Goal: Task Accomplishment & Management: Complete application form

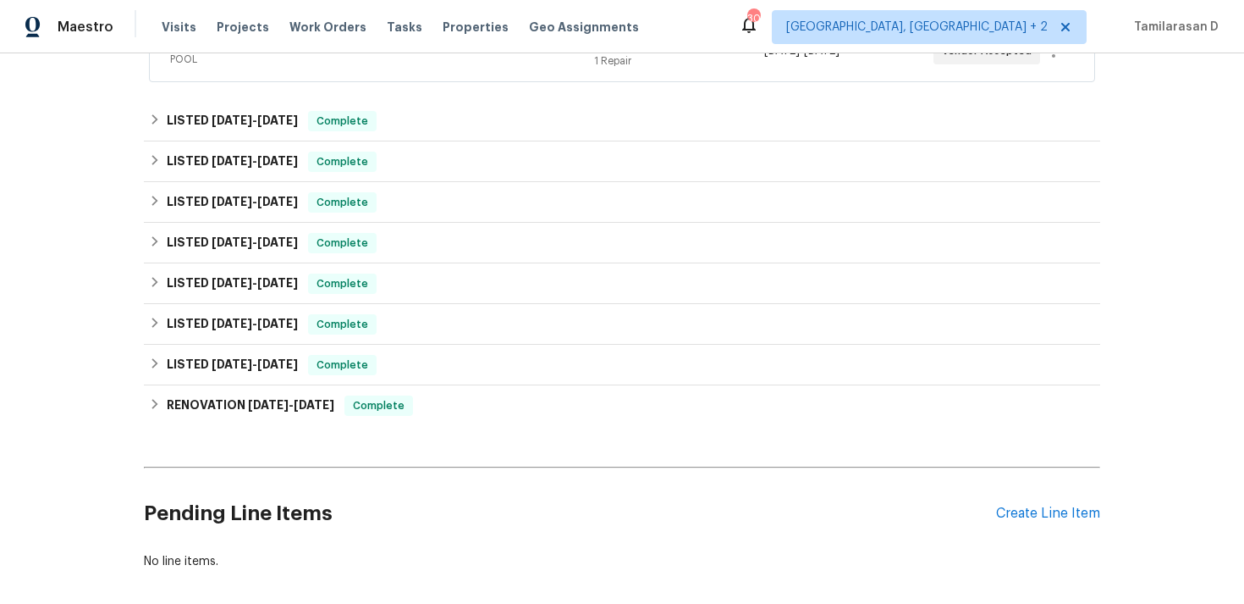
scroll to position [501, 0]
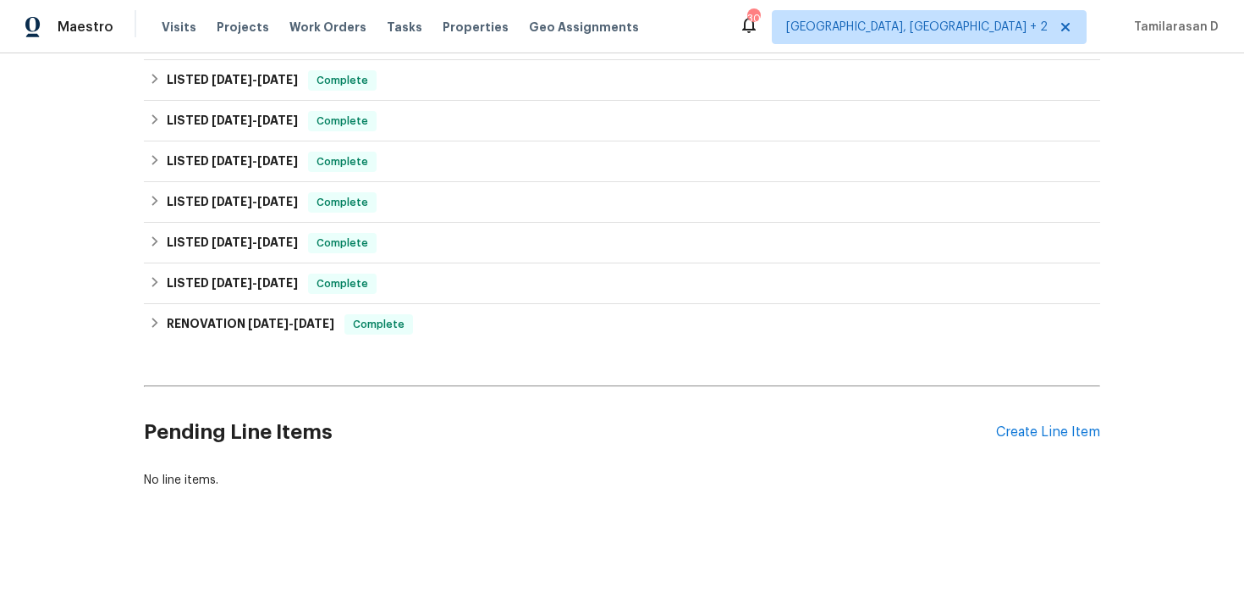
click at [1081, 422] on div "Pending Line Items Create Line Item" at bounding box center [622, 432] width 957 height 79
click at [1067, 433] on div "Create Line Item" at bounding box center [1048, 432] width 104 height 16
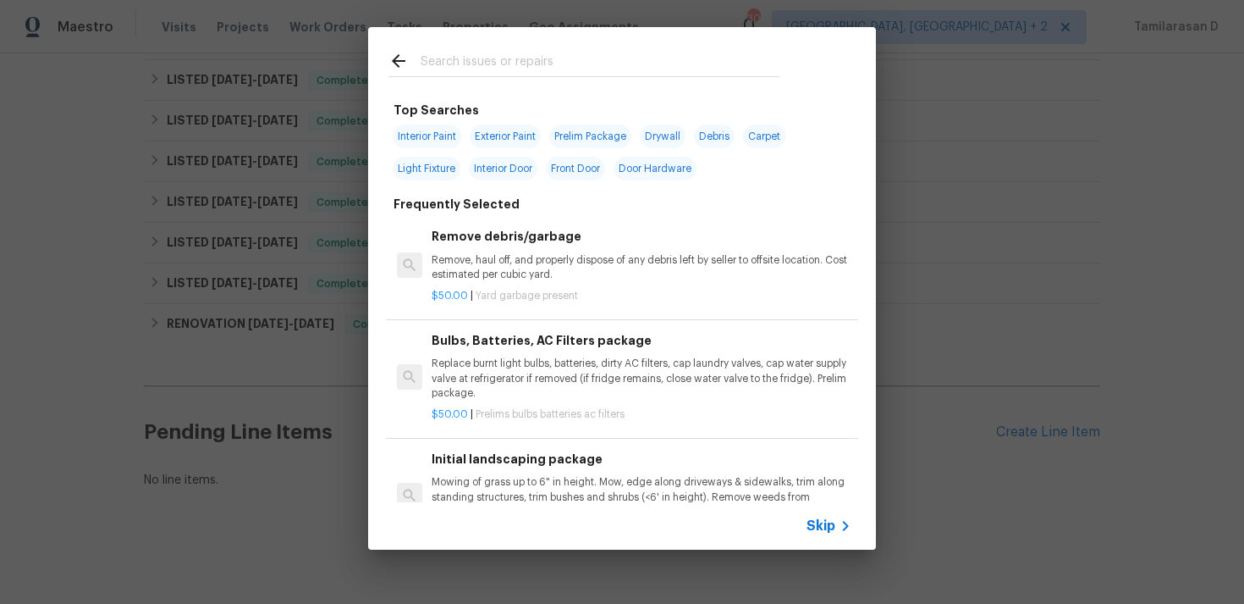
click at [838, 516] on icon at bounding box center [846, 526] width 20 height 20
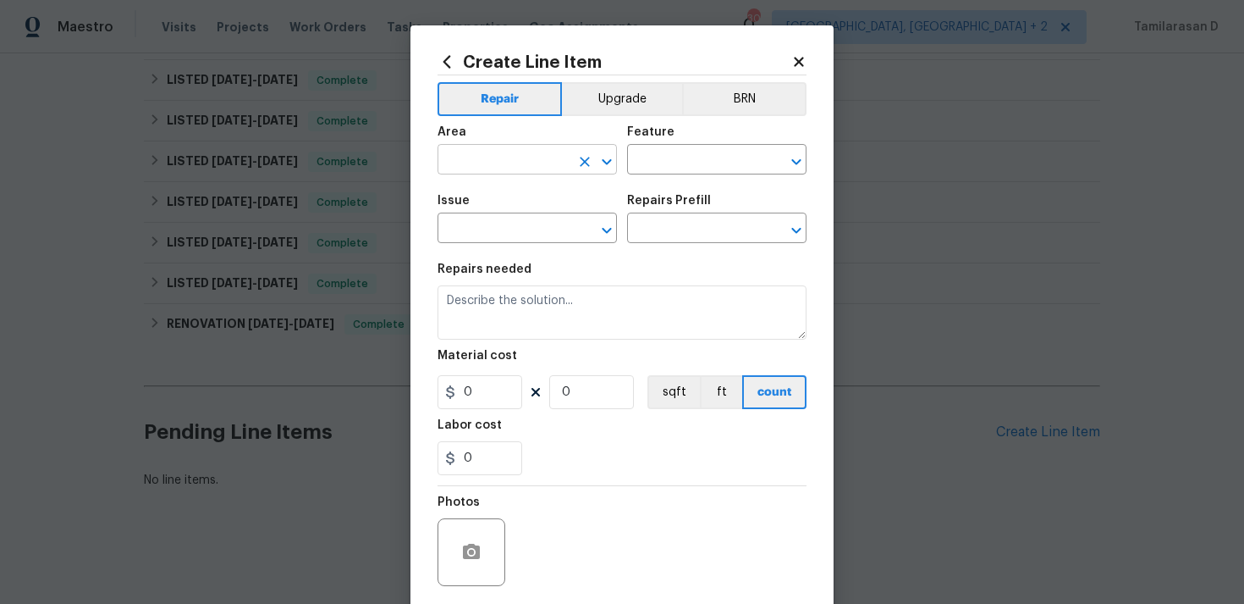
click at [505, 152] on input "text" at bounding box center [504, 161] width 132 height 26
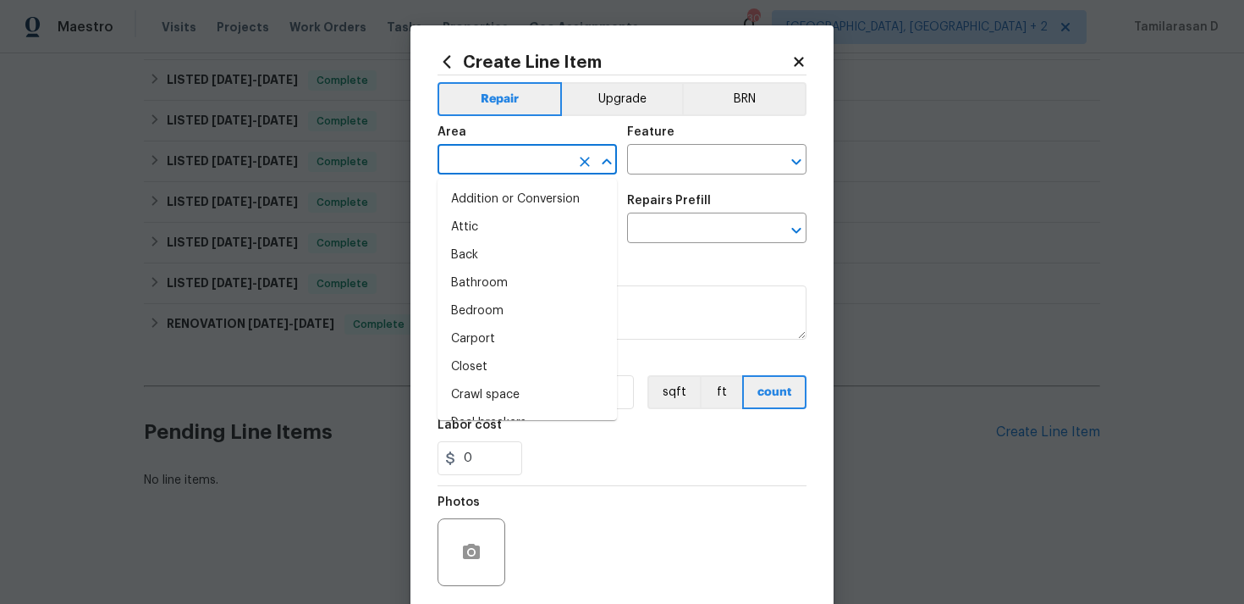
type input "n"
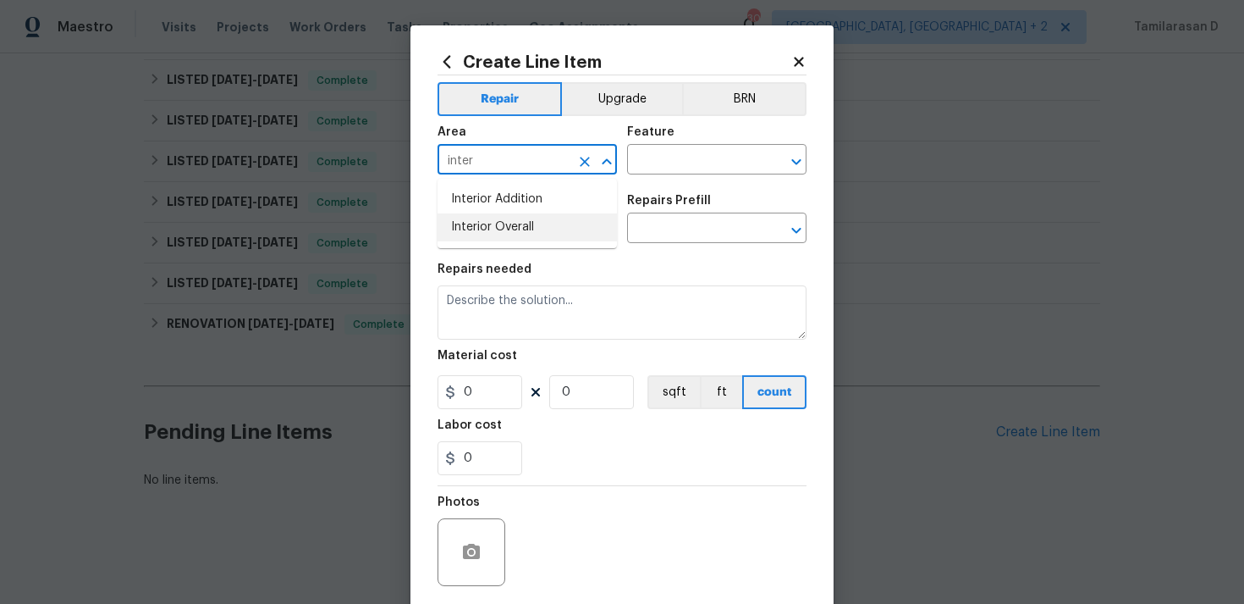
click at [507, 215] on li "Interior Overall" at bounding box center [527, 227] width 179 height 28
type input "Interior Overall"
click at [687, 171] on input "text" at bounding box center [693, 161] width 132 height 26
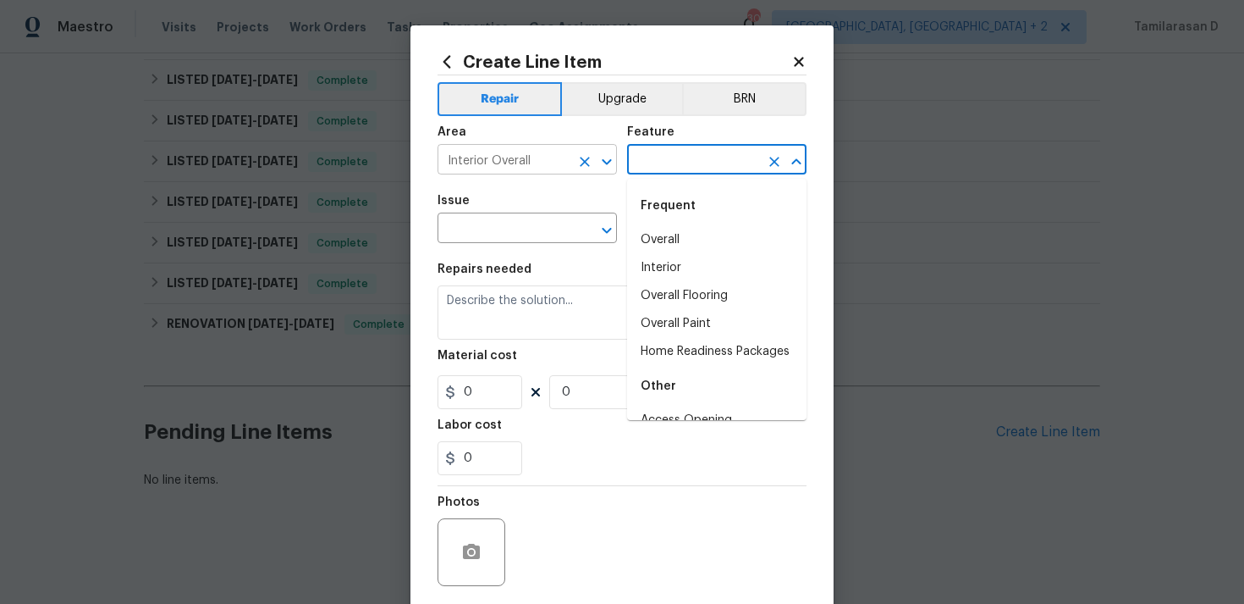
click at [597, 169] on icon "Open" at bounding box center [607, 162] width 20 height 20
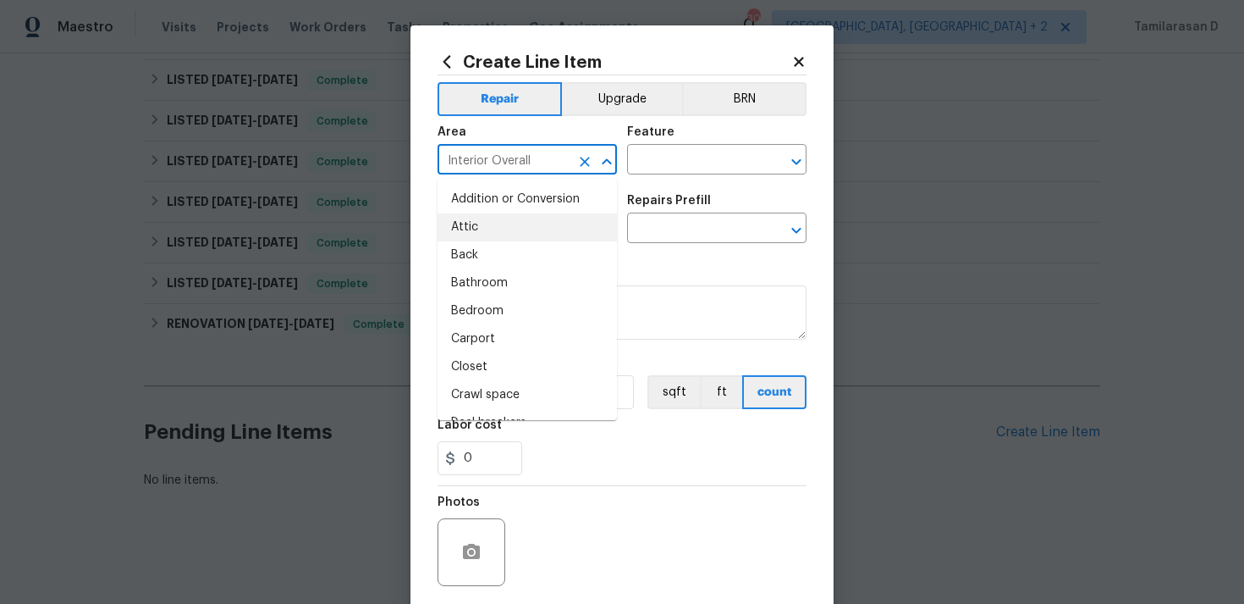
click at [589, 166] on icon "Clear" at bounding box center [585, 161] width 17 height 17
click at [515, 159] on input "text" at bounding box center [504, 161] width 132 height 26
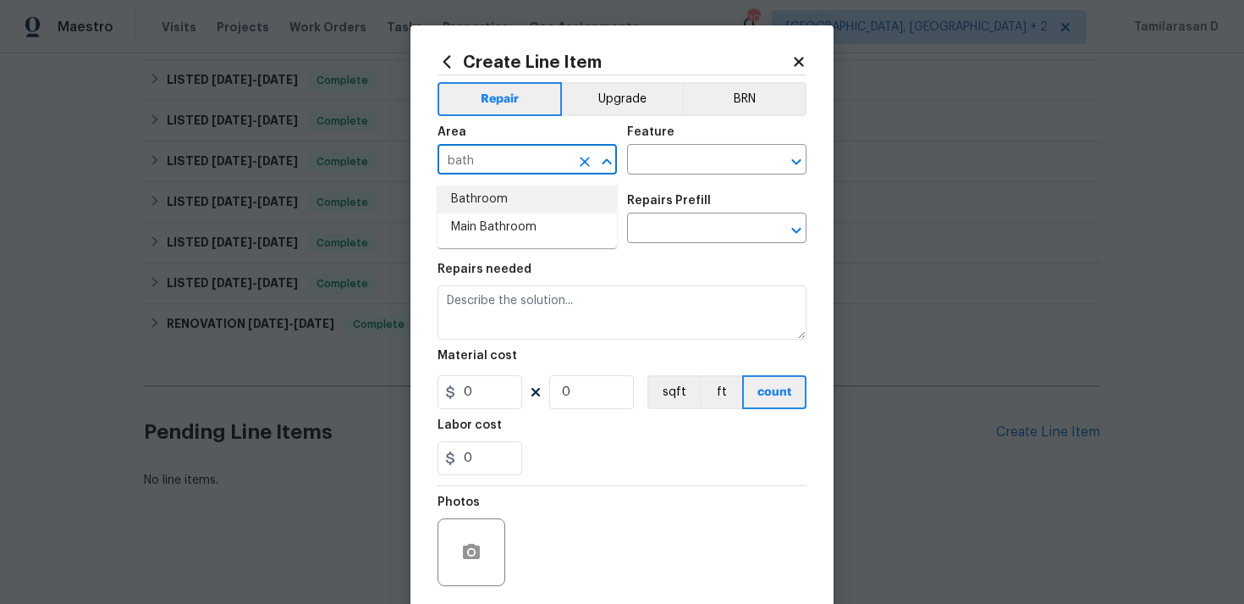
type input "bath"
click at [490, 202] on li "Main Bathroom" at bounding box center [527, 199] width 179 height 28
type input "Main Bathroom"
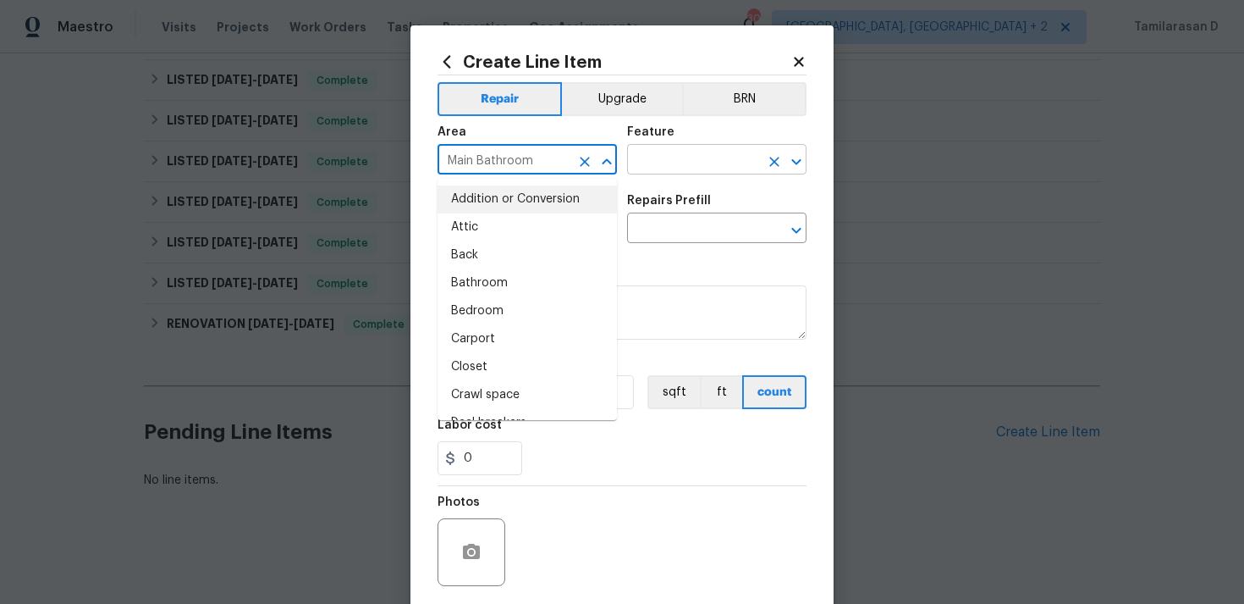
click at [693, 168] on input "text" at bounding box center [693, 161] width 132 height 26
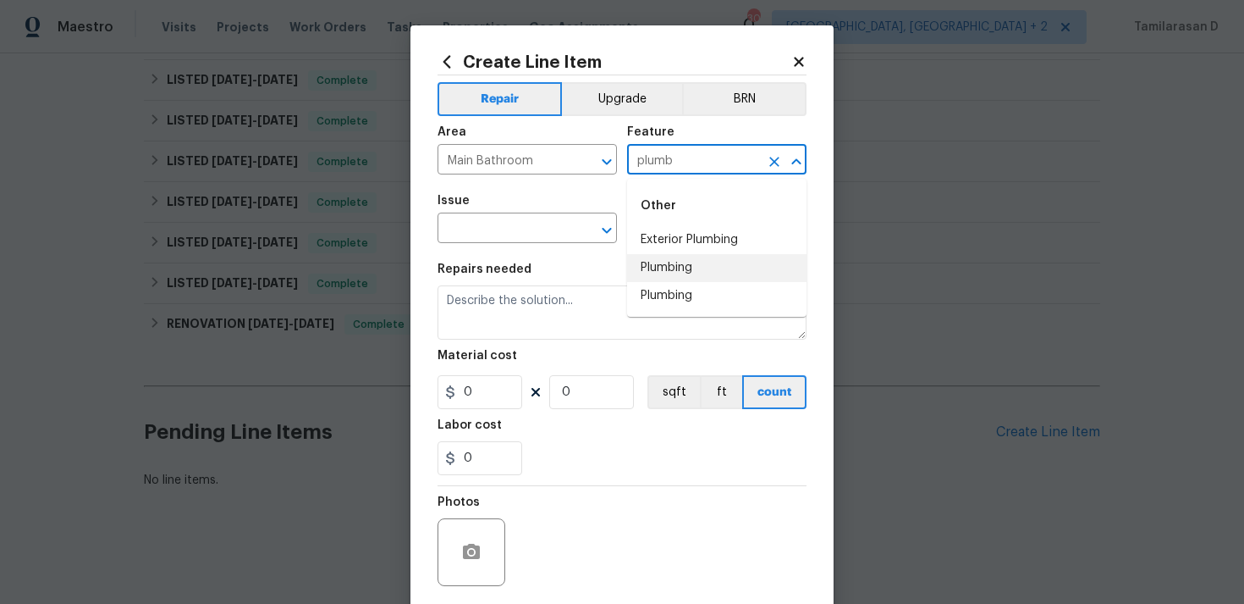
click at [723, 258] on li "Plumbing" at bounding box center [716, 268] width 179 height 28
type input "Plumbing"
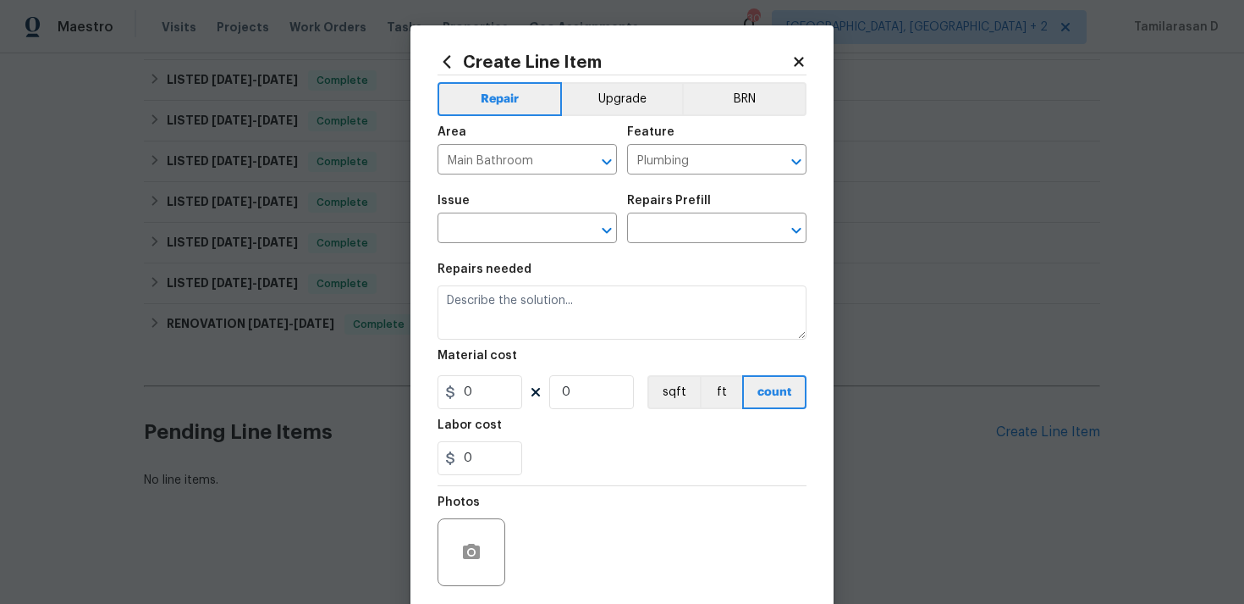
click at [476, 246] on span "Issue ​" at bounding box center [527, 219] width 179 height 69
click at [483, 226] on input "text" at bounding box center [504, 230] width 132 height 26
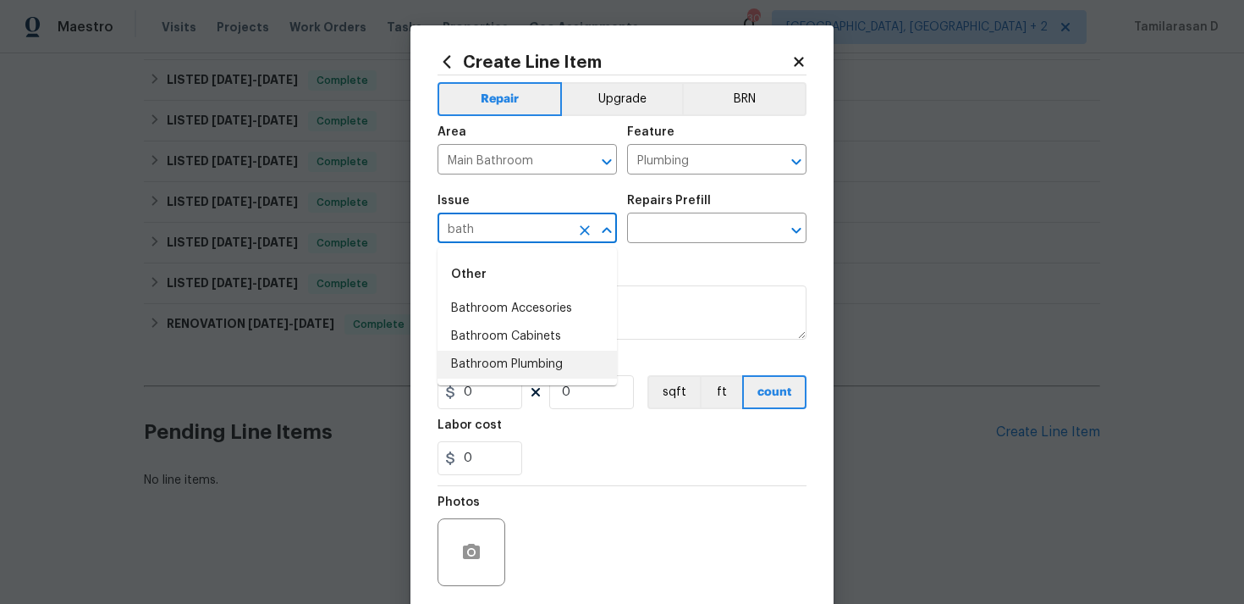
click at [515, 375] on li "Bathroom Plumbing" at bounding box center [527, 364] width 179 height 28
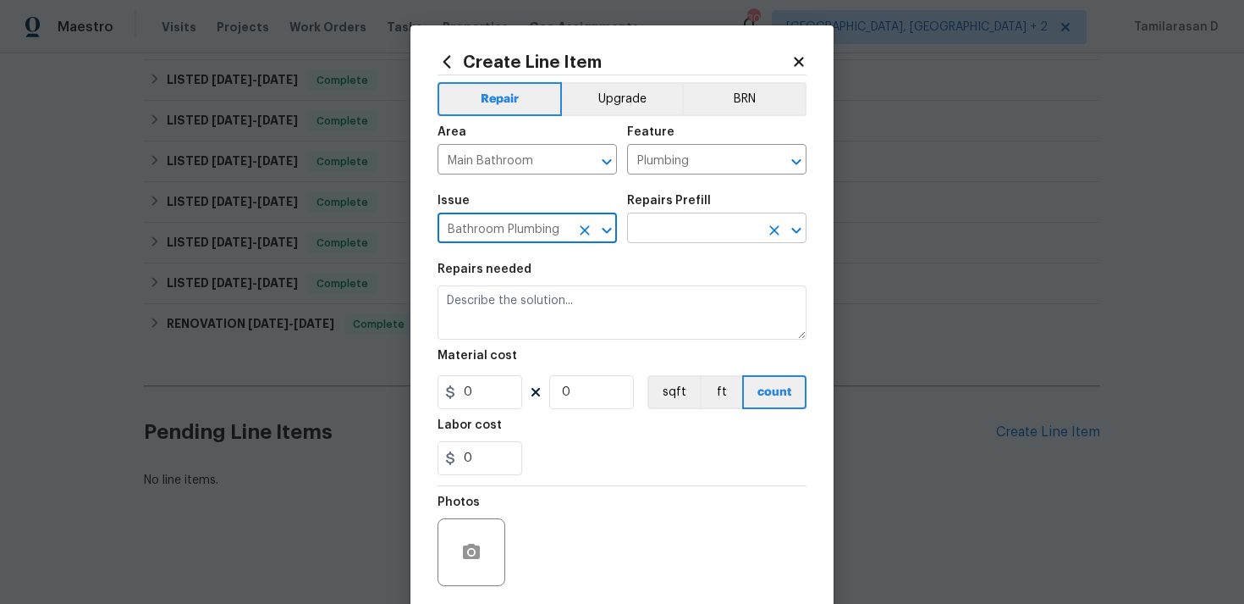
type input "Bathroom Plumbing"
click at [648, 227] on input "text" at bounding box center [693, 230] width 132 height 26
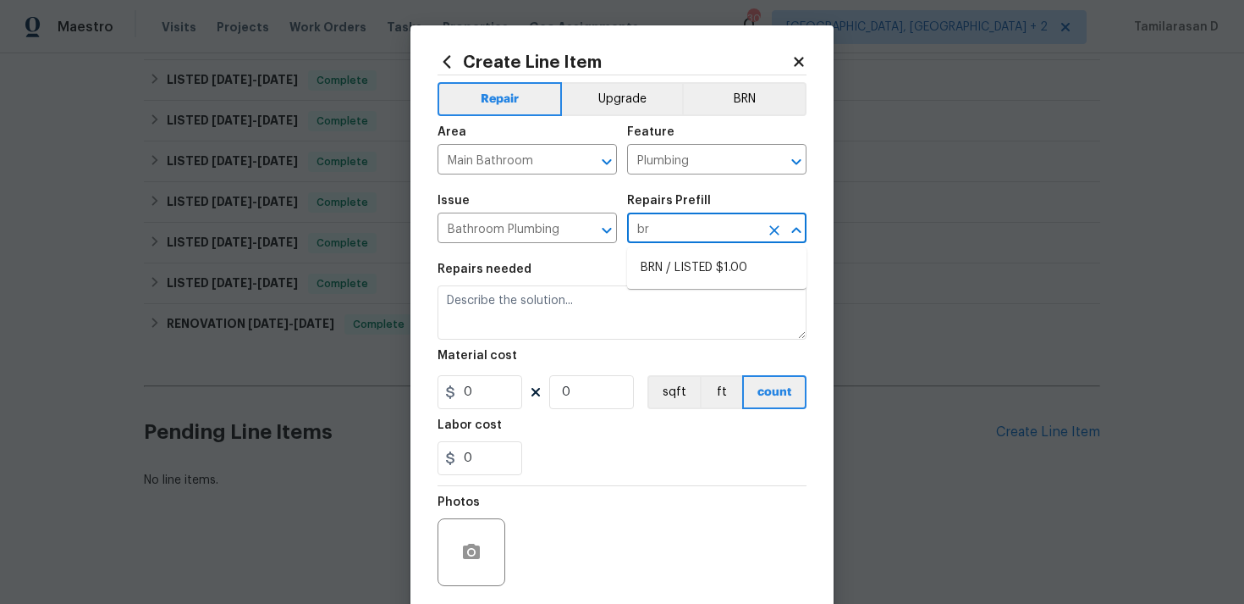
type input "brn"
click at [693, 262] on li "BRN / LISTED $1.00" at bounding box center [716, 268] width 179 height 28
type input "BRN / LISTED $1.00"
type textarea "Provide additional detail"
type input "1"
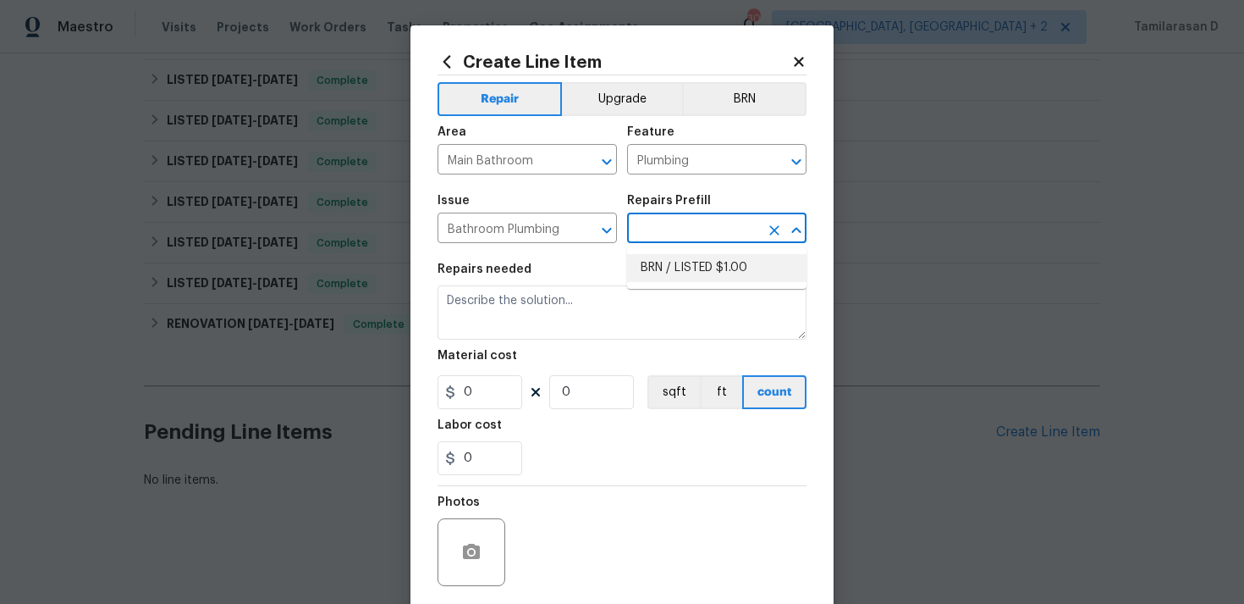
type input "1"
type input "BRN / LISTED $1.00"
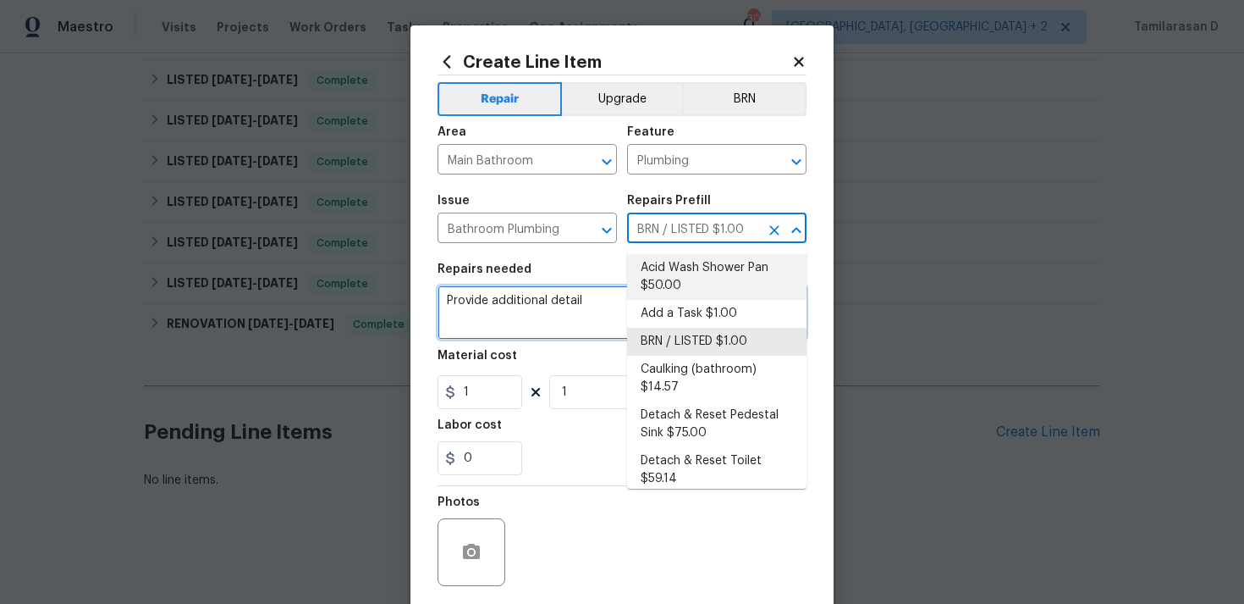
click at [553, 329] on textarea "Provide additional detail" at bounding box center [622, 312] width 369 height 54
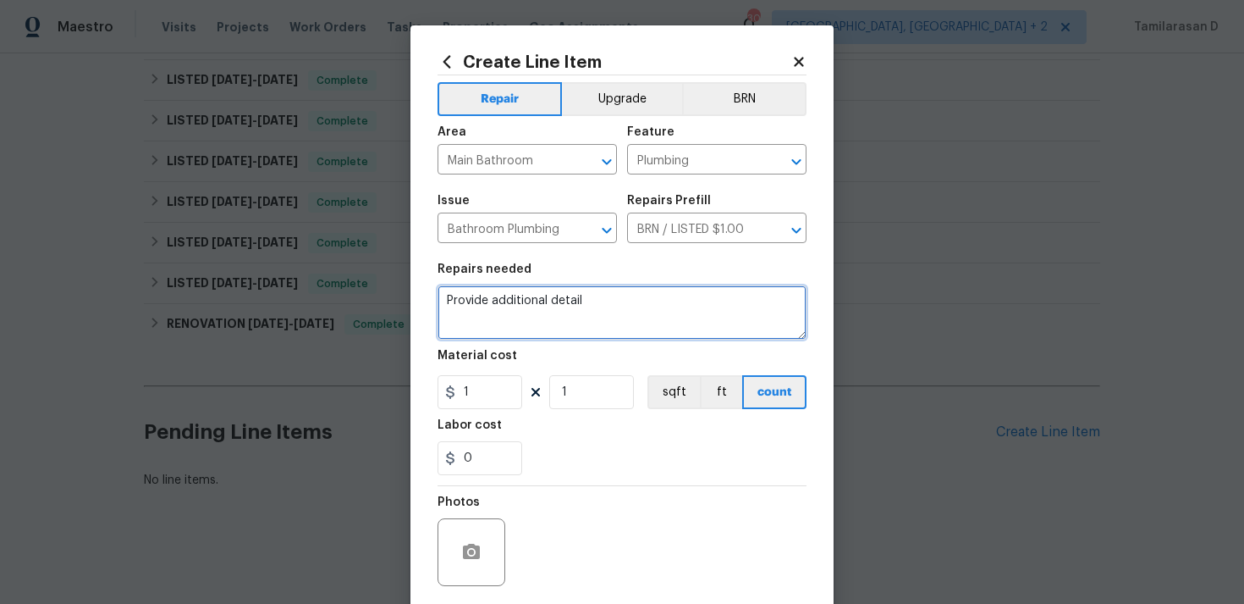
click at [512, 302] on textarea "Provide additional detail" at bounding box center [622, 312] width 369 height 54
paste textarea "Received feedback that the main toilet (not in the master bedroom) is leaking f…"
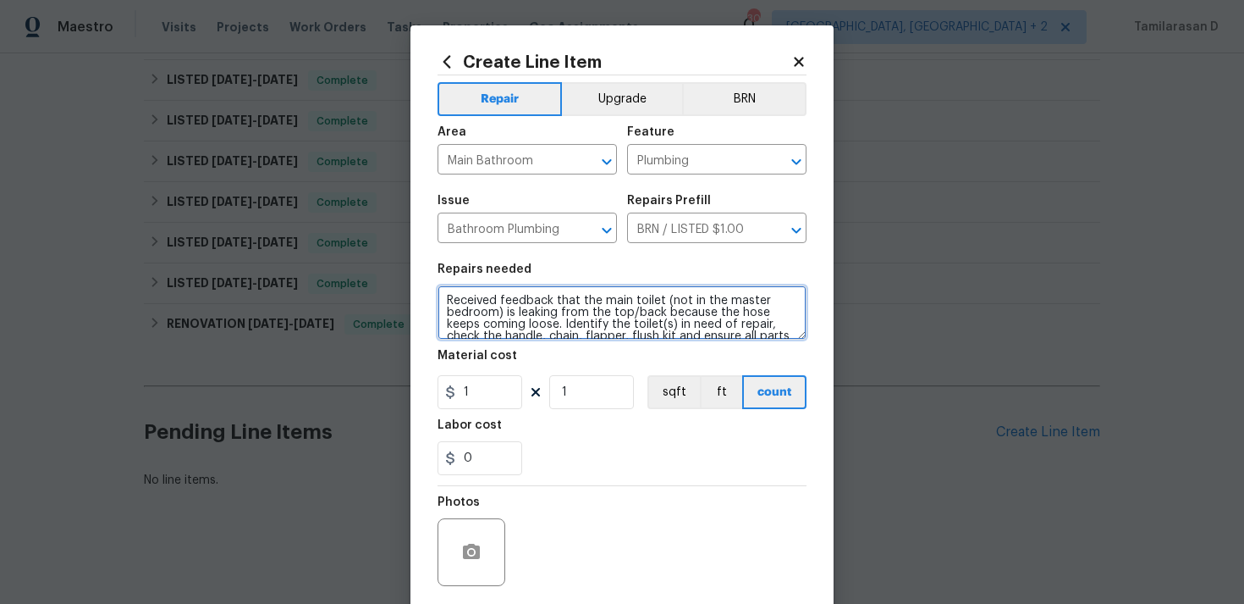
scroll to position [98, 0]
type textarea "Received feedback that the main toilet (not in the master bedroom) is leaking f…"
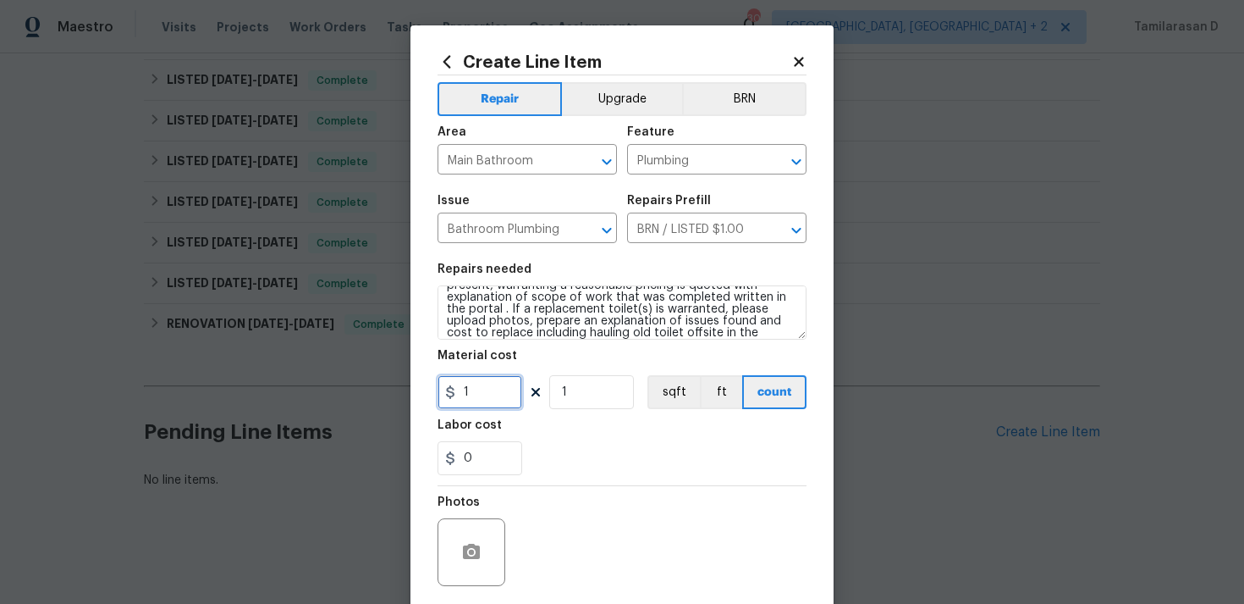
click at [483, 400] on input "1" at bounding box center [480, 392] width 85 height 34
type input "75"
click at [634, 511] on div "Photos" at bounding box center [622, 541] width 369 height 110
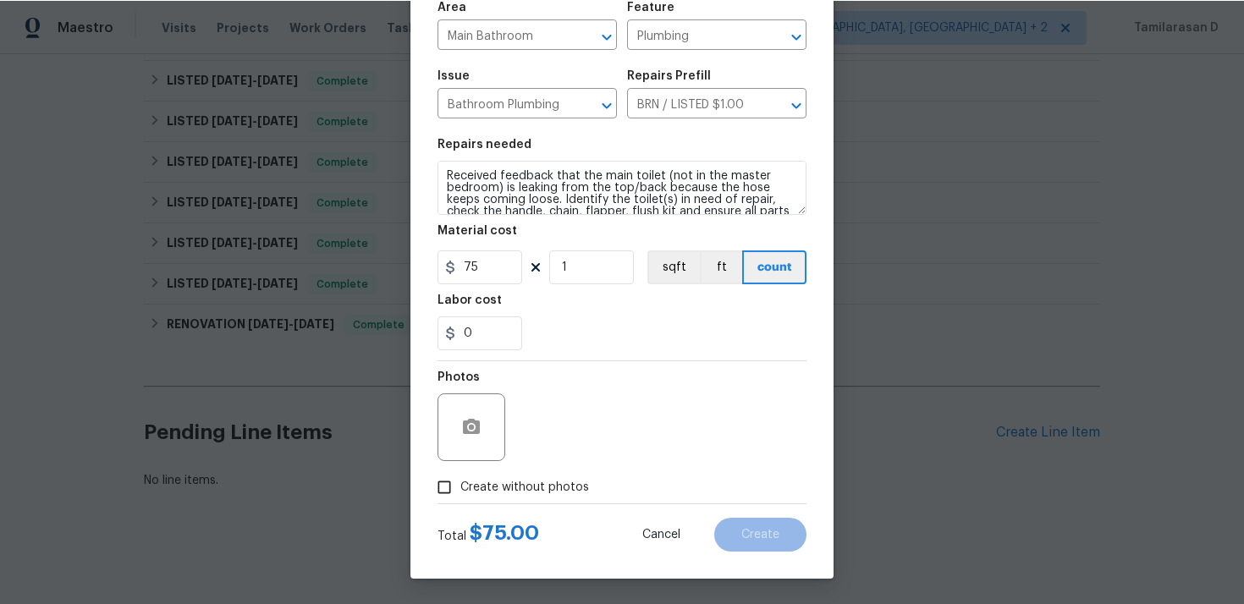
scroll to position [107, 0]
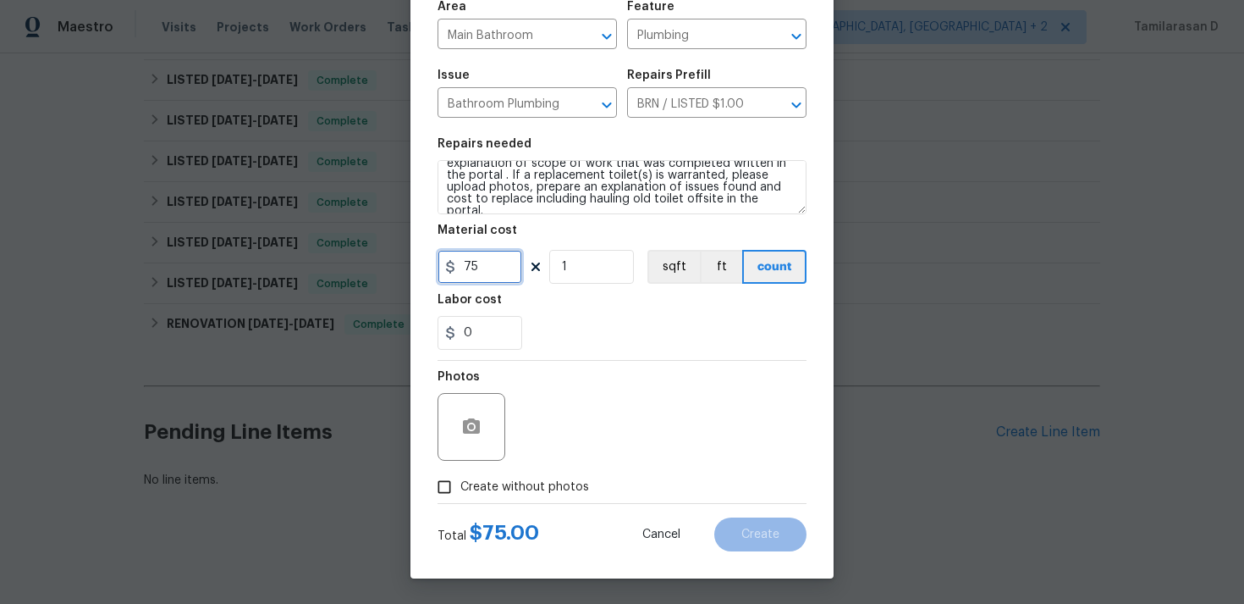
click at [486, 268] on input "75" at bounding box center [480, 267] width 85 height 34
click at [569, 365] on div "Photos" at bounding box center [622, 416] width 369 height 110
click at [483, 436] on button "button" at bounding box center [471, 427] width 41 height 41
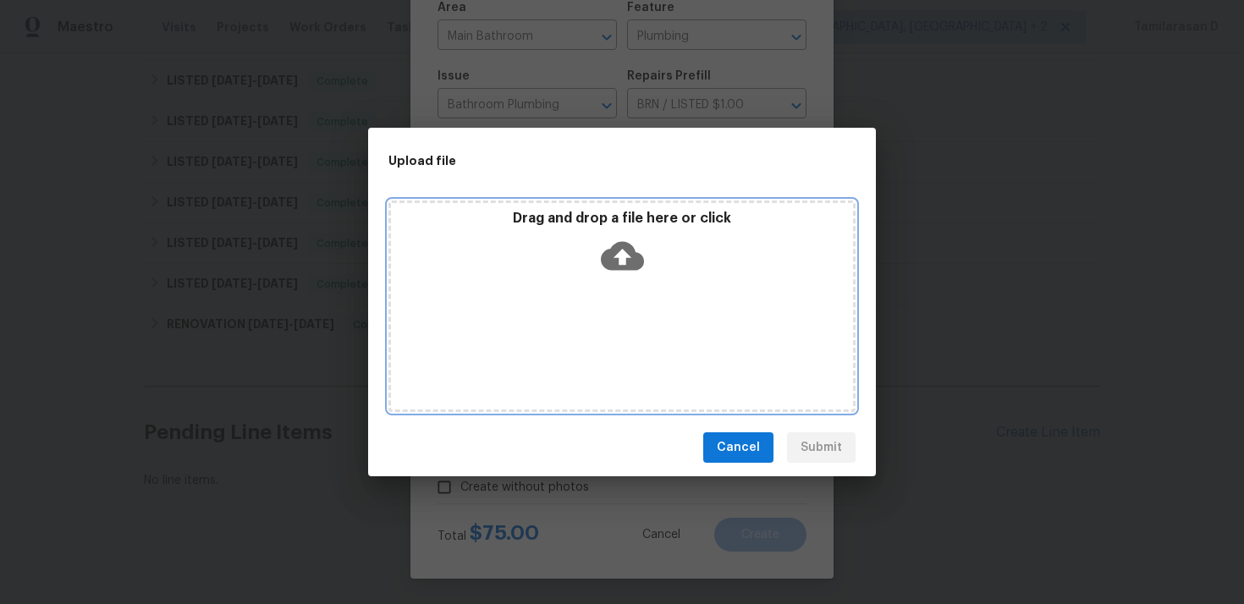
click at [610, 281] on div "Drag and drop a file here or click" at bounding box center [622, 307] width 467 height 212
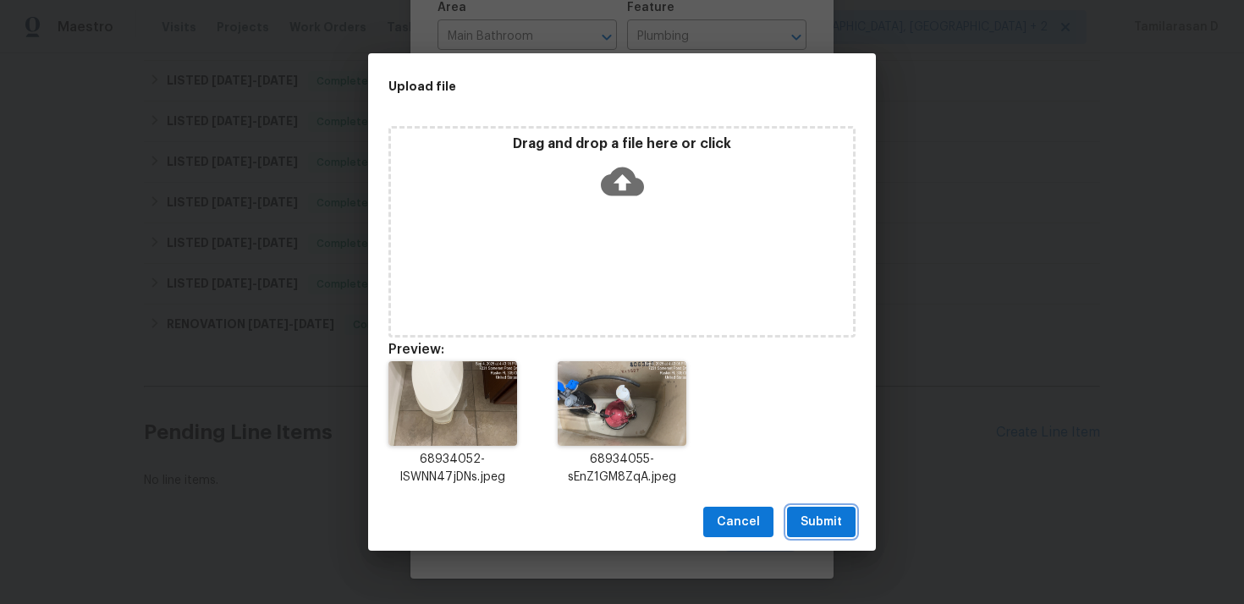
click at [832, 527] on span "Submit" at bounding box center [821, 522] width 41 height 21
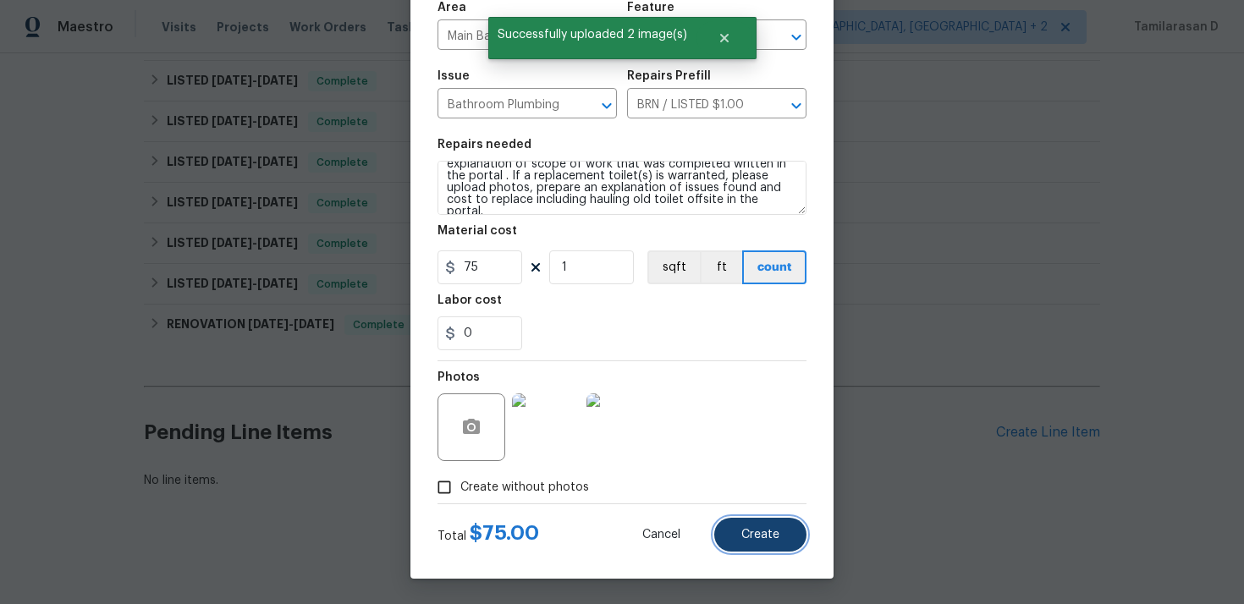
click at [754, 536] on span "Create" at bounding box center [761, 535] width 38 height 13
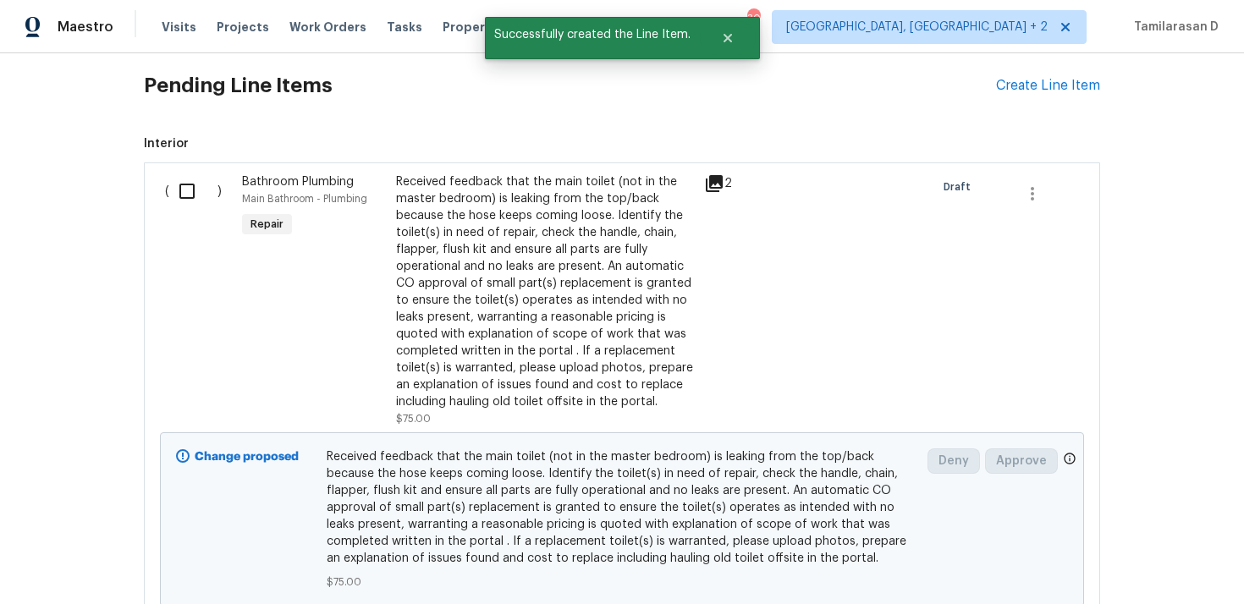
scroll to position [934, 0]
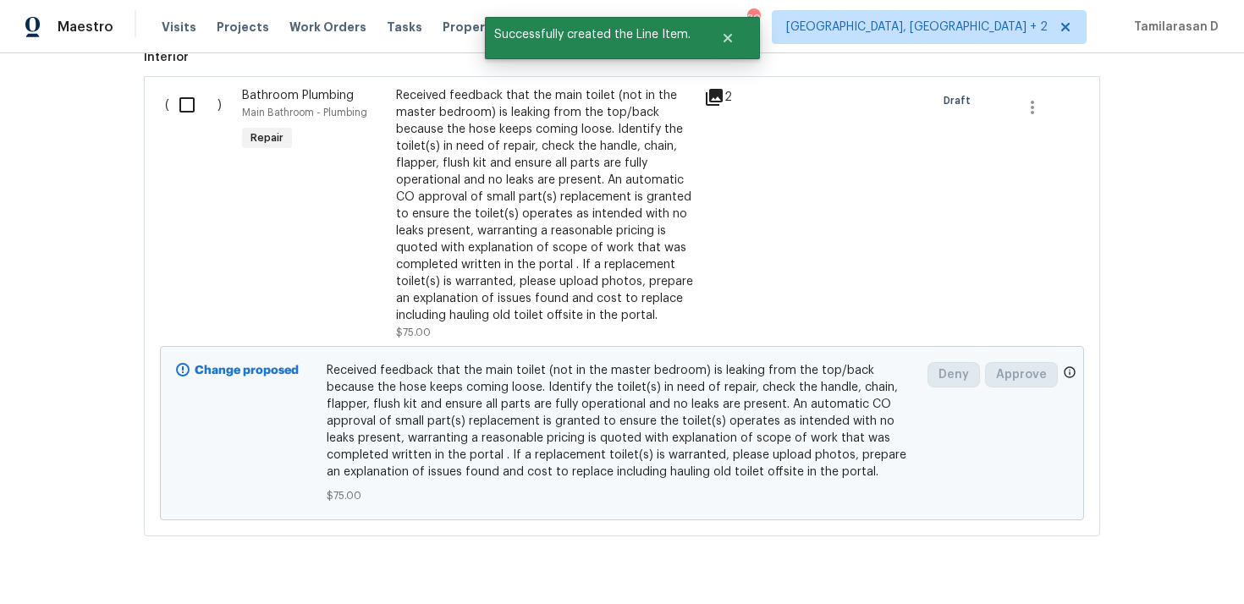
click at [180, 108] on input "checkbox" at bounding box center [193, 105] width 48 height 36
checkbox input "true"
click at [1155, 568] on span "Create Work Order" at bounding box center [1147, 562] width 113 height 21
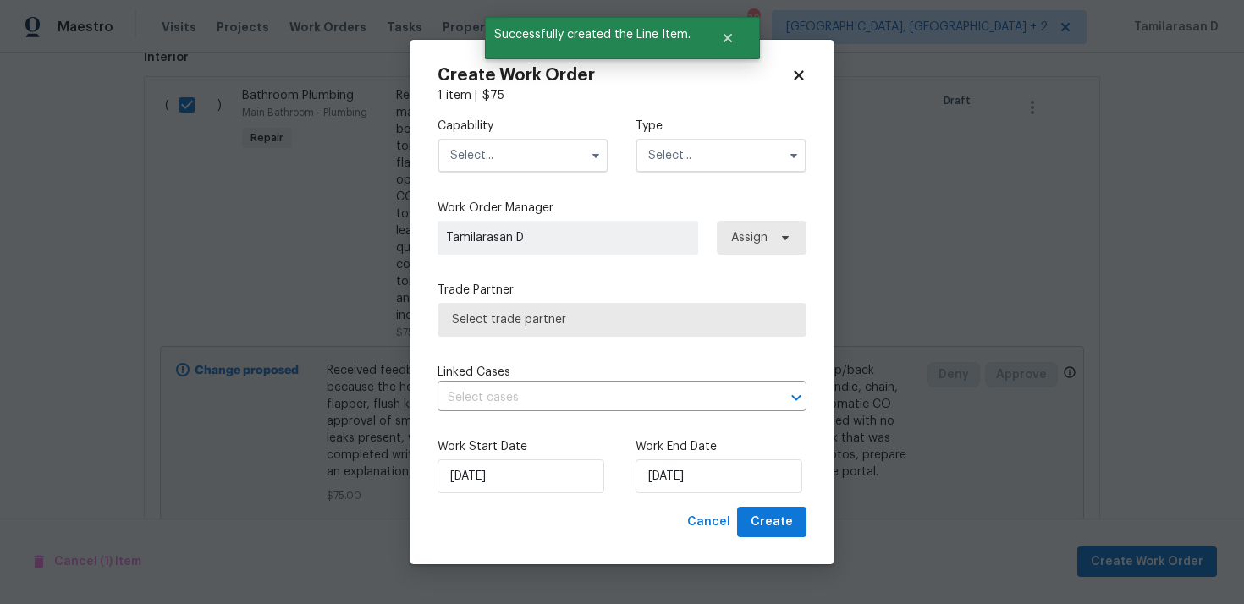
click at [706, 168] on input "text" at bounding box center [721, 156] width 171 height 34
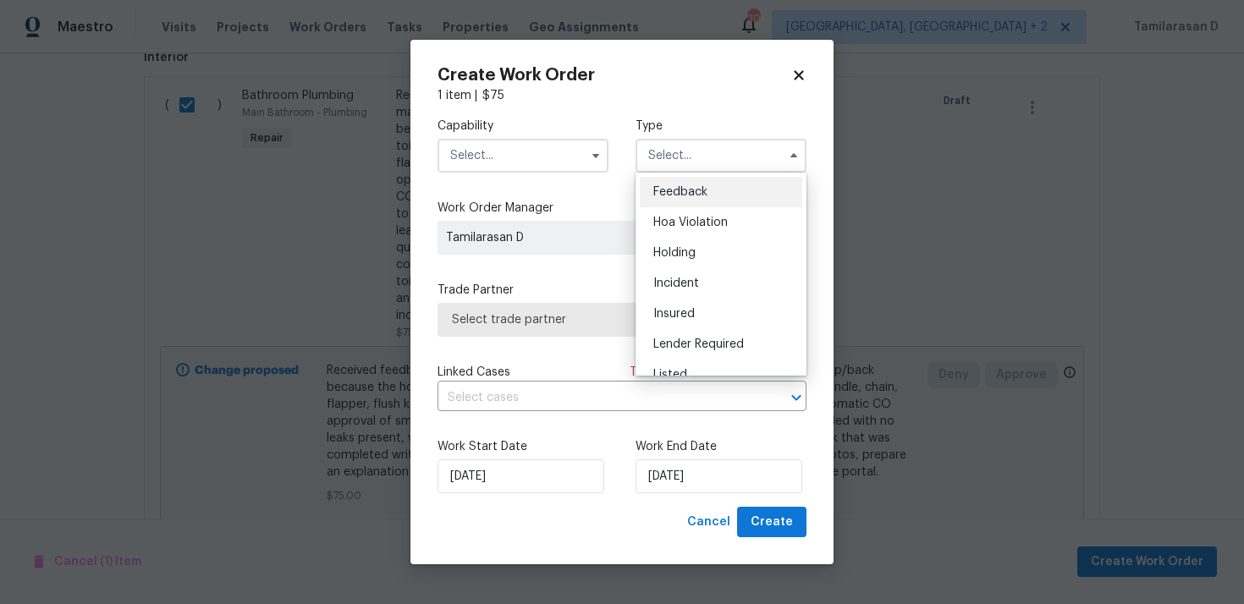
click at [678, 192] on span "Feedback" at bounding box center [681, 192] width 54 height 12
type input "Feedback"
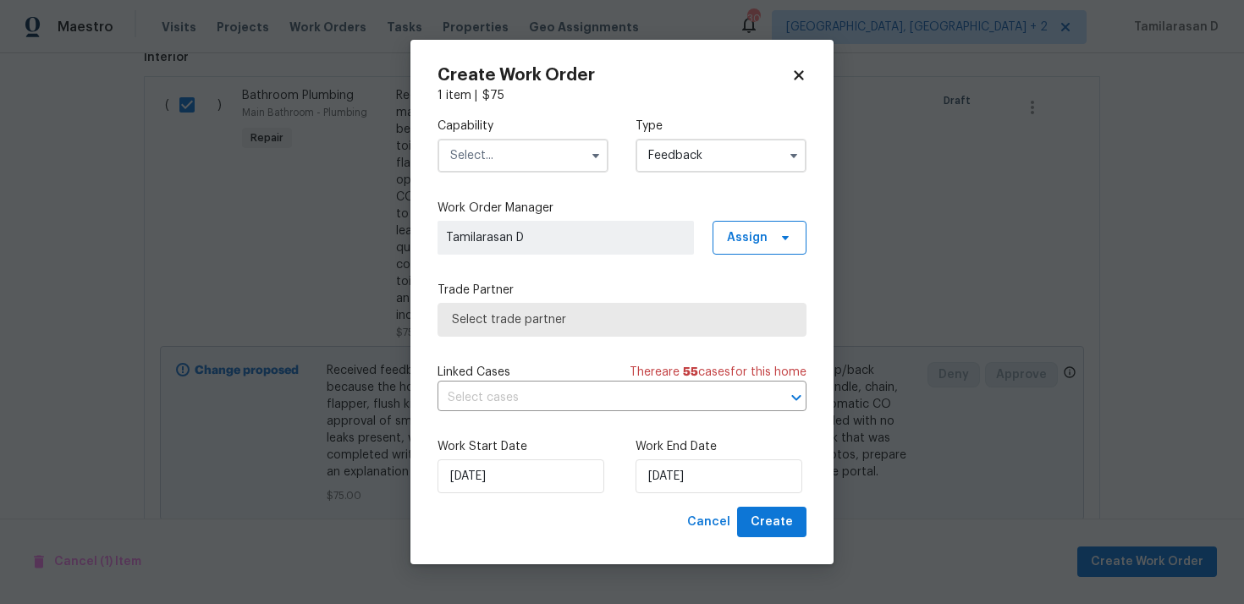
click at [534, 170] on input "text" at bounding box center [523, 156] width 171 height 34
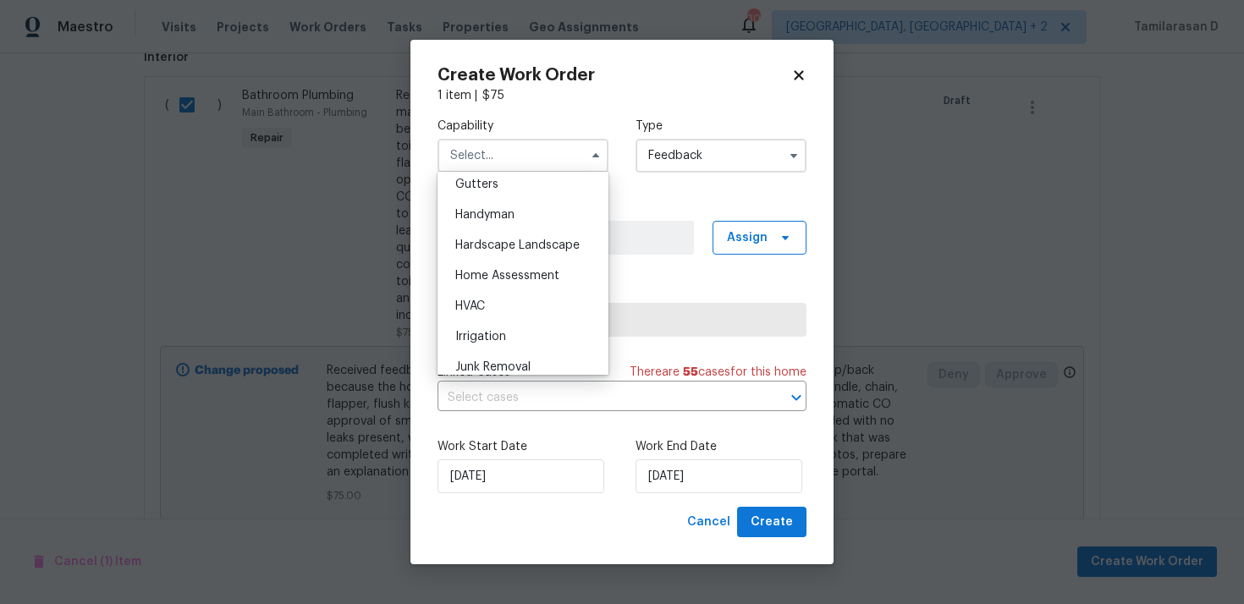
scroll to position [905, 0]
click at [473, 217] on span "Handyman" at bounding box center [484, 218] width 59 height 12
type input "Handyman"
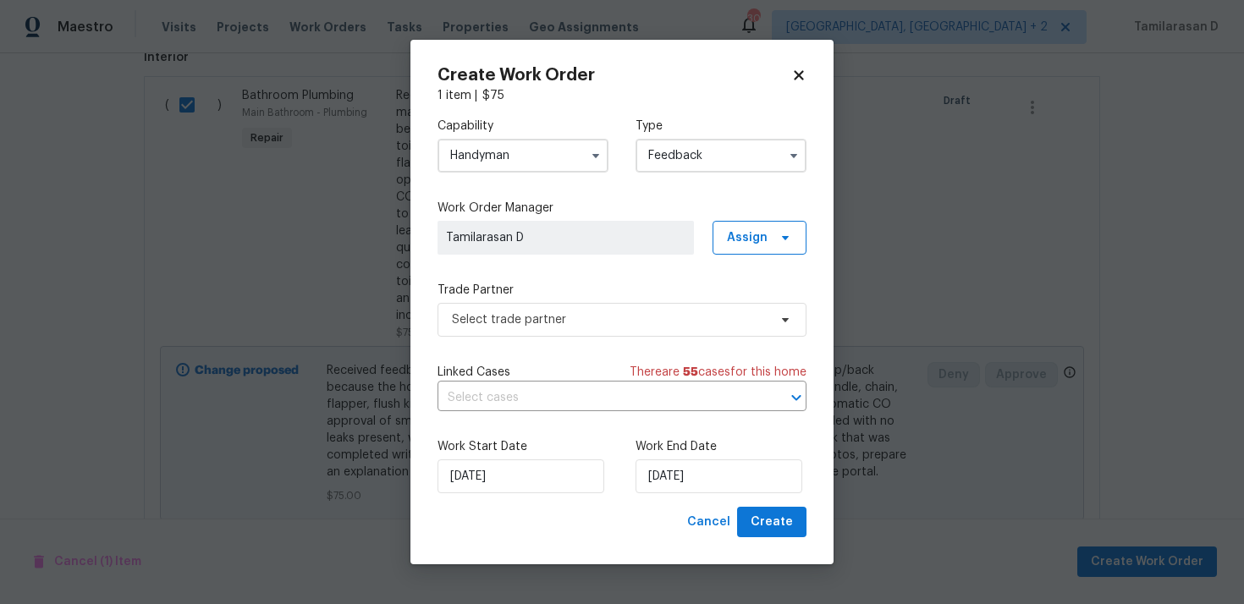
click at [512, 300] on div "Trade Partner Select trade partner" at bounding box center [622, 309] width 369 height 55
click at [512, 319] on span "Select trade partner" at bounding box center [610, 320] width 316 height 17
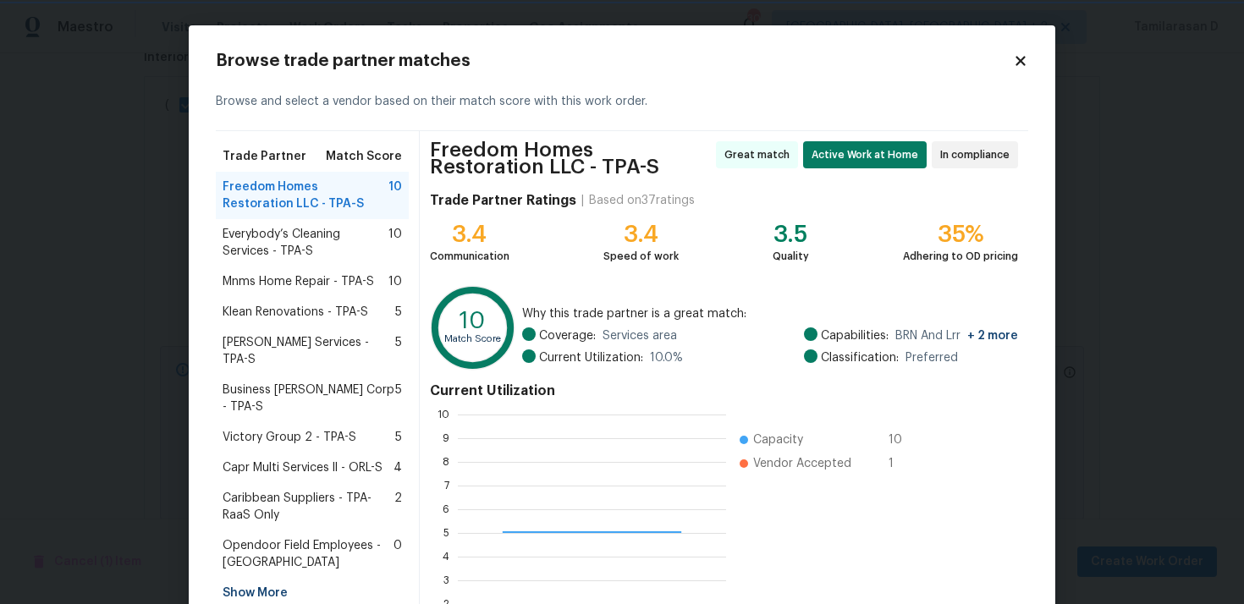
scroll to position [237, 268]
click at [286, 233] on span "Everybody’s Cleaning Services - TPA-S" at bounding box center [306, 243] width 166 height 34
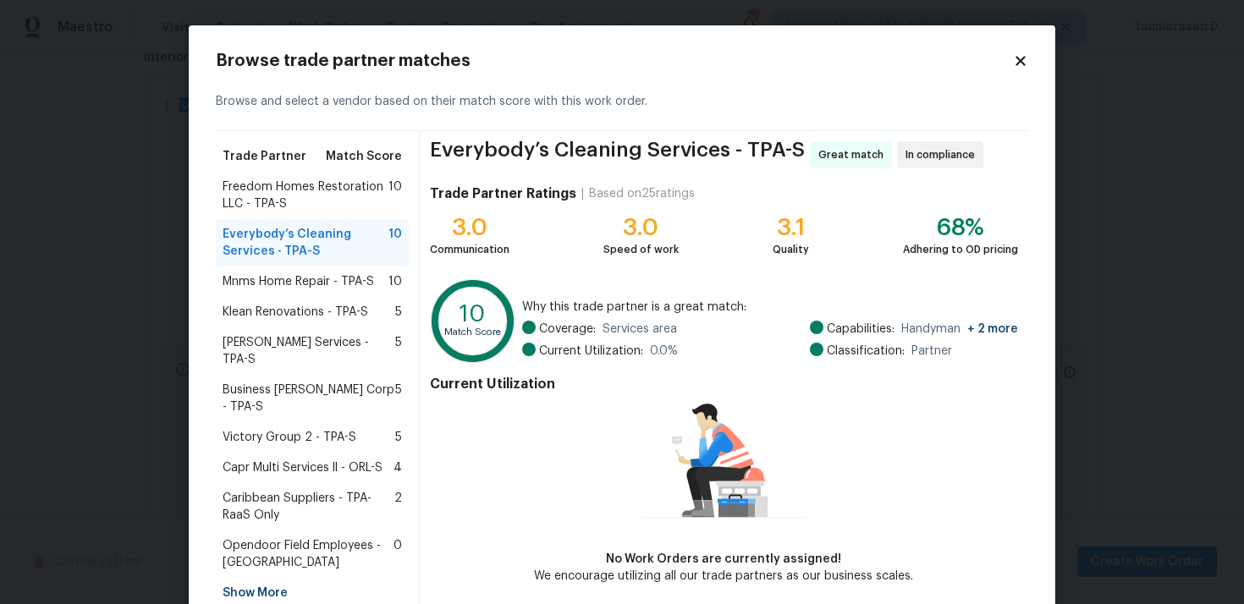
scroll to position [73, 0]
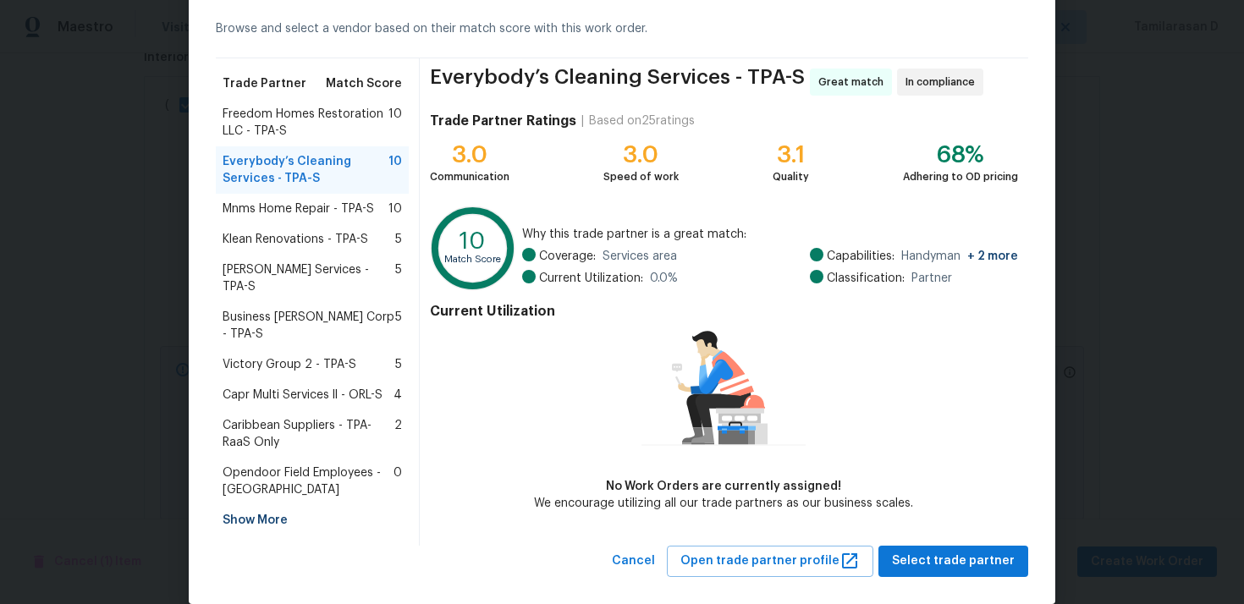
click at [281, 130] on span "Freedom Homes Restoration LLC - TPA-S" at bounding box center [306, 123] width 166 height 34
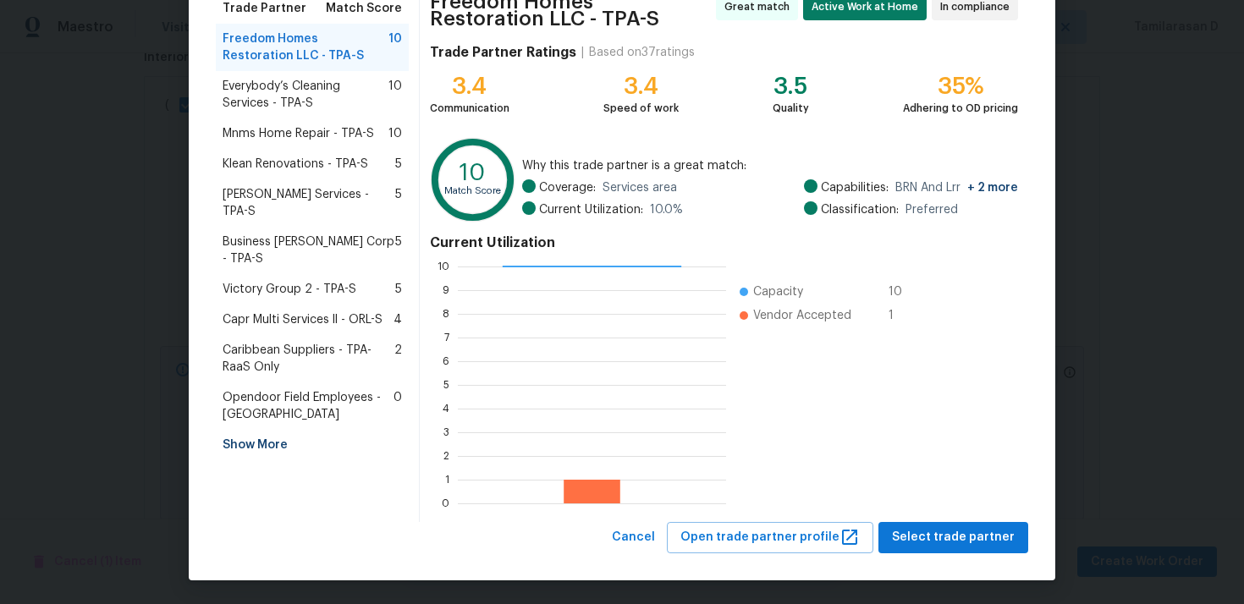
scroll to position [149, 0]
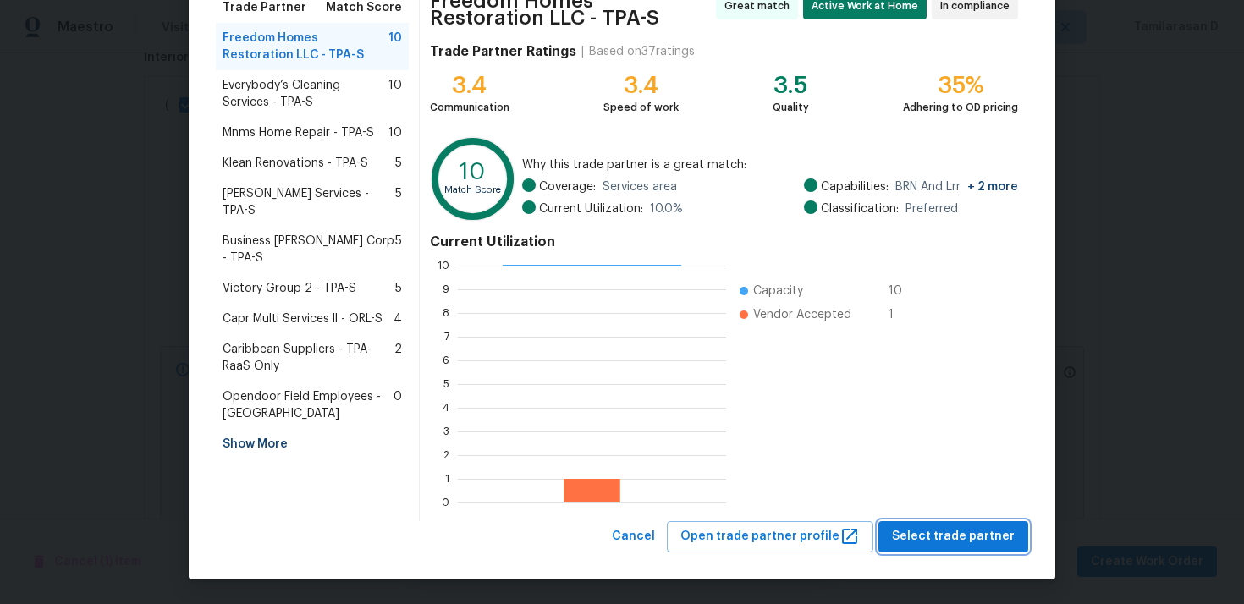
click at [938, 536] on span "Select trade partner" at bounding box center [953, 537] width 123 height 21
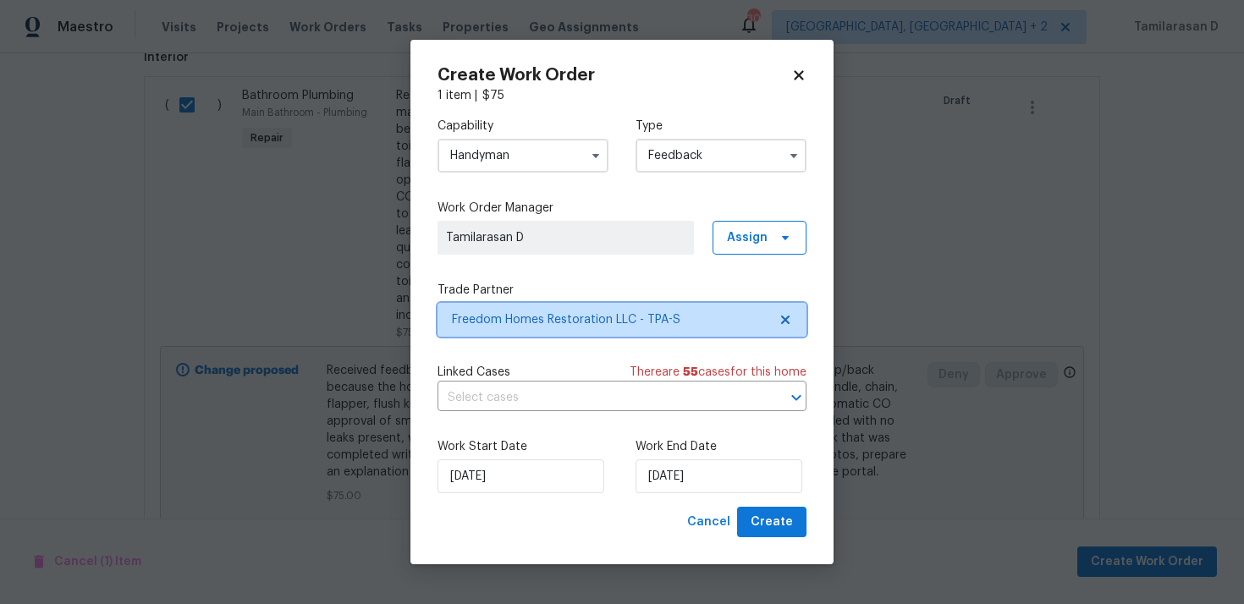
scroll to position [0, 0]
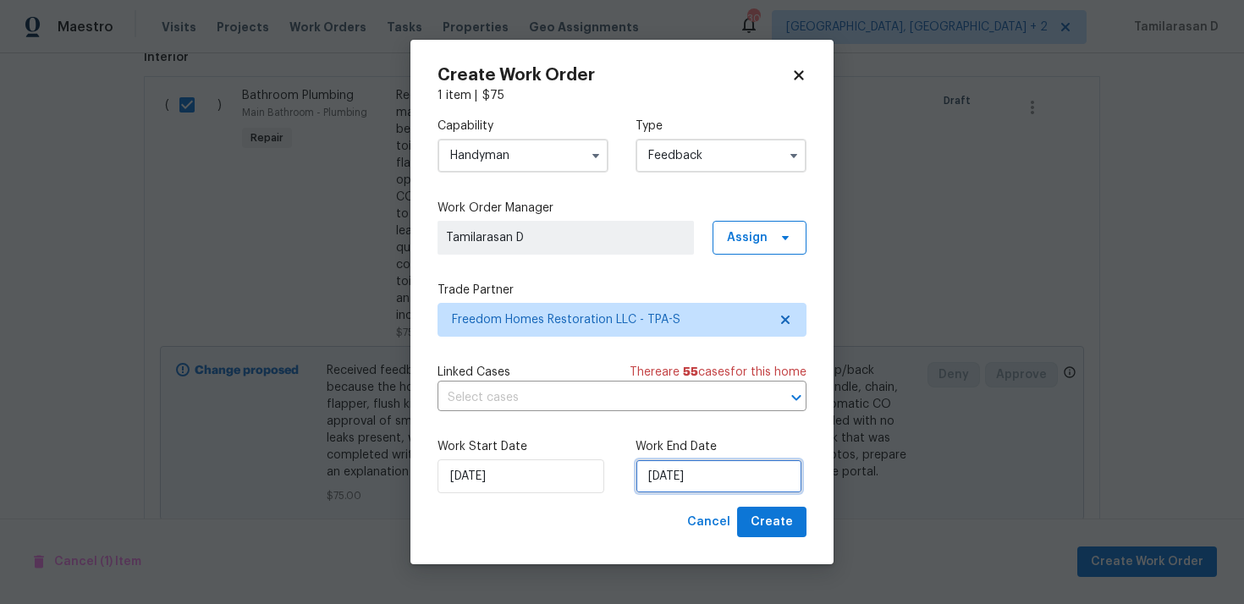
click at [637, 475] on input "08/09/2025" at bounding box center [719, 477] width 167 height 34
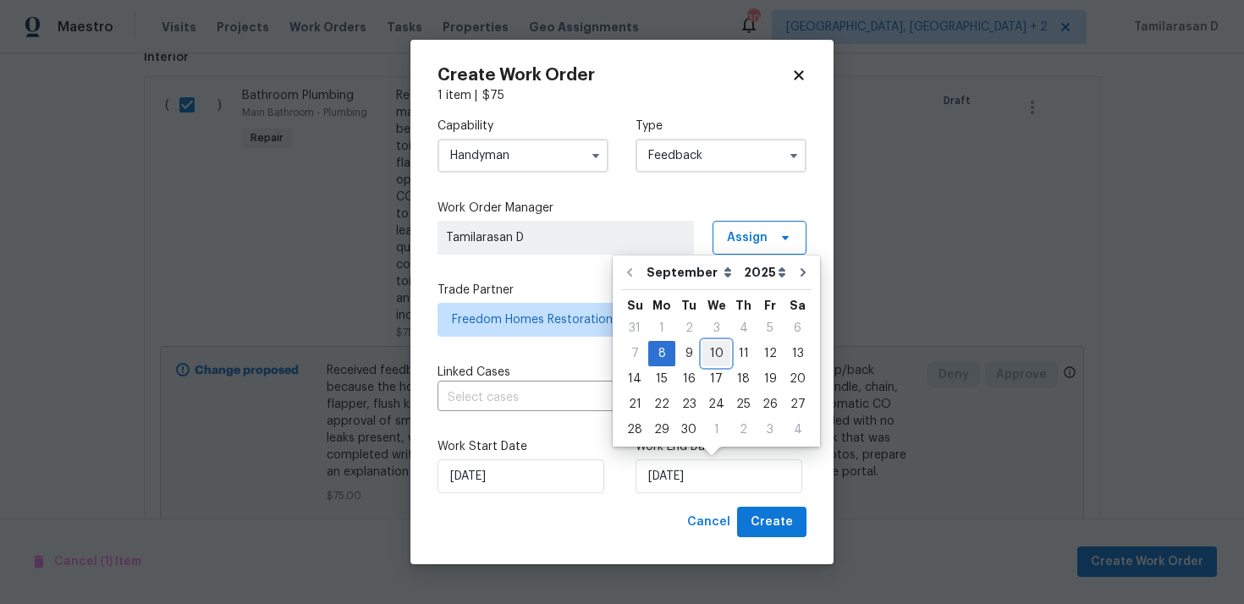
click at [720, 358] on div "10" at bounding box center [717, 354] width 28 height 24
type input "10/09/2025"
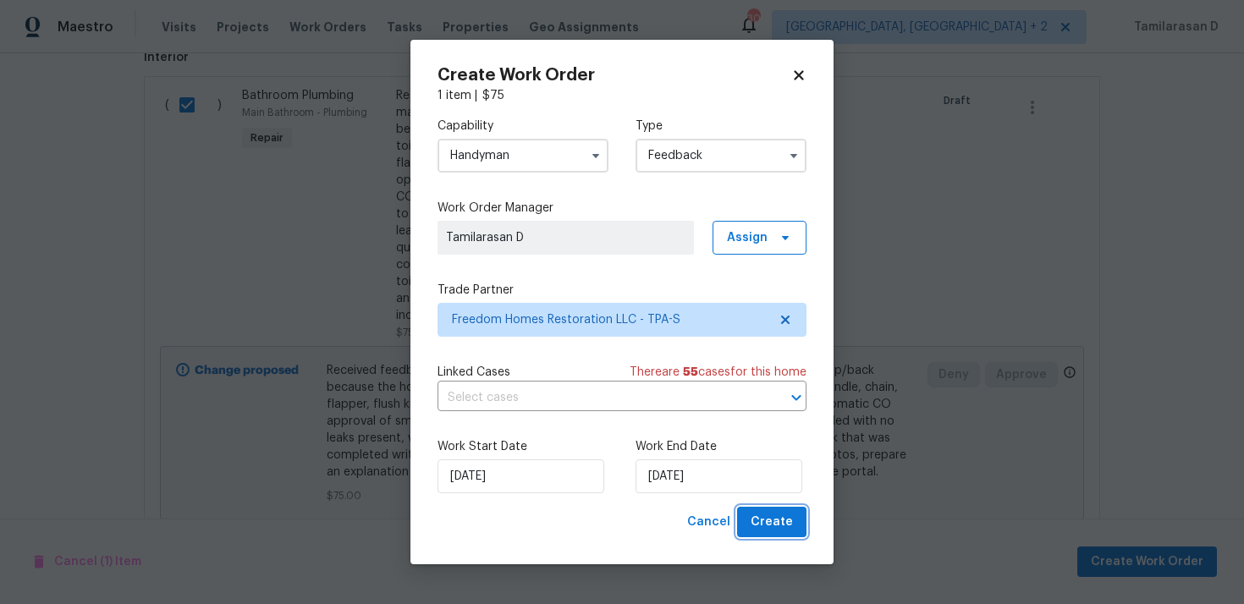
click at [768, 510] on button "Create" at bounding box center [771, 522] width 69 height 31
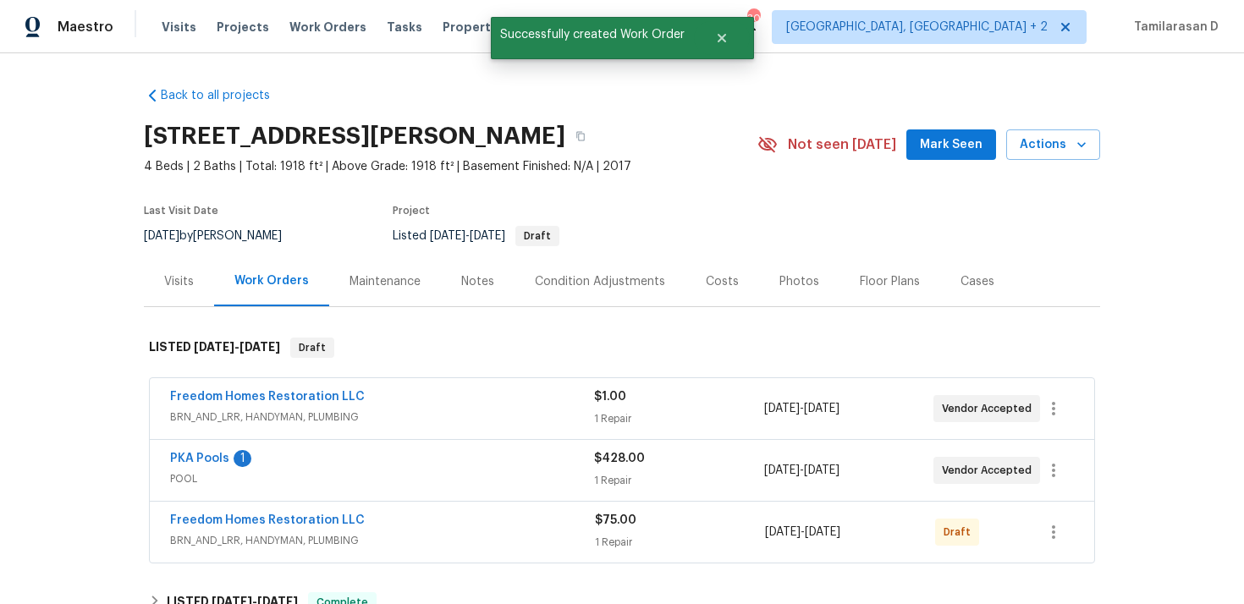
click at [419, 389] on div "Freedom Homes Restoration LLC" at bounding box center [382, 399] width 424 height 20
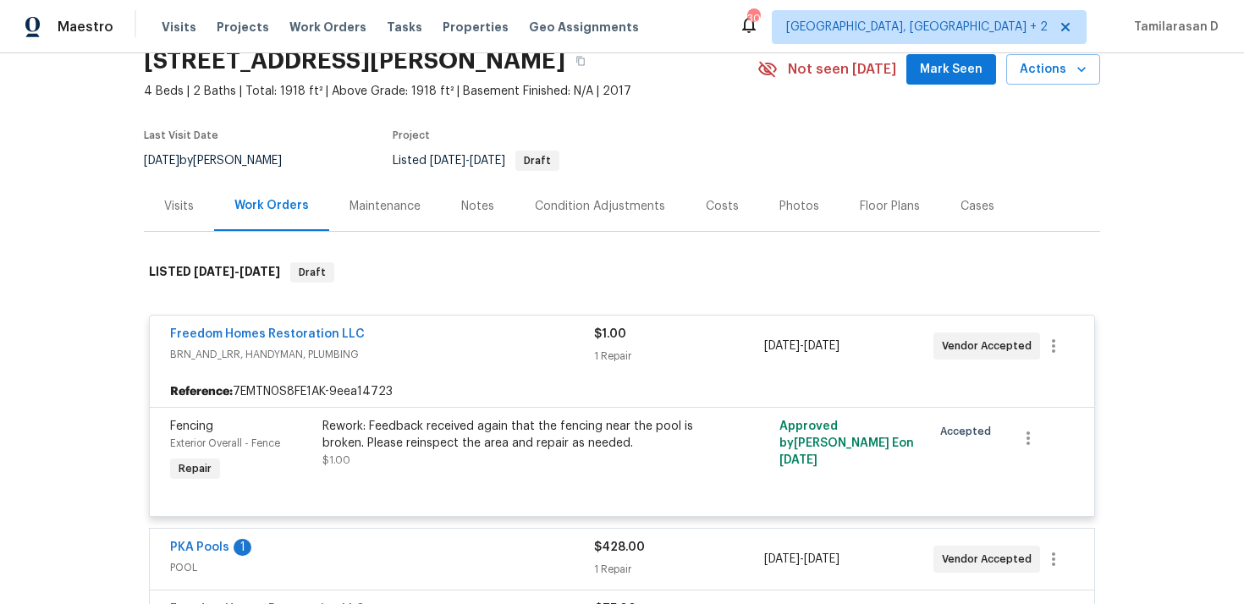
scroll to position [84, 0]
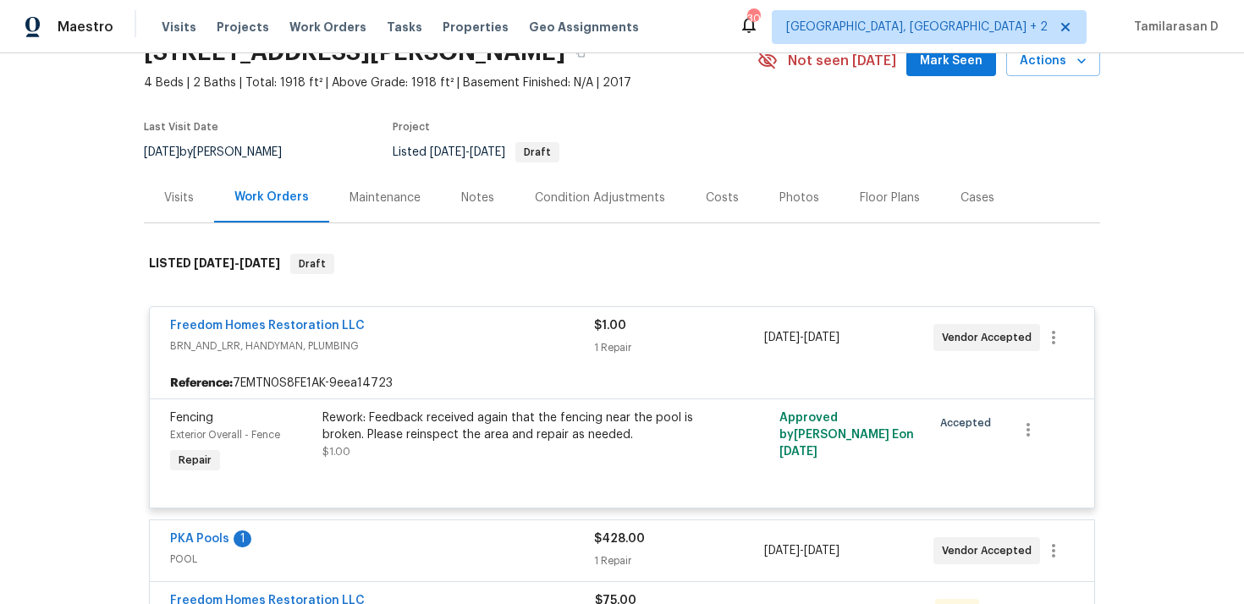
click at [390, 338] on span "BRN_AND_LRR, HANDYMAN, PLUMBING" at bounding box center [382, 346] width 424 height 17
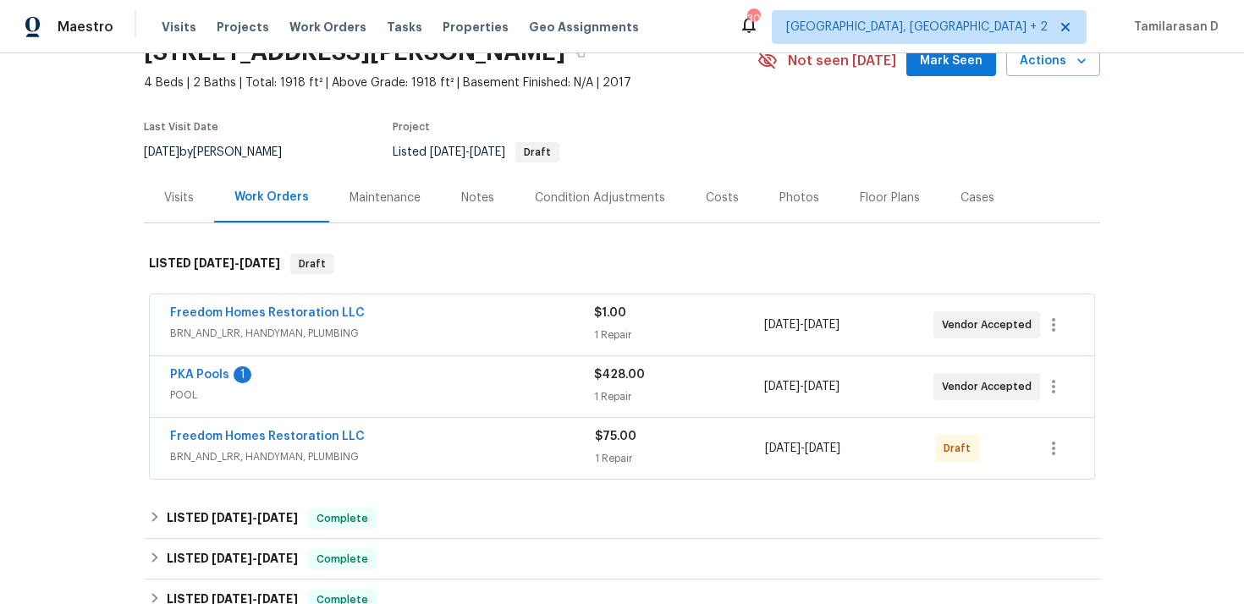
click at [349, 372] on div "PKA Pools 1" at bounding box center [382, 377] width 424 height 20
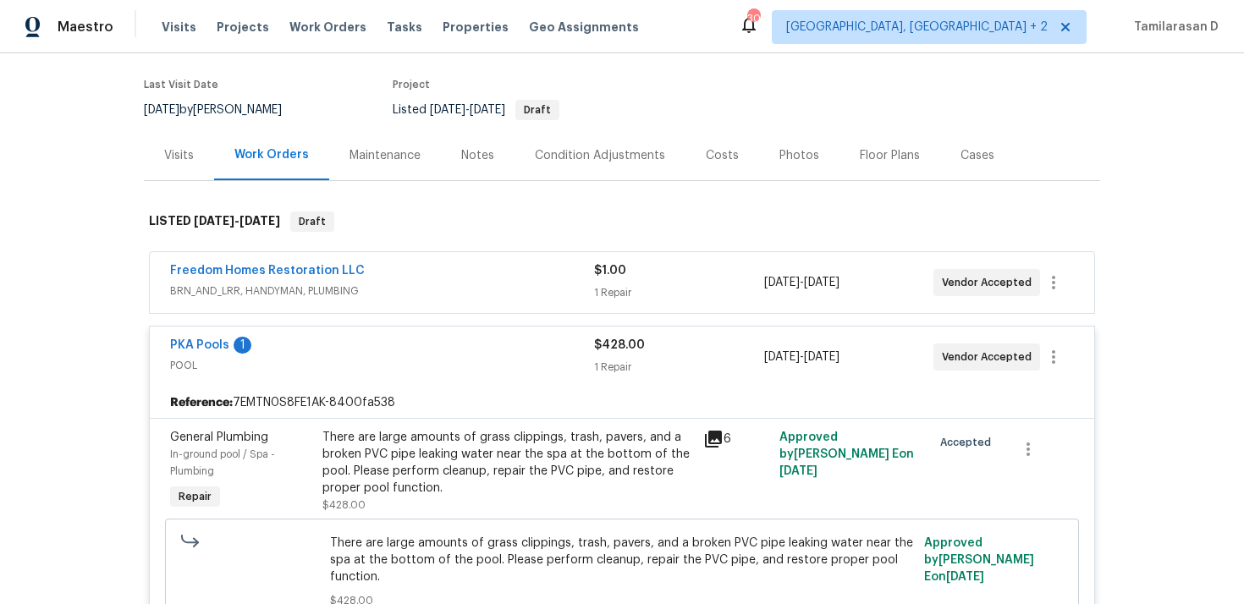
scroll to position [170, 0]
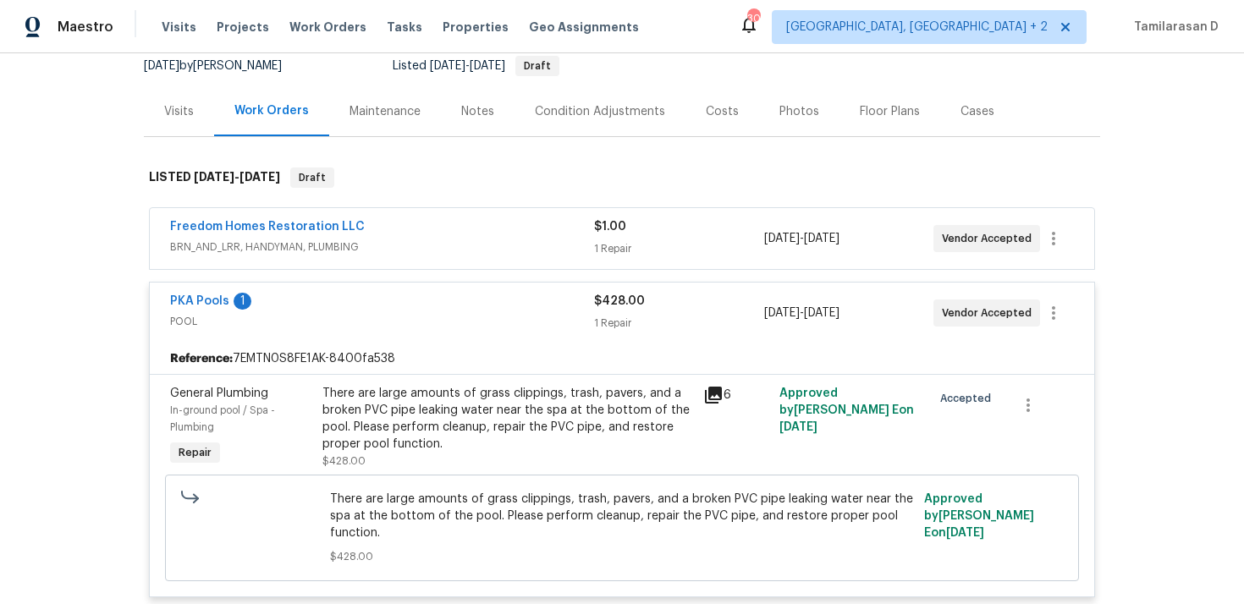
click at [367, 319] on span "POOL" at bounding box center [382, 321] width 424 height 17
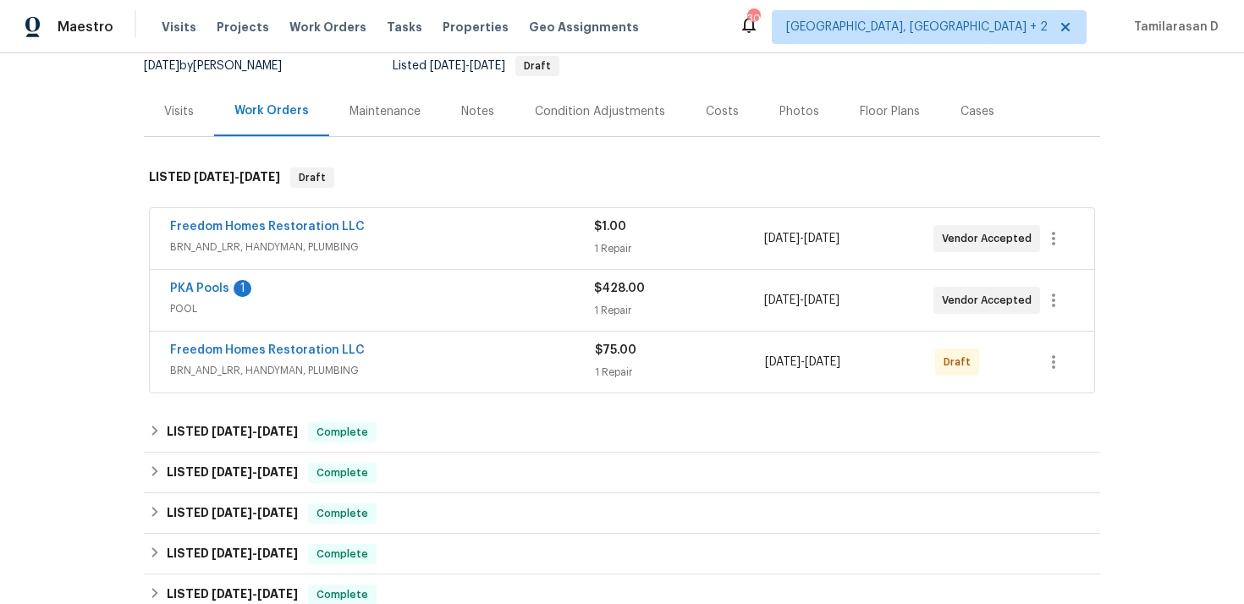
click at [360, 388] on div "Freedom Homes Restoration LLC BRN_AND_LRR, HANDYMAN, PLUMBING $75.00 1 Repair 9…" at bounding box center [622, 362] width 945 height 61
click at [399, 357] on div "Freedom Homes Restoration LLC" at bounding box center [382, 352] width 425 height 20
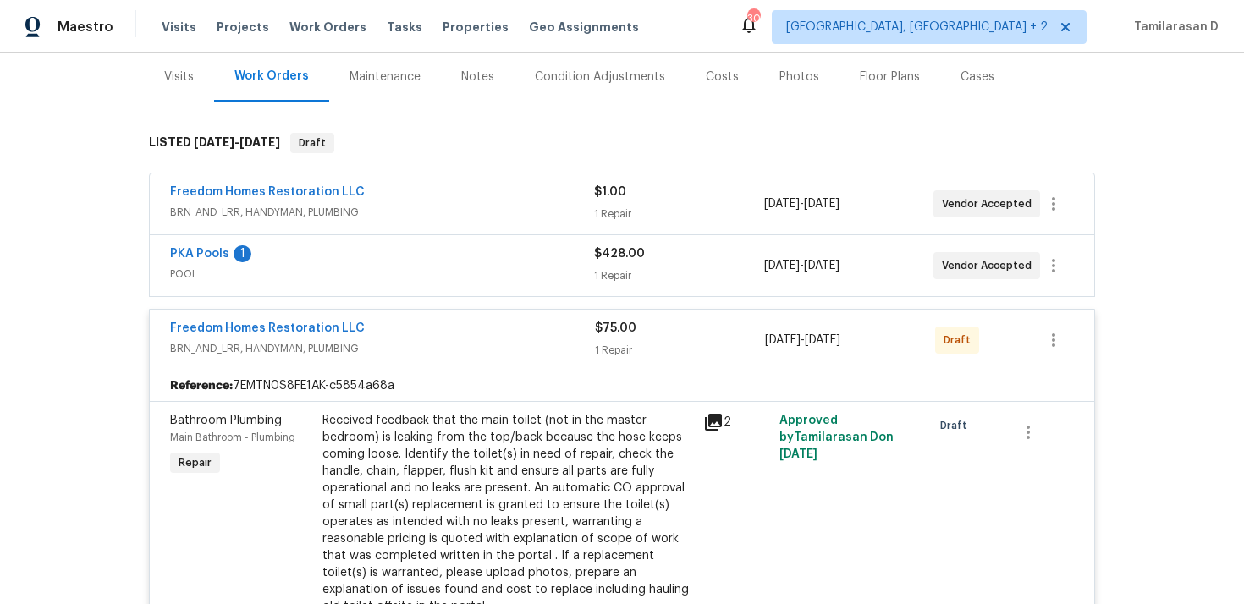
scroll to position [208, 0]
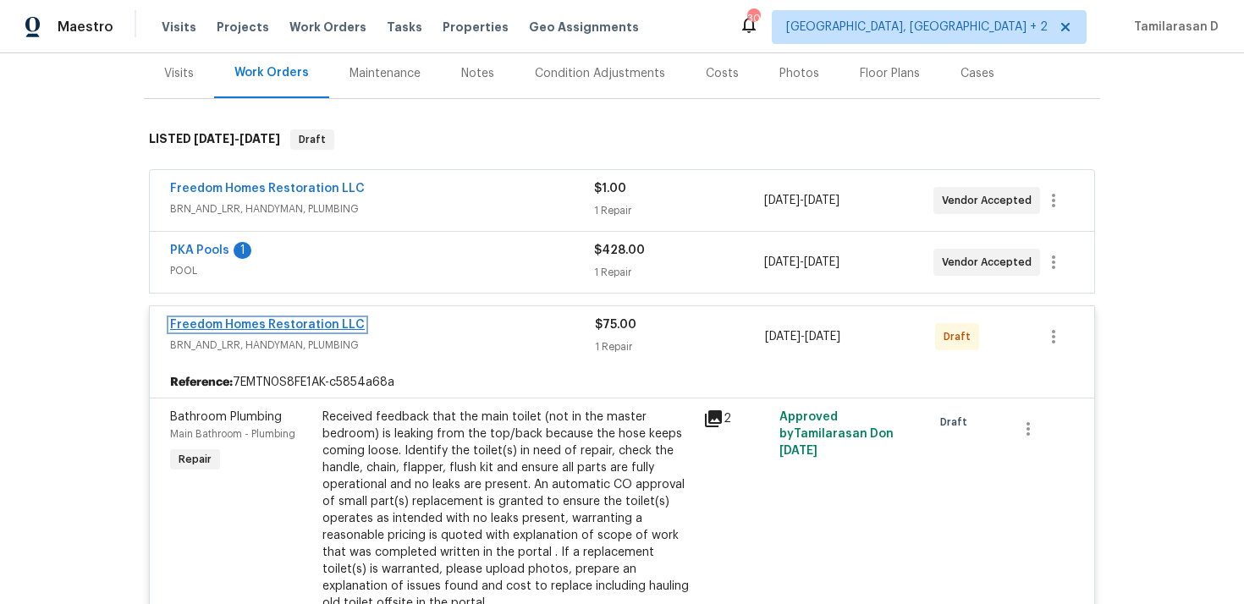
click at [266, 328] on link "Freedom Homes Restoration LLC" at bounding box center [267, 325] width 195 height 12
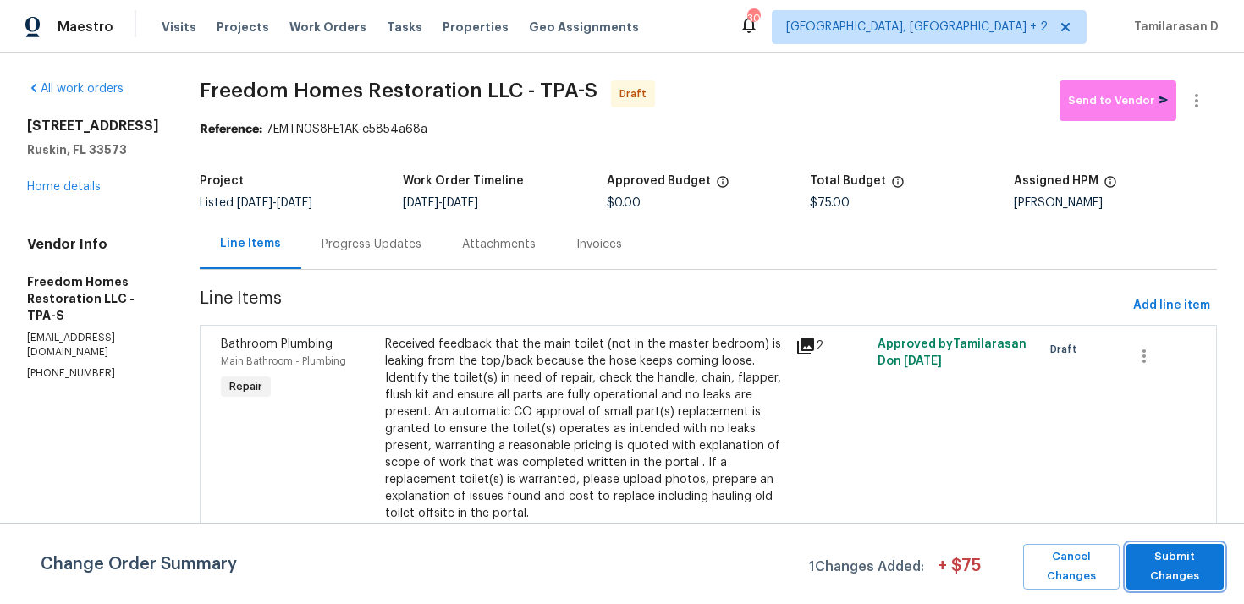
click at [1160, 586] on span "Submit Changes" at bounding box center [1175, 567] width 80 height 39
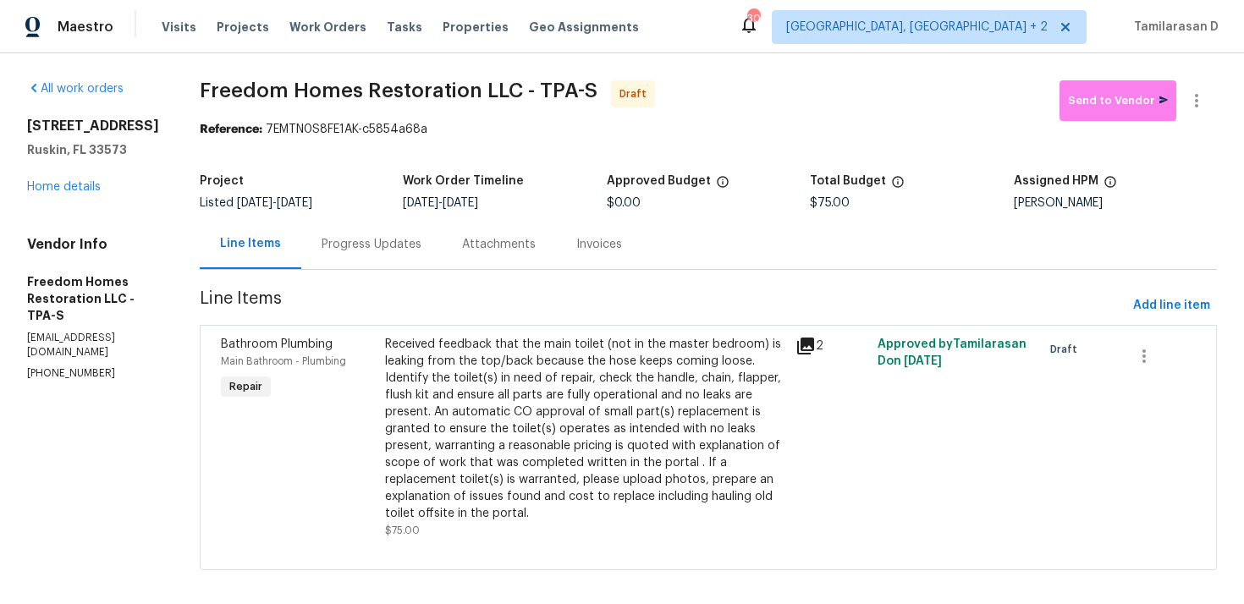
click at [400, 250] on div "Progress Updates" at bounding box center [372, 244] width 100 height 17
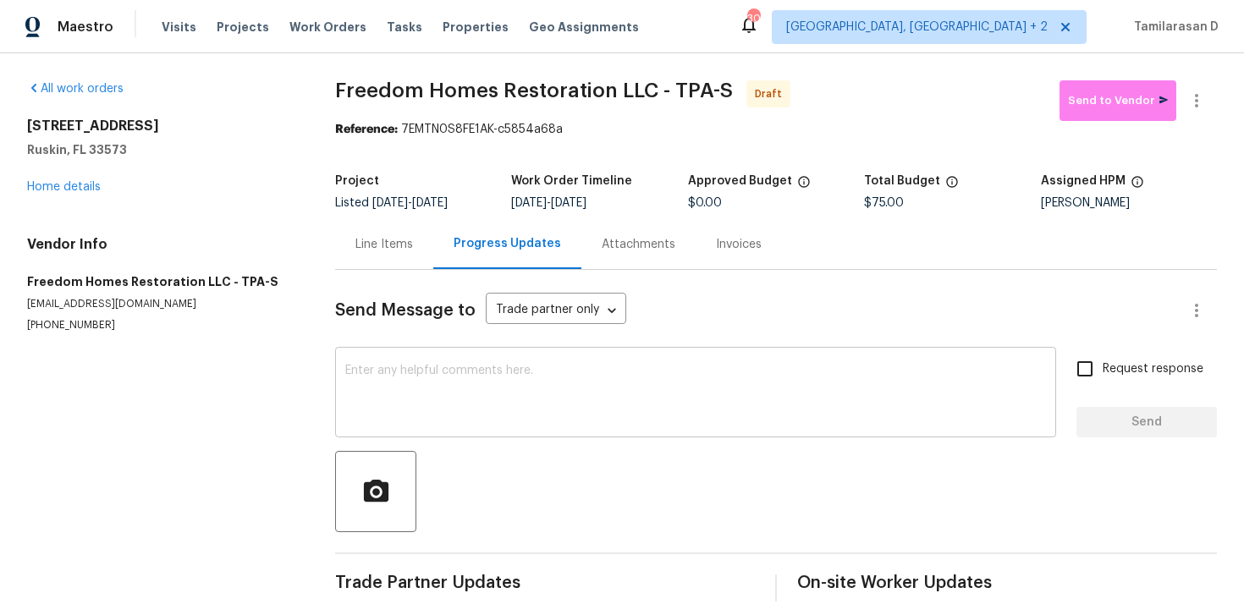
click at [355, 364] on div "x ​" at bounding box center [695, 394] width 721 height 86
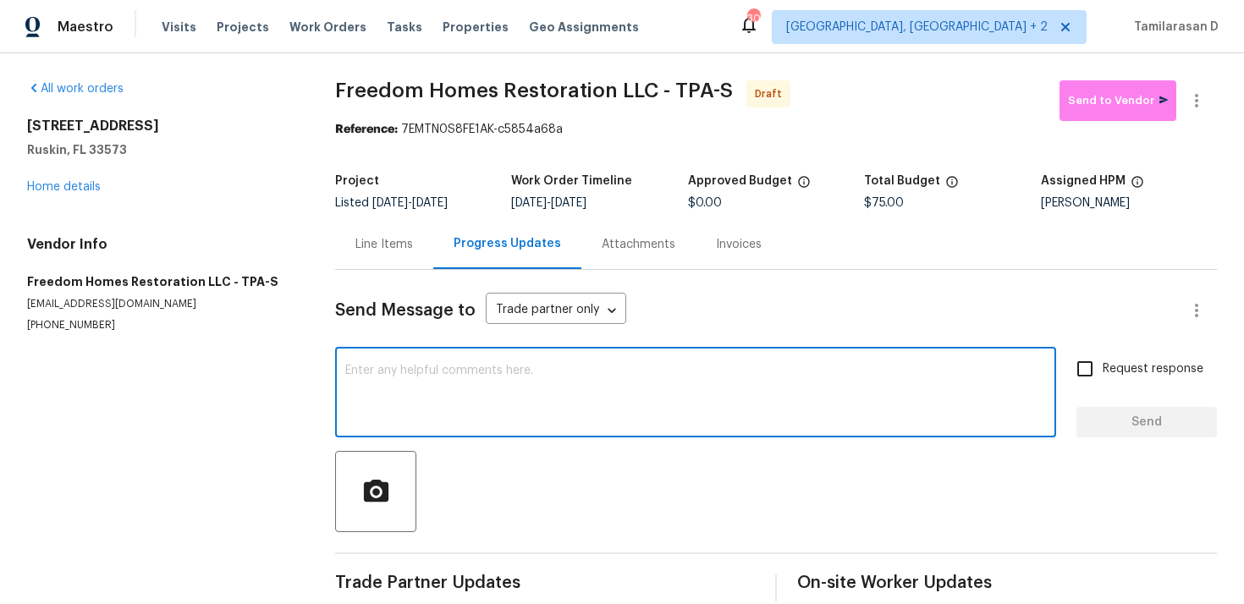
paste textarea "Hey, this is Tamil from Opendoor. I’m confirming you received the WO for the pr…"
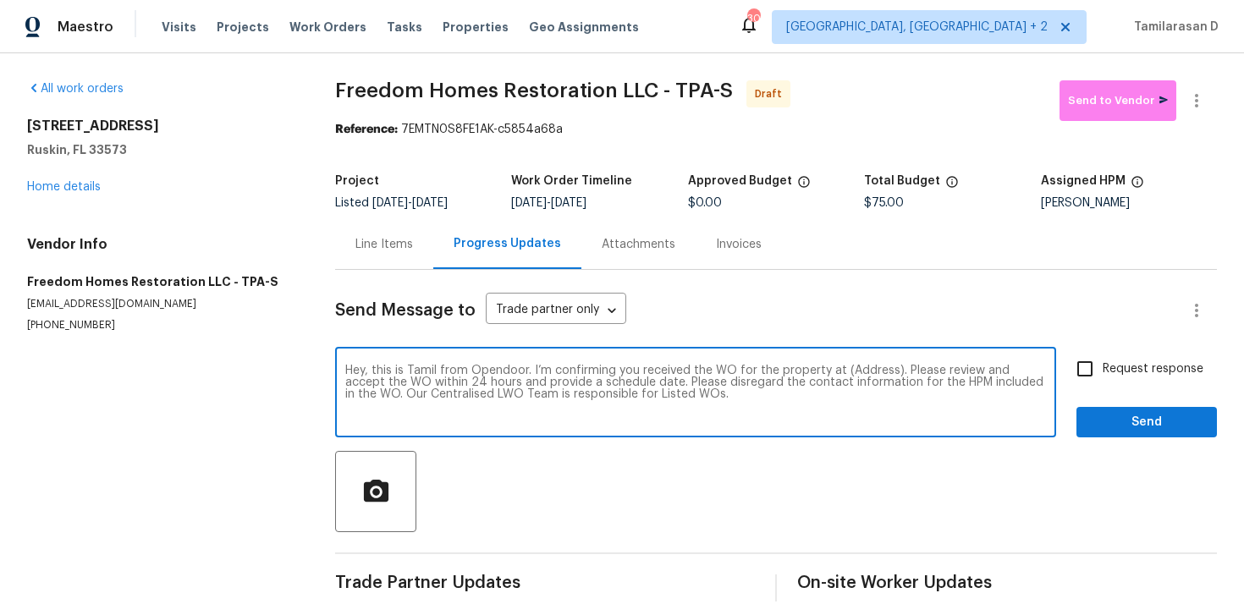
click at [868, 370] on textarea "Hey, this is Tamil from Opendoor. I’m confirming you received the WO for the pr…" at bounding box center [695, 394] width 701 height 59
paste textarea "7231 Somerset Pond Dr, Ruskin, FL 33573"
type textarea "Hey, this is Tamil from Opendoor. I’m confirming you received the WO for the pr…"
click at [1079, 367] on input "Request response" at bounding box center [1086, 369] width 36 height 36
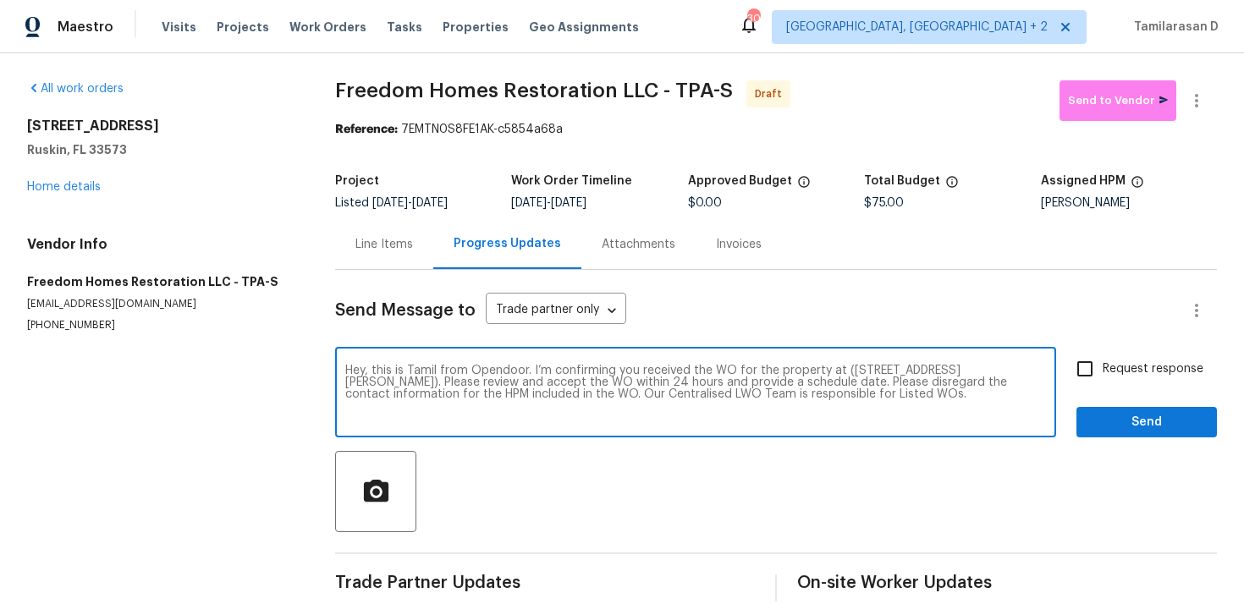
checkbox input "true"
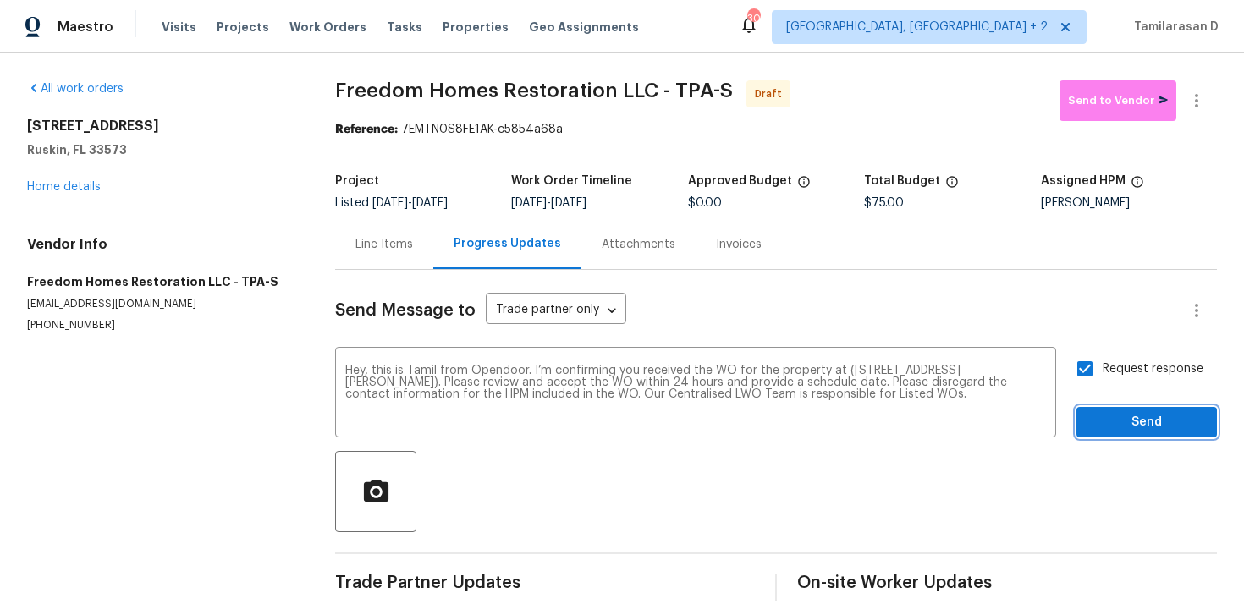
click at [1134, 422] on span "Send" at bounding box center [1146, 422] width 113 height 21
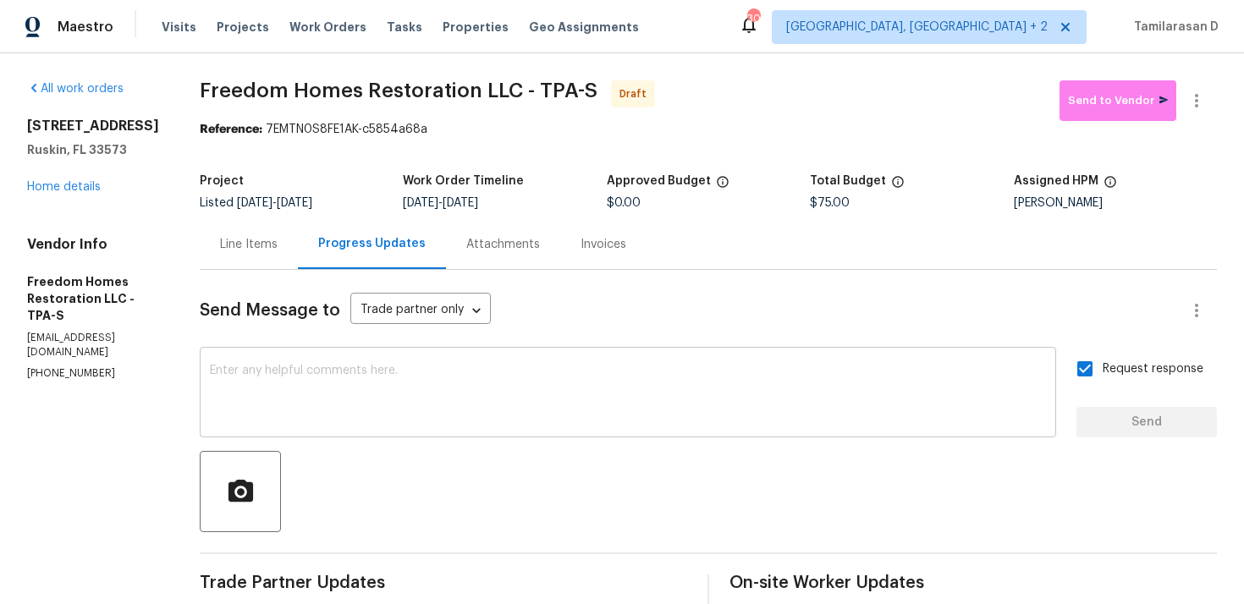
click at [291, 382] on textarea at bounding box center [628, 394] width 836 height 59
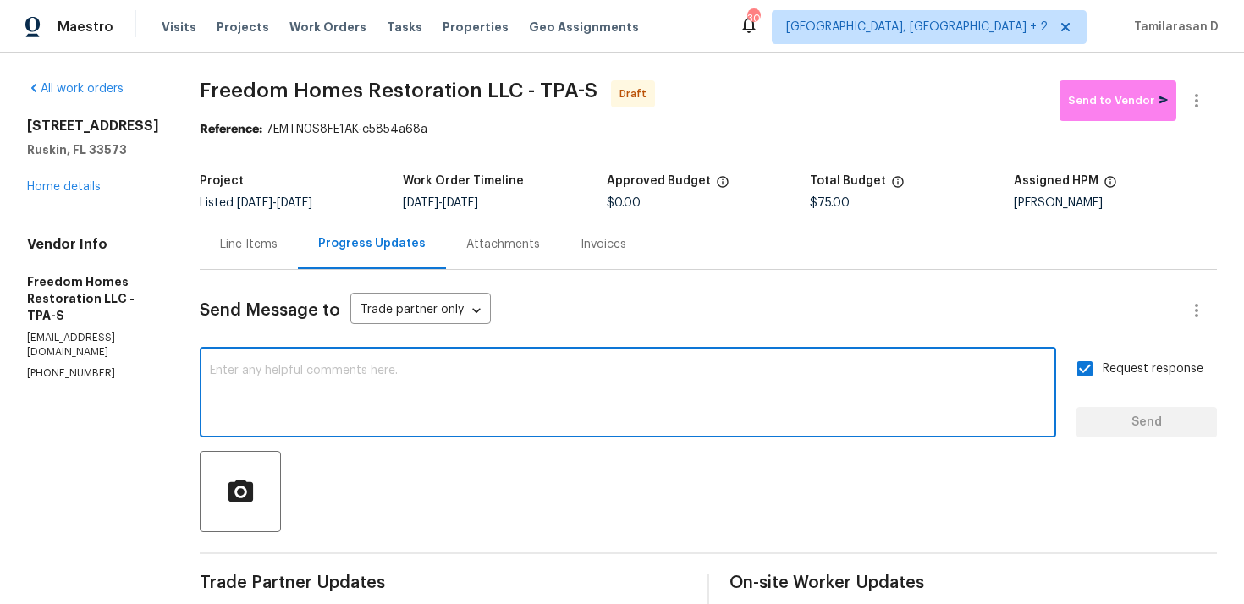
paste textarea "Attention All Work Orders must include before-photos (both close-up and wide-an…"
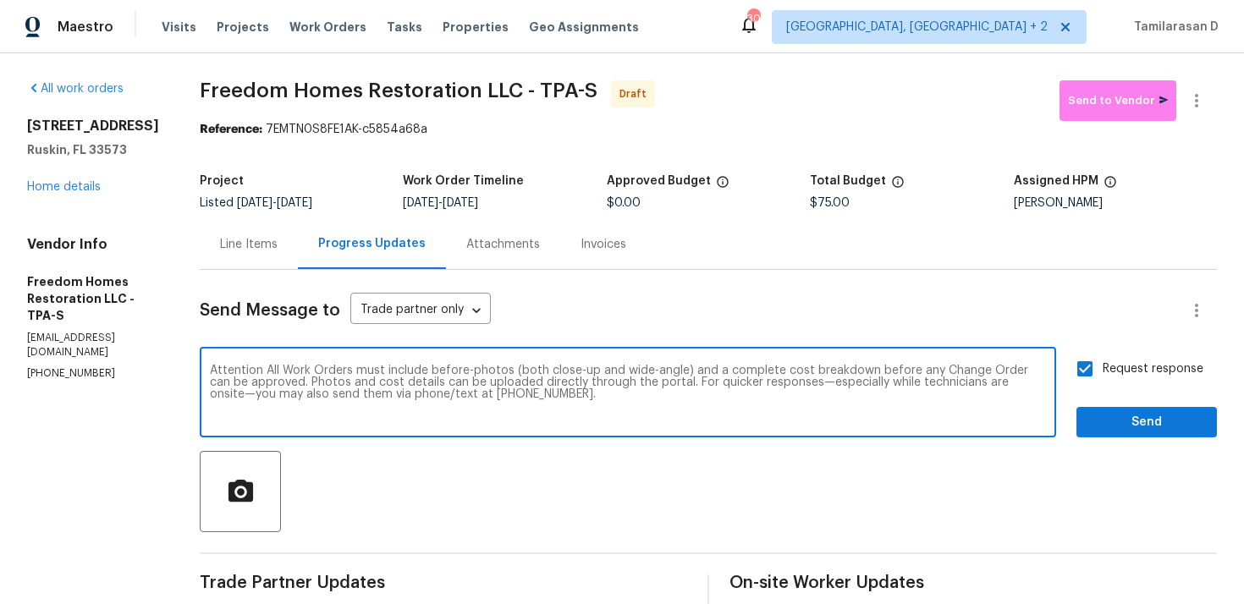
type textarea "Attention All Work Orders must include before-photos (both close-up and wide-an…"
click at [1129, 413] on span "Send" at bounding box center [1146, 422] width 113 height 21
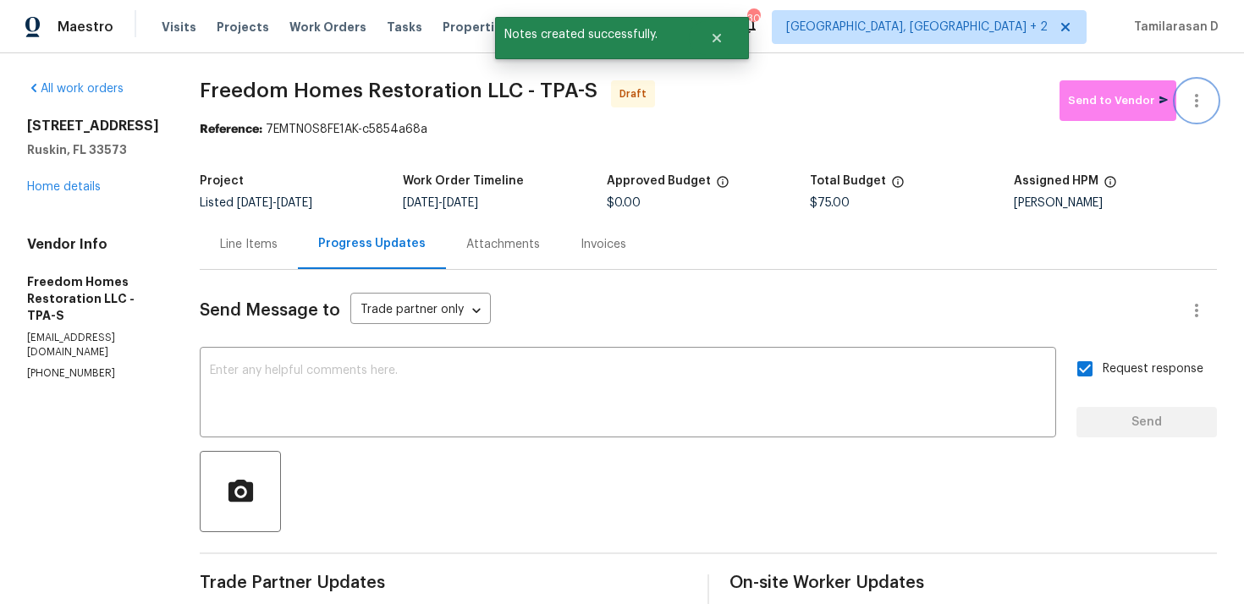
click at [1192, 91] on icon "button" at bounding box center [1197, 101] width 20 height 20
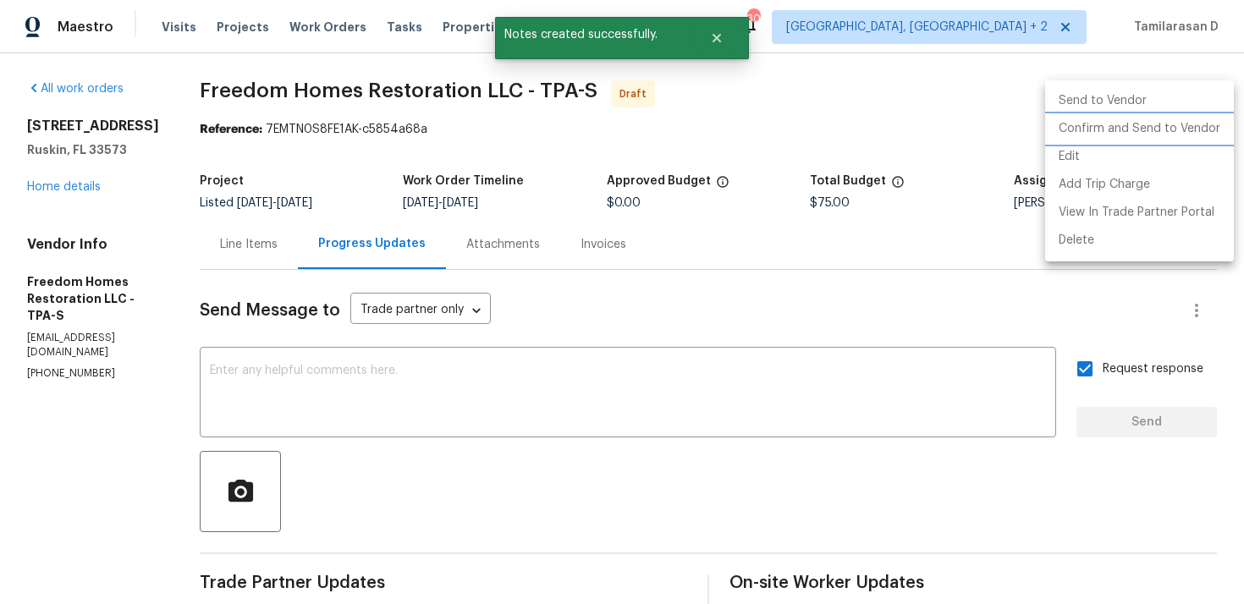
click at [1127, 126] on li "Confirm and Send to Vendor" at bounding box center [1140, 129] width 189 height 28
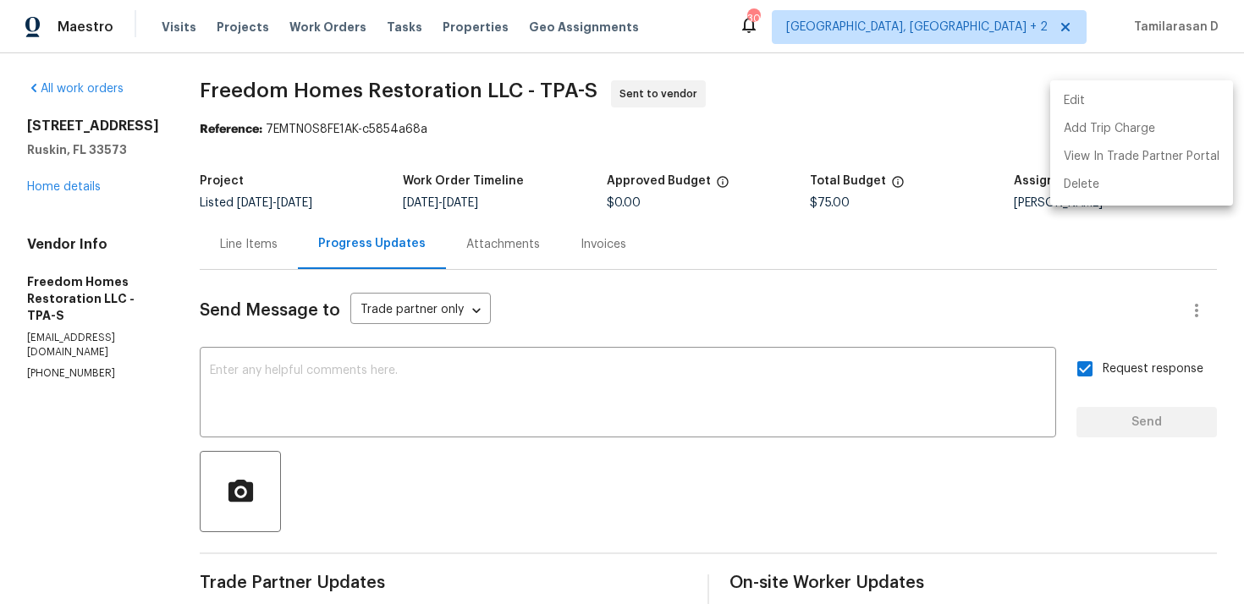
click at [539, 313] on div at bounding box center [622, 302] width 1244 height 604
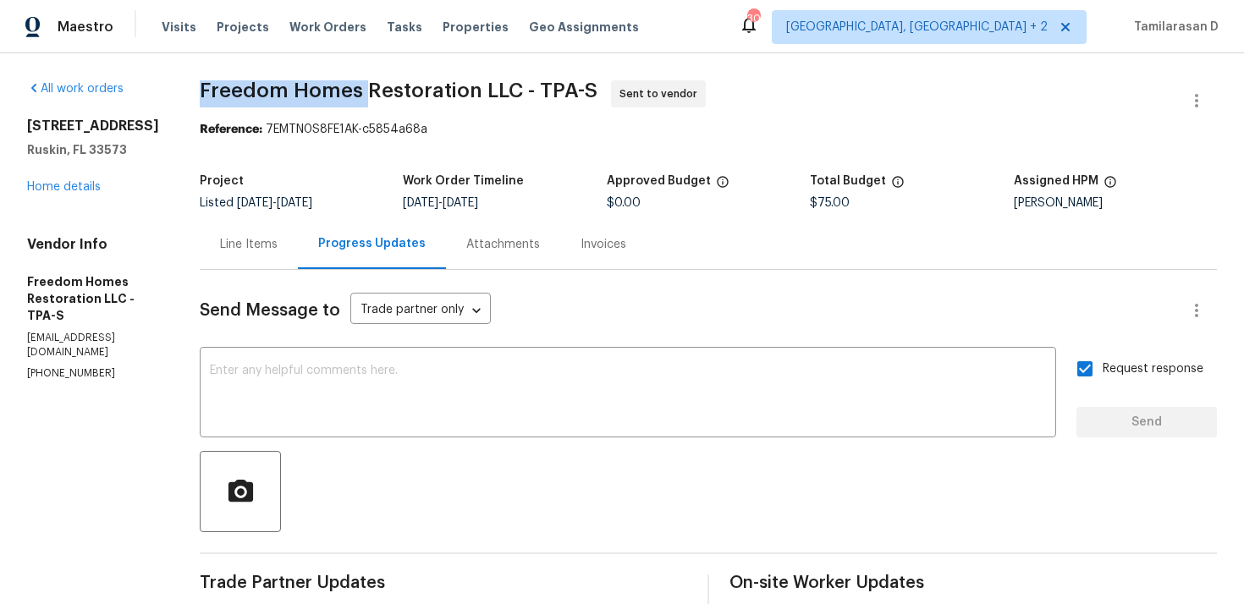
drag, startPoint x: 207, startPoint y: 91, endPoint x: 366, endPoint y: 86, distance: 159.2
click at [366, 86] on span "Freedom Homes Restoration LLC - TPA-S" at bounding box center [399, 90] width 398 height 20
copy span "Freedom Homes"
click at [210, 36] on div "Visits Projects Work Orders Tasks Properties Geo Assignments" at bounding box center [411, 27] width 498 height 34
click at [184, 77] on div "All work orders 7231 Somerset Pond Dr Ruskin, FL 33573 Home details Vendor Info…" at bounding box center [622, 466] width 1244 height 826
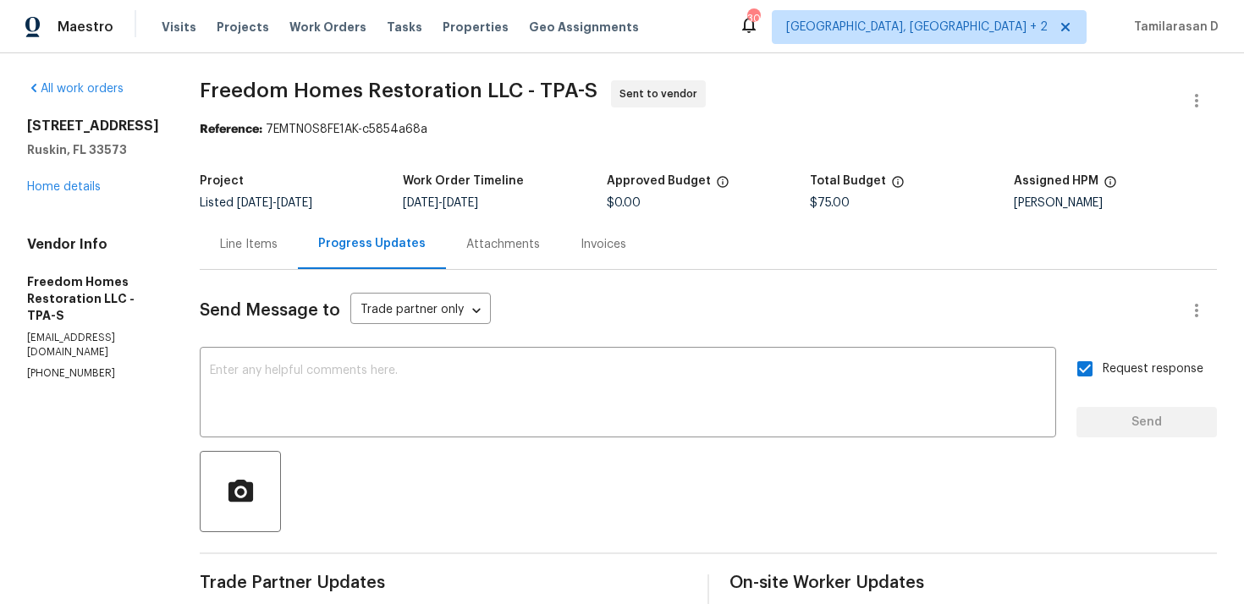
click at [298, 228] on div "Line Items" at bounding box center [249, 244] width 98 height 50
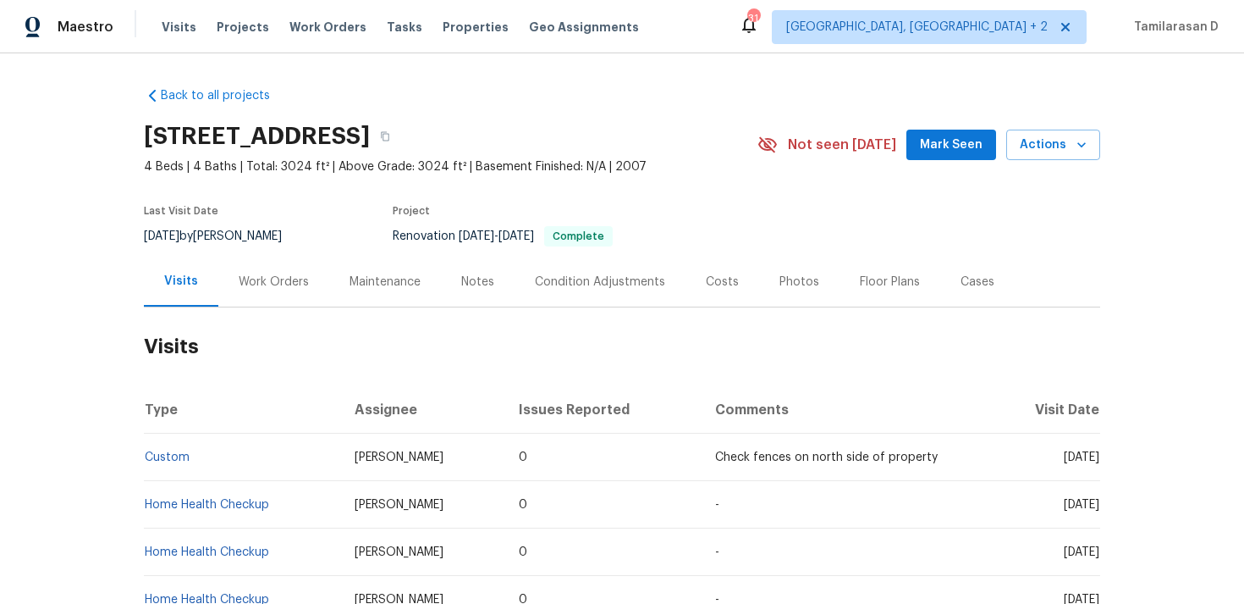
click at [276, 261] on div "Work Orders" at bounding box center [273, 282] width 111 height 50
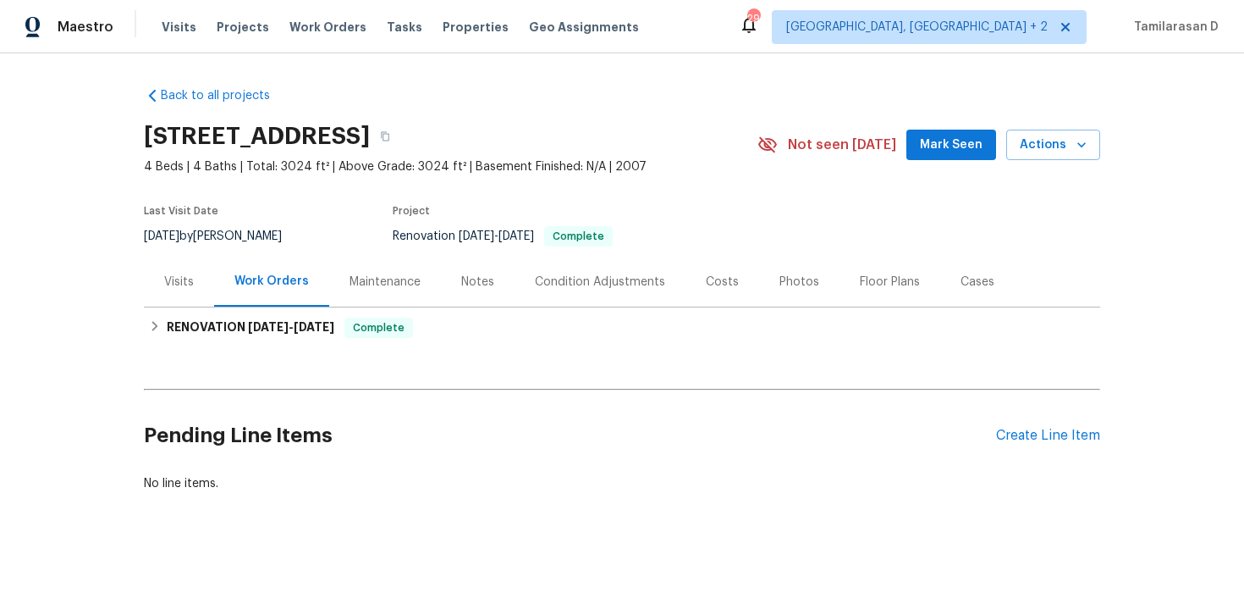
scroll to position [3, 0]
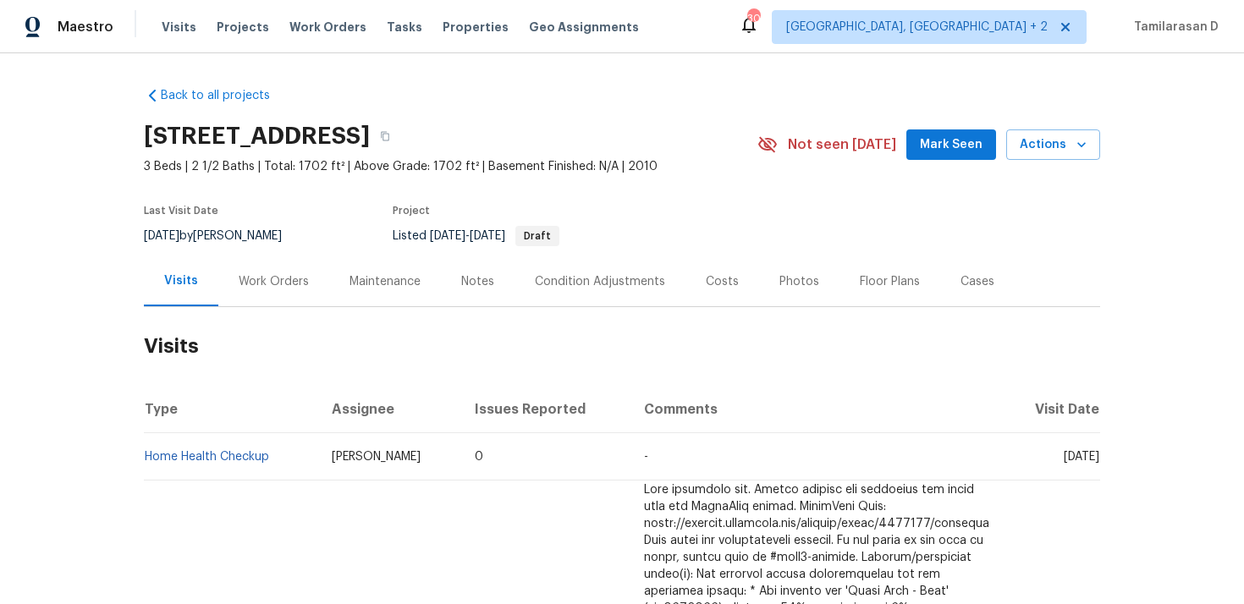
click at [266, 284] on div "Work Orders" at bounding box center [274, 281] width 70 height 17
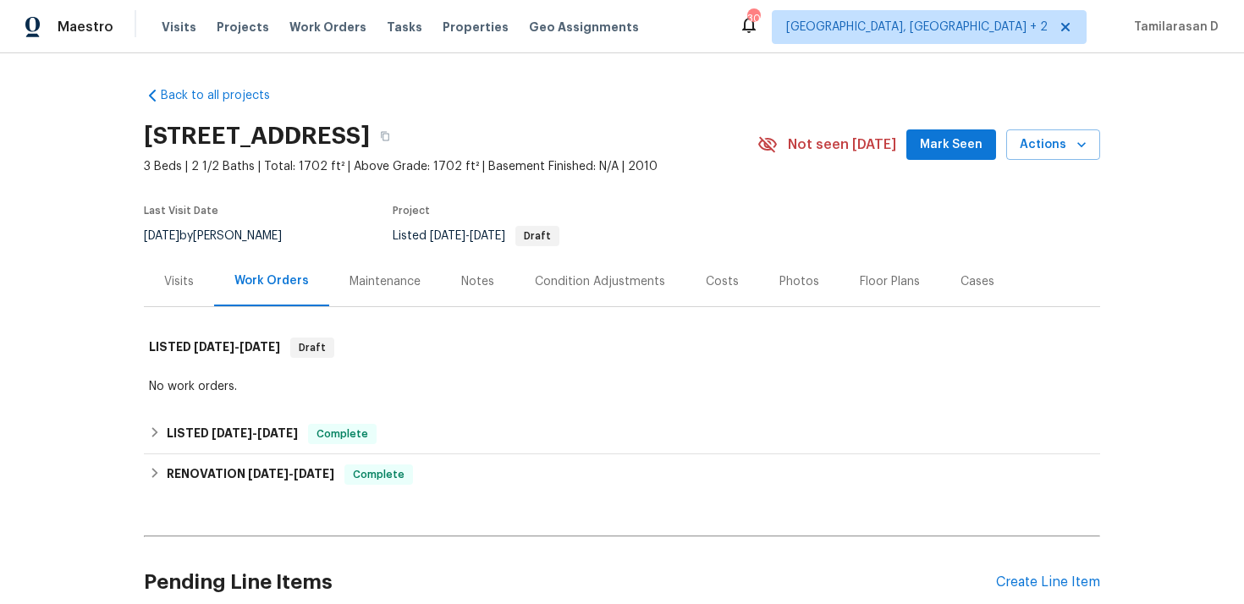
click at [203, 286] on div "Visits" at bounding box center [179, 282] width 70 height 50
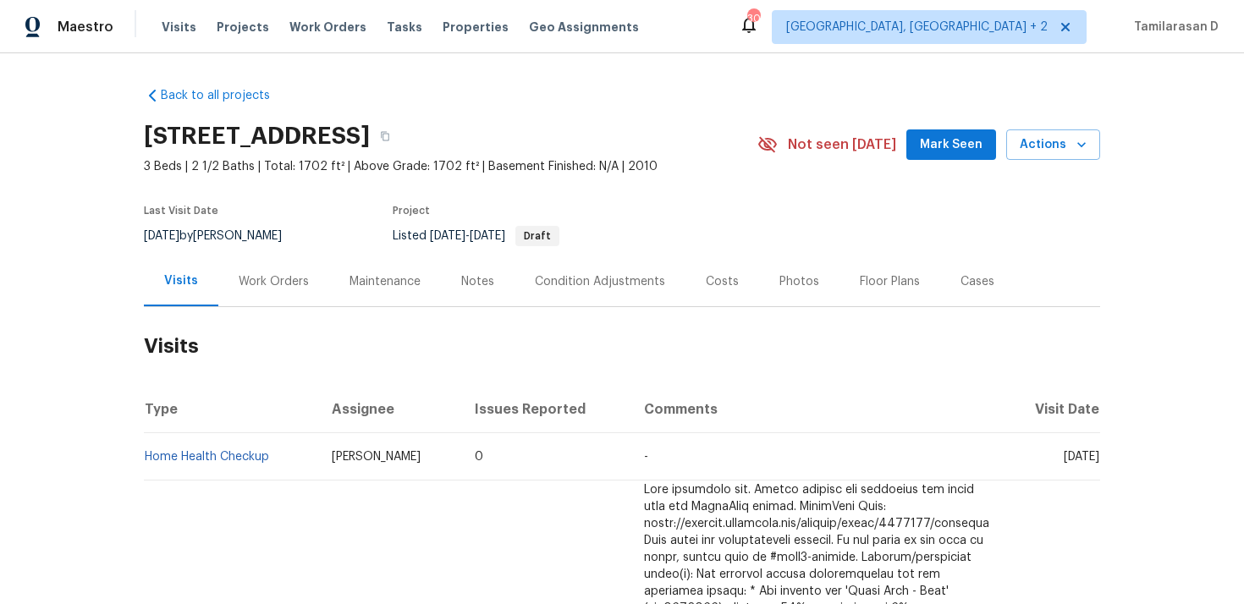
click at [291, 286] on div "Work Orders" at bounding box center [274, 281] width 70 height 17
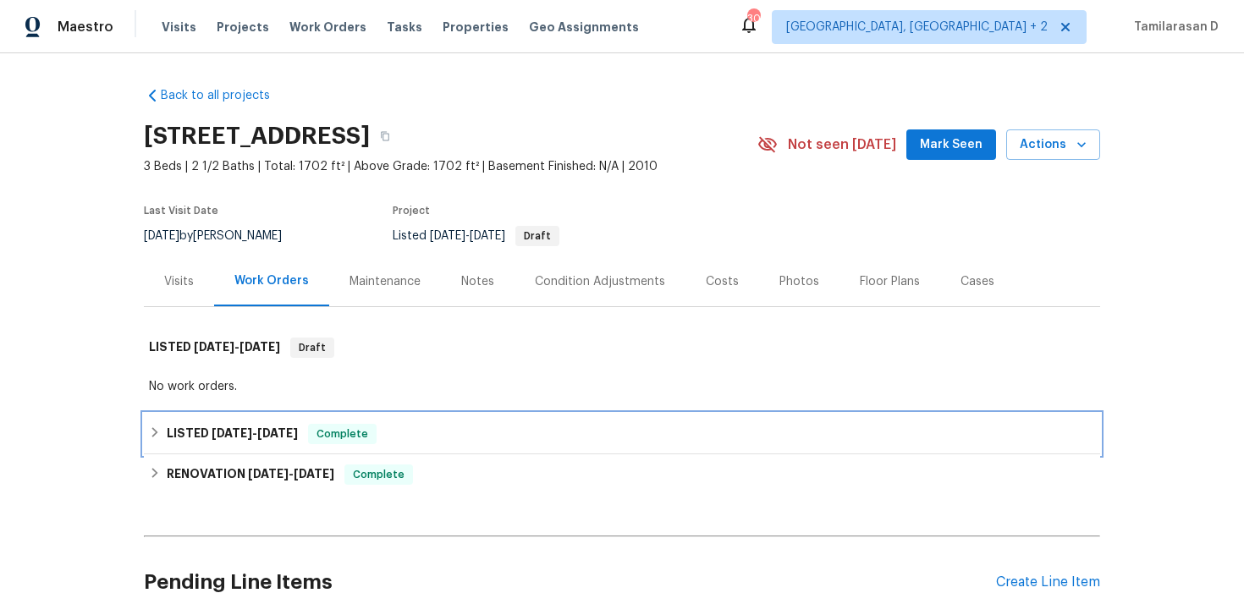
click at [165, 433] on div "LISTED 4/29/25 - 4/30/25 Complete" at bounding box center [622, 434] width 946 height 20
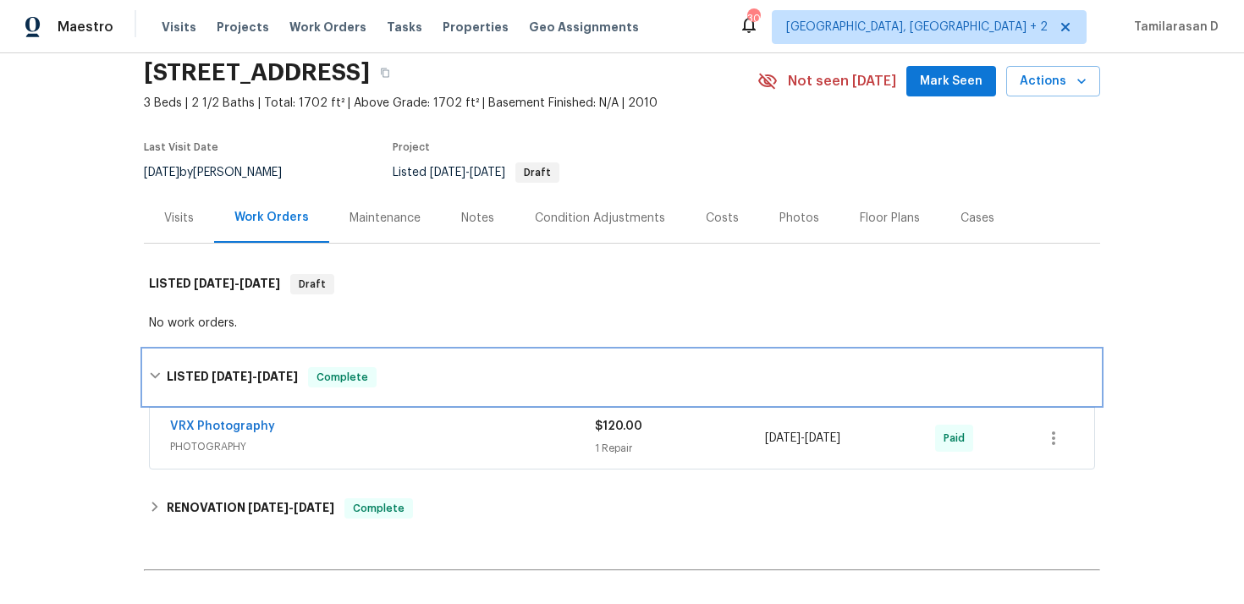
scroll to position [152, 0]
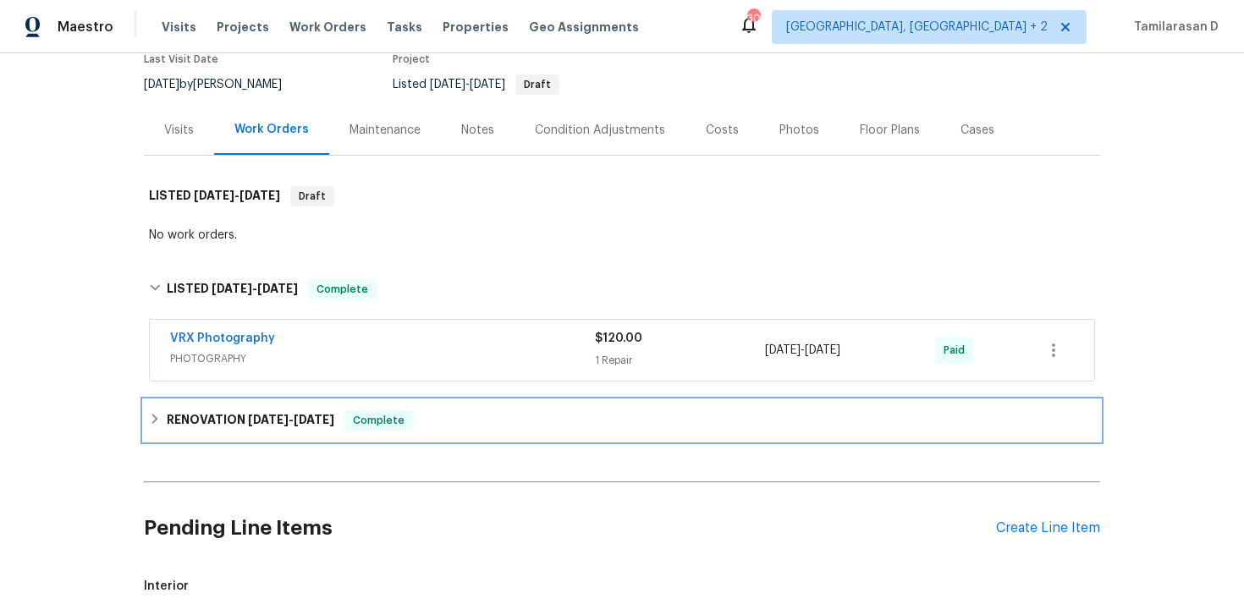
click at [153, 415] on icon at bounding box center [155, 419] width 12 height 12
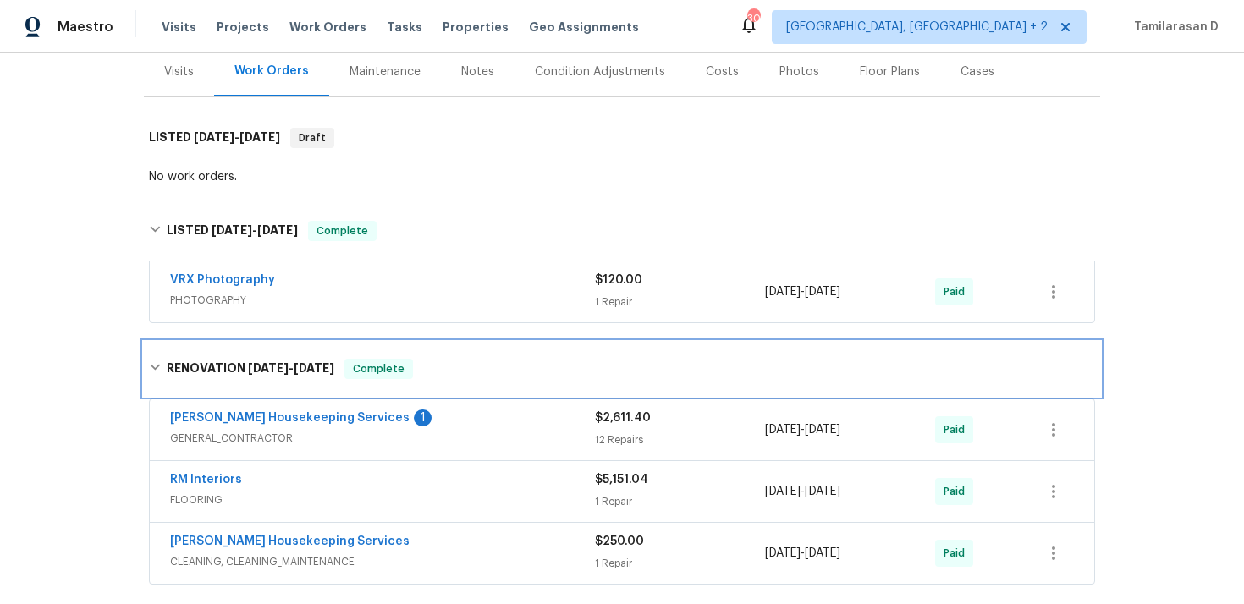
scroll to position [323, 0]
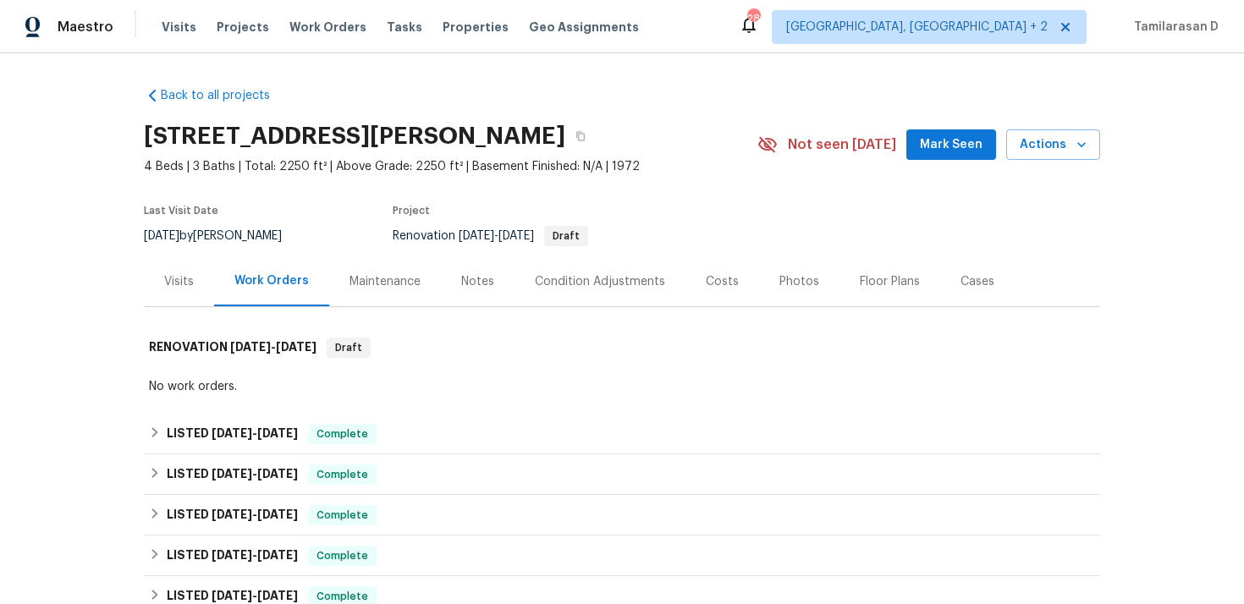
click at [193, 290] on div "Visits" at bounding box center [179, 282] width 70 height 50
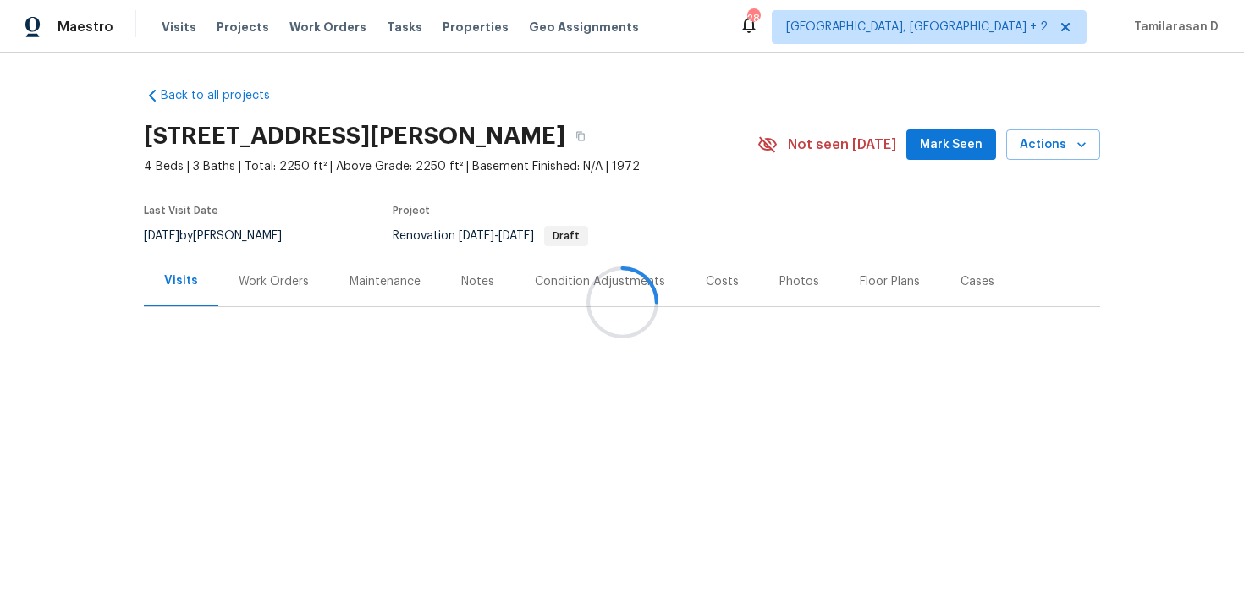
click at [278, 295] on div at bounding box center [622, 302] width 1244 height 604
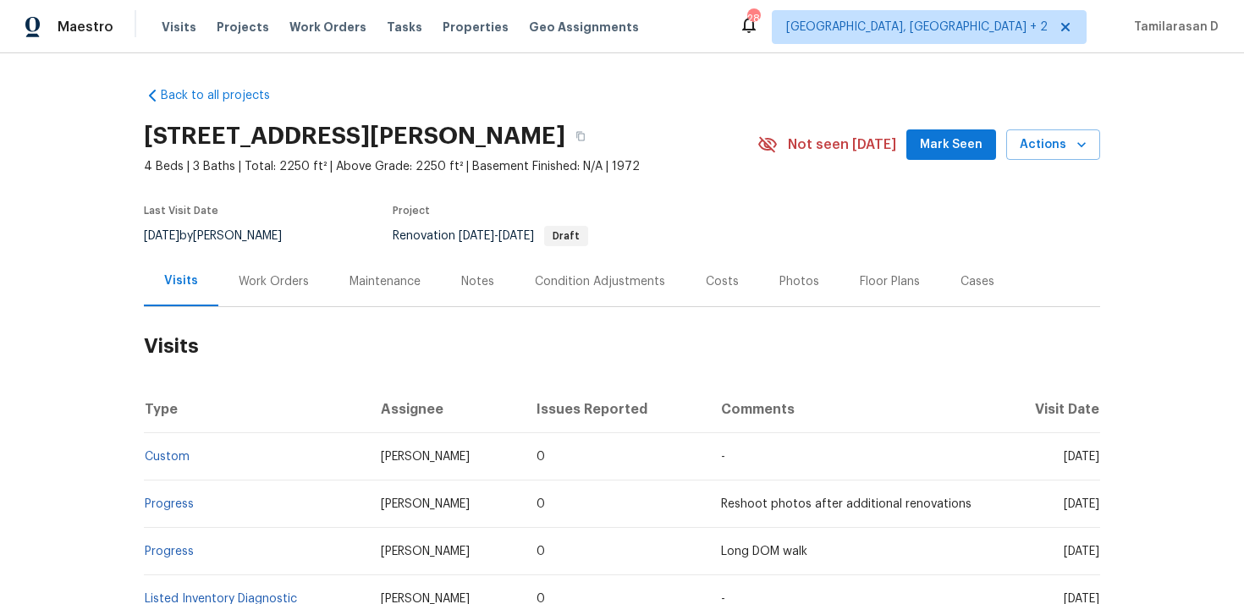
click at [273, 289] on div "Work Orders" at bounding box center [274, 281] width 70 height 17
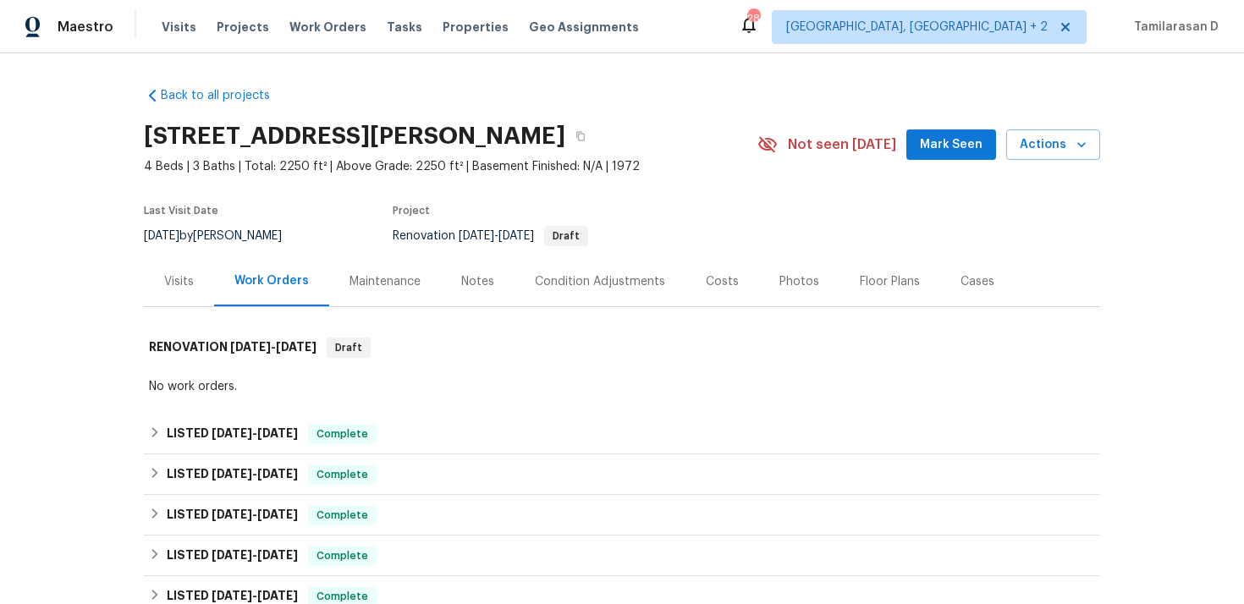
scroll to position [163, 0]
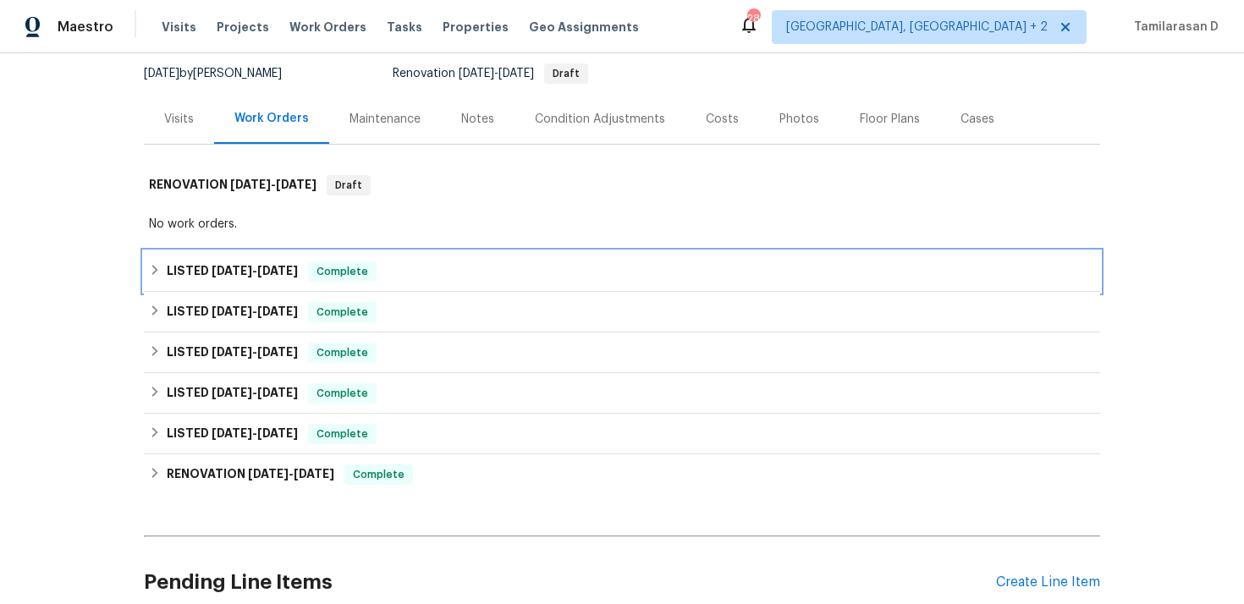
click at [181, 275] on h6 "LISTED 8/8/25 - 8/20/25" at bounding box center [232, 272] width 131 height 20
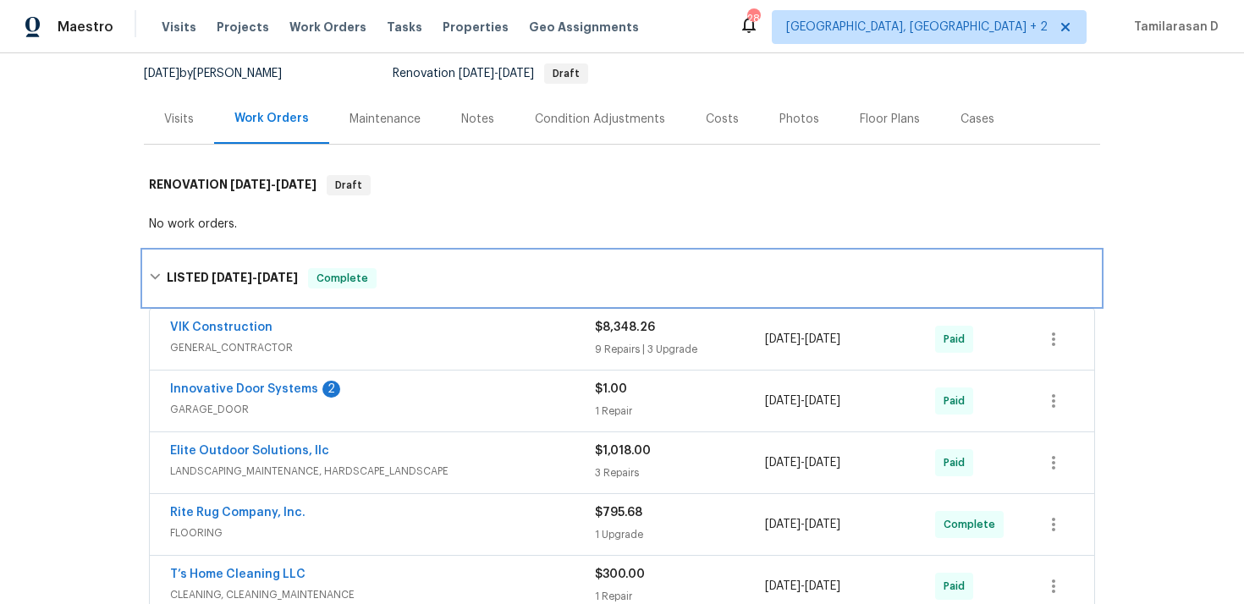
click at [201, 269] on h6 "LISTED 8/8/25 - 8/20/25" at bounding box center [232, 278] width 131 height 20
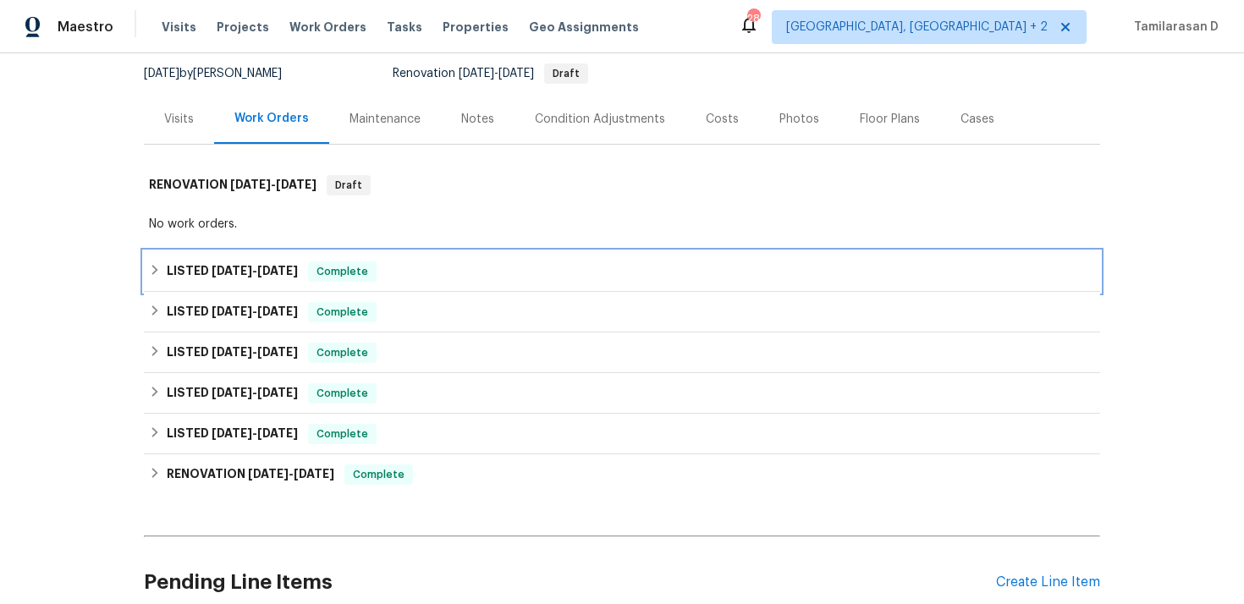
scroll to position [312, 0]
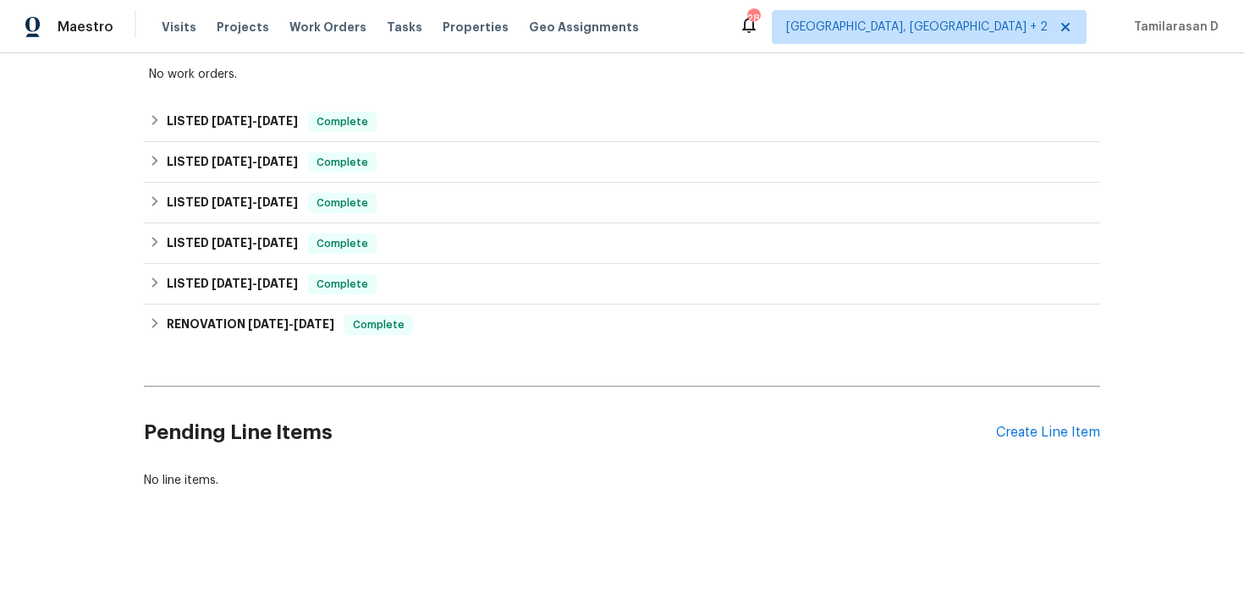
click at [1033, 424] on div "Pending Line Items Create Line Item" at bounding box center [622, 433] width 957 height 79
click at [1022, 444] on div "Pending Line Items Create Line Item" at bounding box center [622, 433] width 957 height 79
click at [1035, 433] on div "Create Line Item" at bounding box center [1048, 433] width 104 height 16
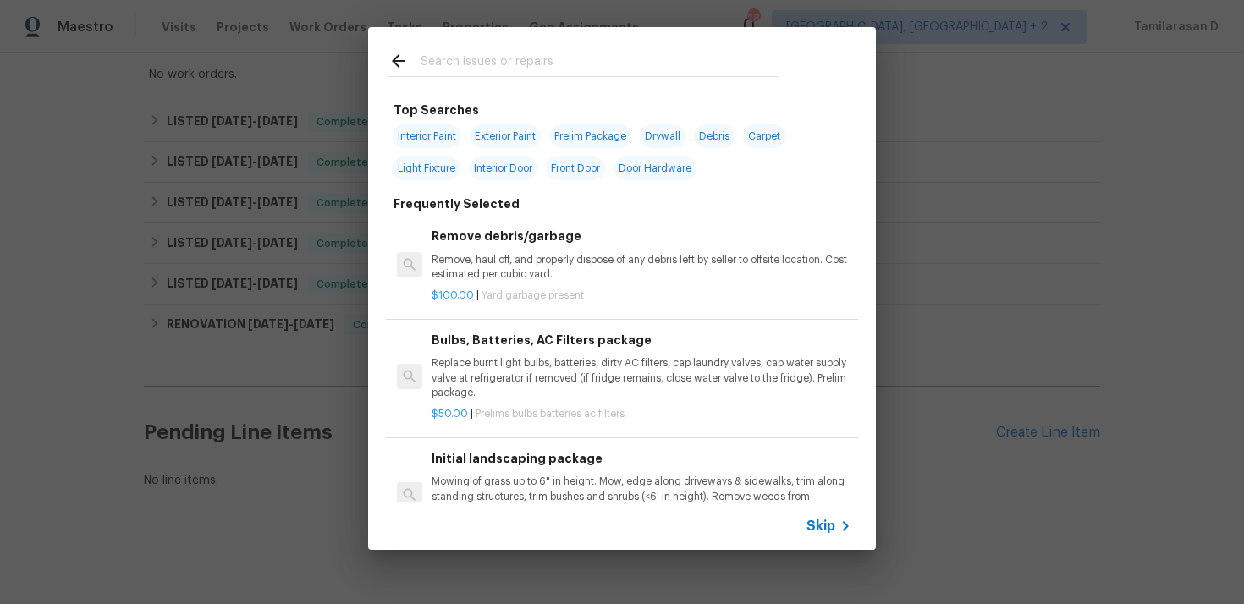
click at [816, 514] on div "Skip" at bounding box center [622, 526] width 508 height 47
click at [862, 536] on div "Skip" at bounding box center [622, 526] width 508 height 47
click at [821, 526] on span "Skip" at bounding box center [821, 526] width 29 height 17
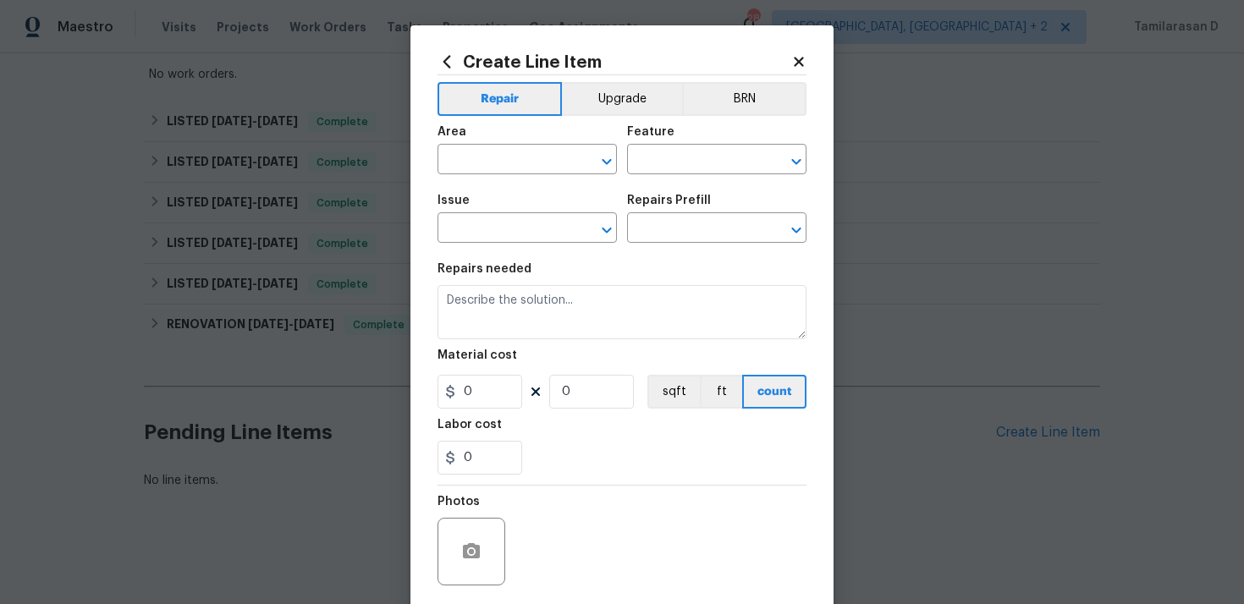
click at [452, 146] on div "Area" at bounding box center [527, 137] width 179 height 22
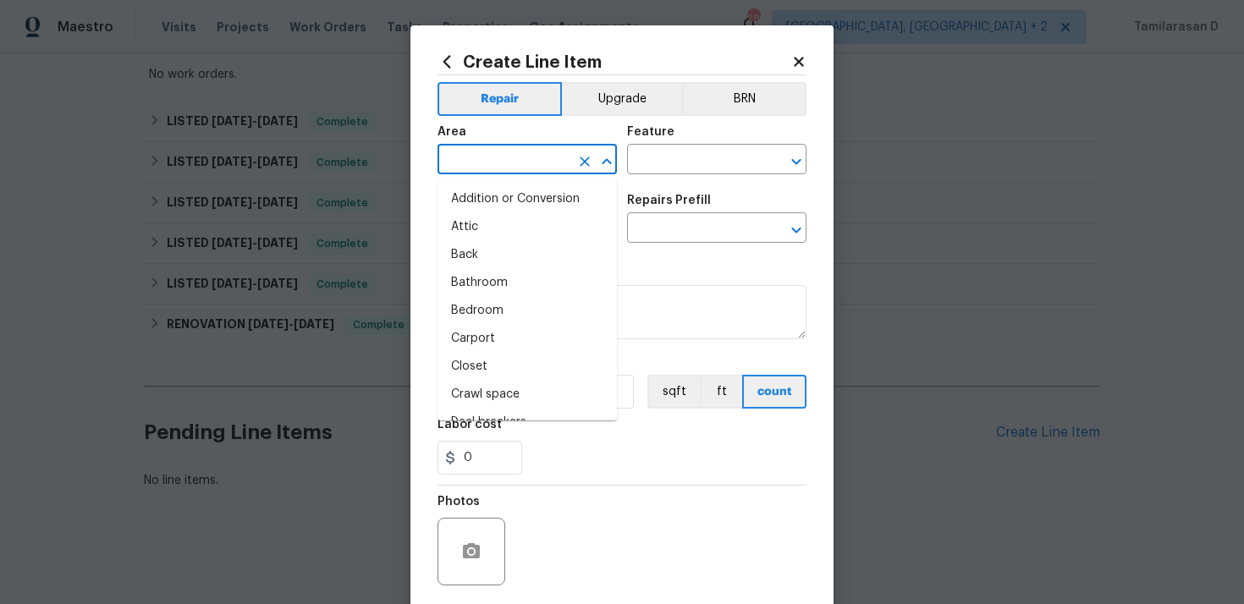
click at [498, 152] on input "text" at bounding box center [504, 161] width 132 height 26
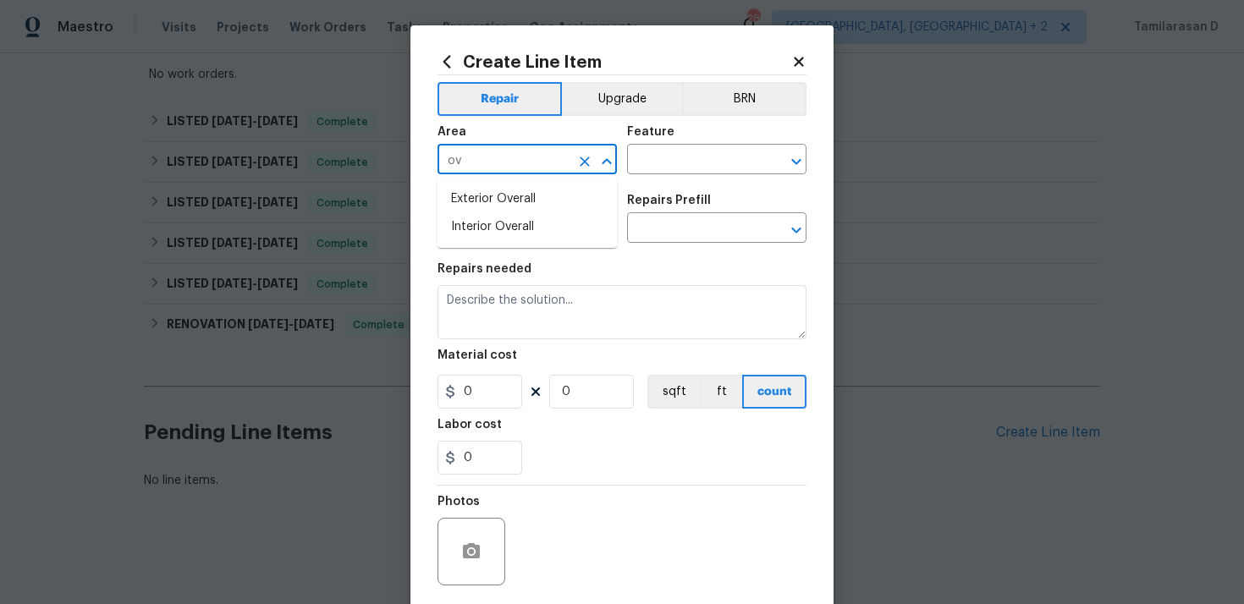
type input "ov"
type input "over"
click at [518, 220] on li "Interior Overall" at bounding box center [527, 227] width 179 height 28
type input "Interior Overall"
click at [677, 144] on div "Feature" at bounding box center [716, 137] width 179 height 22
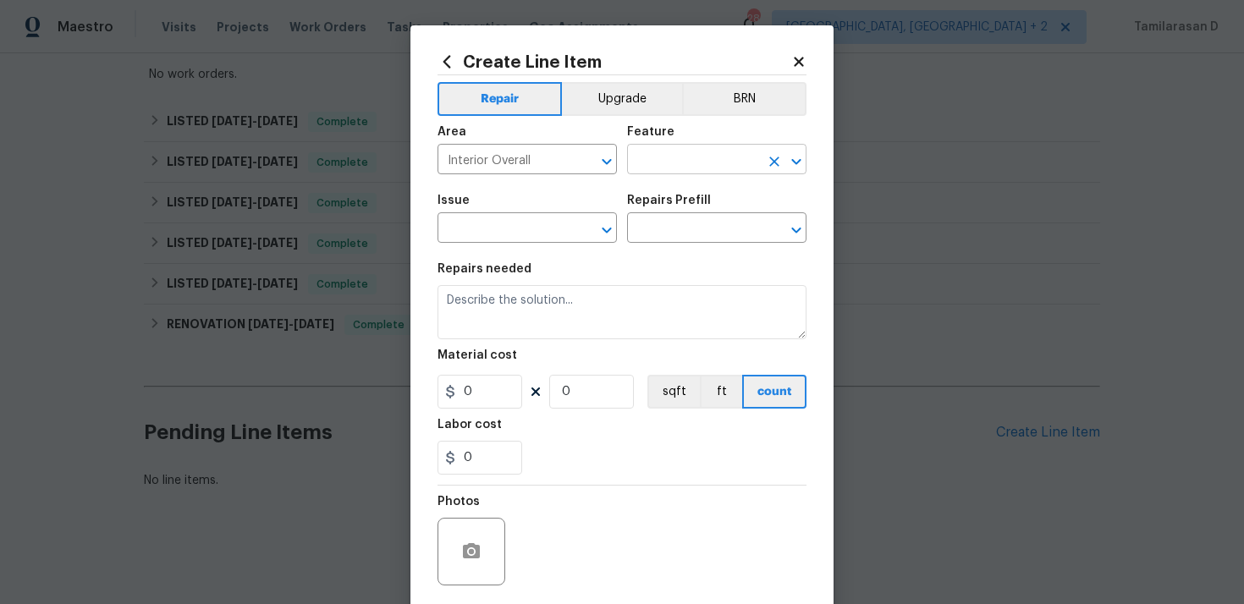
click at [663, 171] on input "text" at bounding box center [693, 161] width 132 height 26
click at [663, 231] on li "Pests" at bounding box center [716, 240] width 179 height 28
type input "Pests"
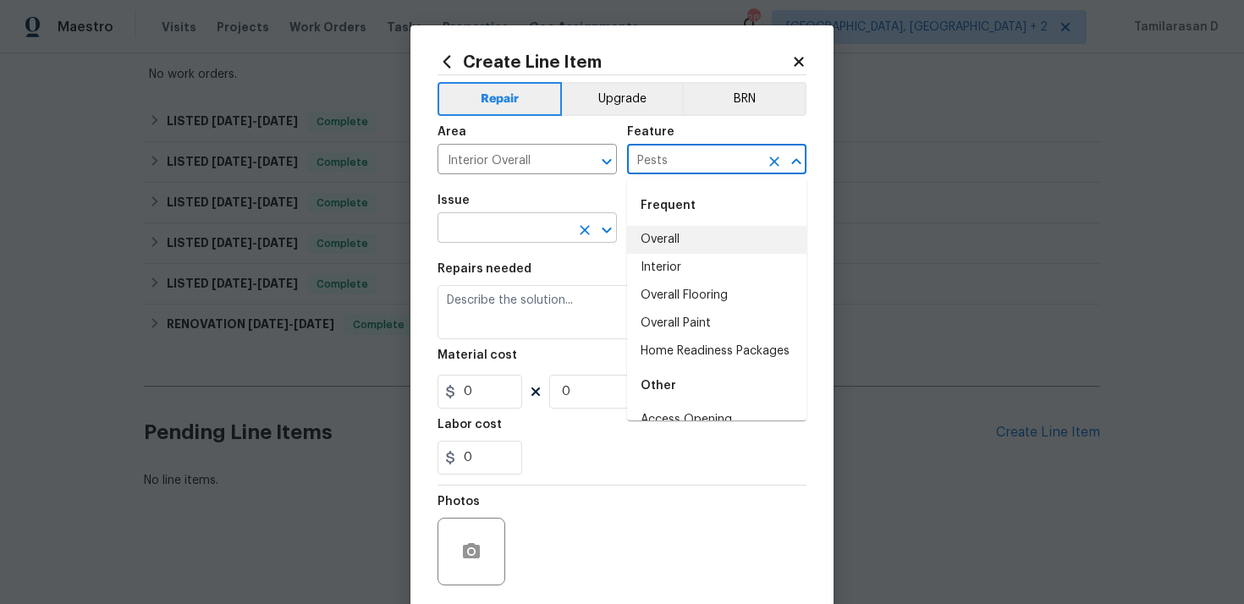
click at [478, 235] on input "text" at bounding box center [504, 230] width 132 height 26
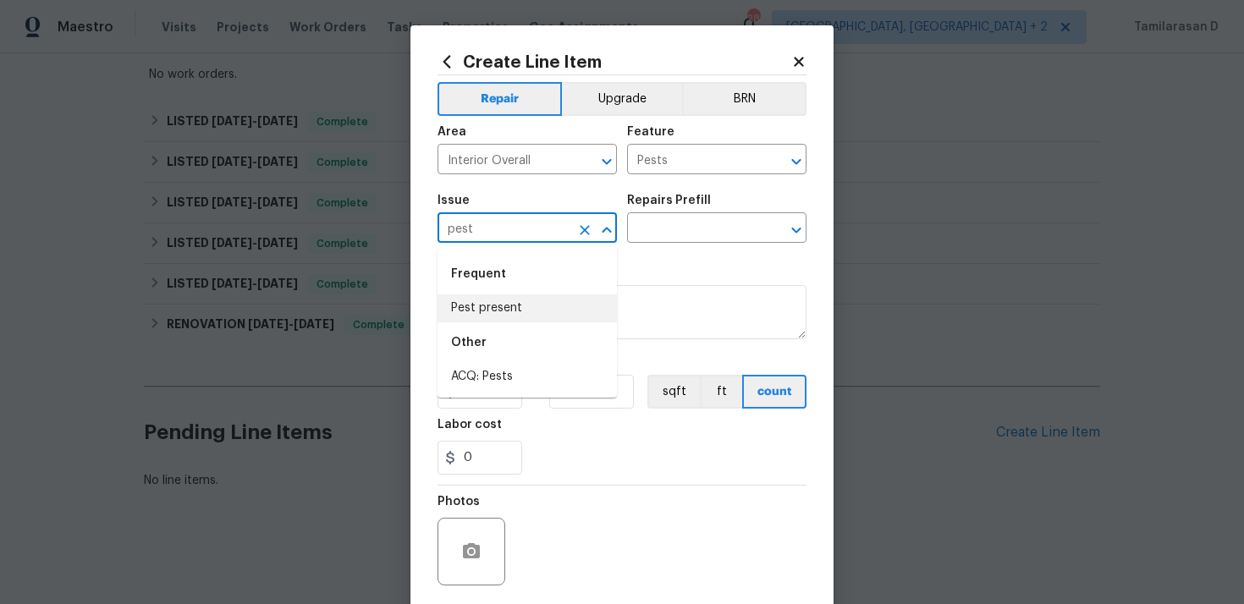
click at [489, 303] on li "Pest present" at bounding box center [527, 309] width 179 height 28
type input "Pest present"
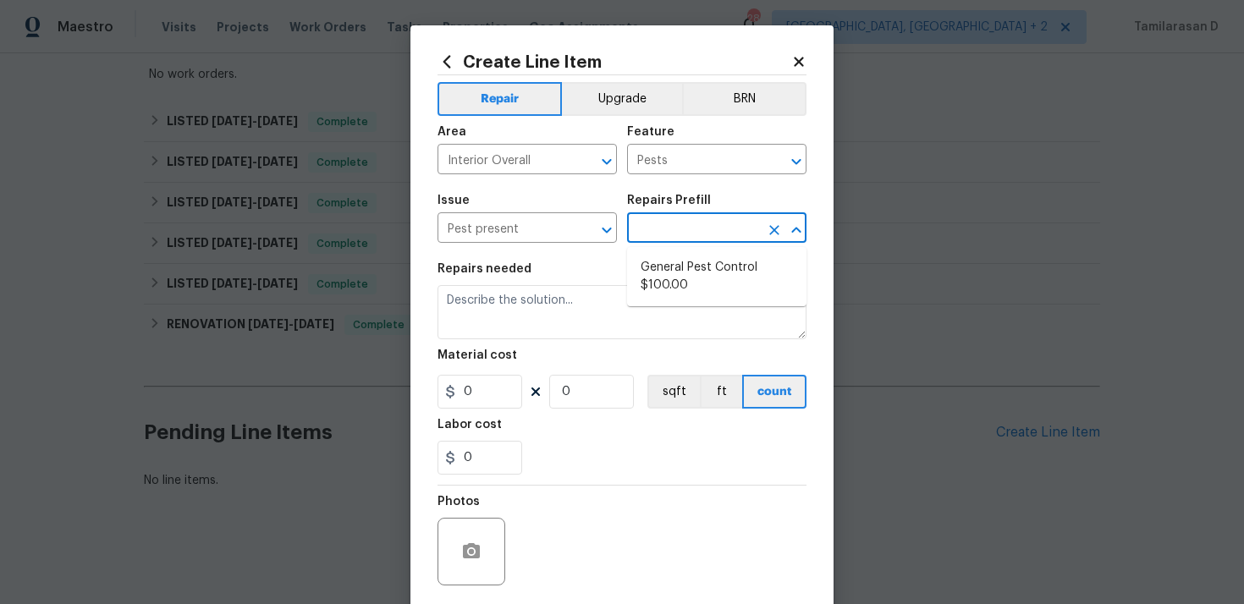
click at [638, 225] on input "text" at bounding box center [693, 230] width 132 height 26
click at [668, 278] on li "General Pest Control $100.00" at bounding box center [716, 277] width 179 height 46
type input "General Pest Control $100.00"
type textarea "General pest treatment for active pest/insect infestation - non termite"
type input "100"
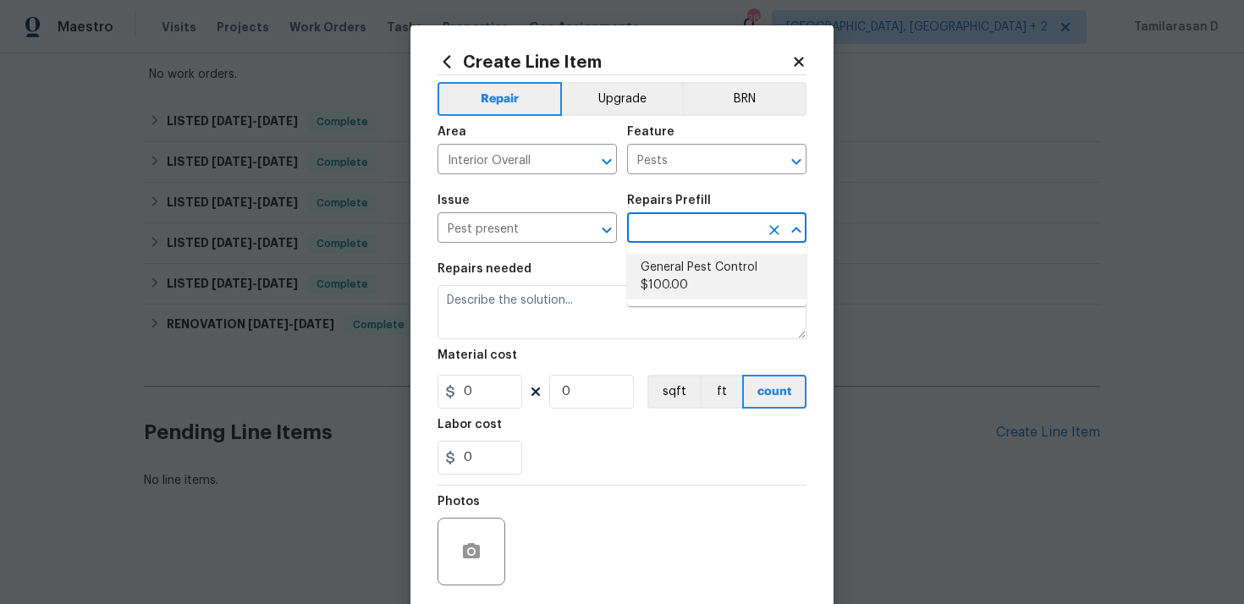
type input "1"
click at [676, 294] on li "General Pest Control $100.00" at bounding box center [716, 277] width 179 height 46
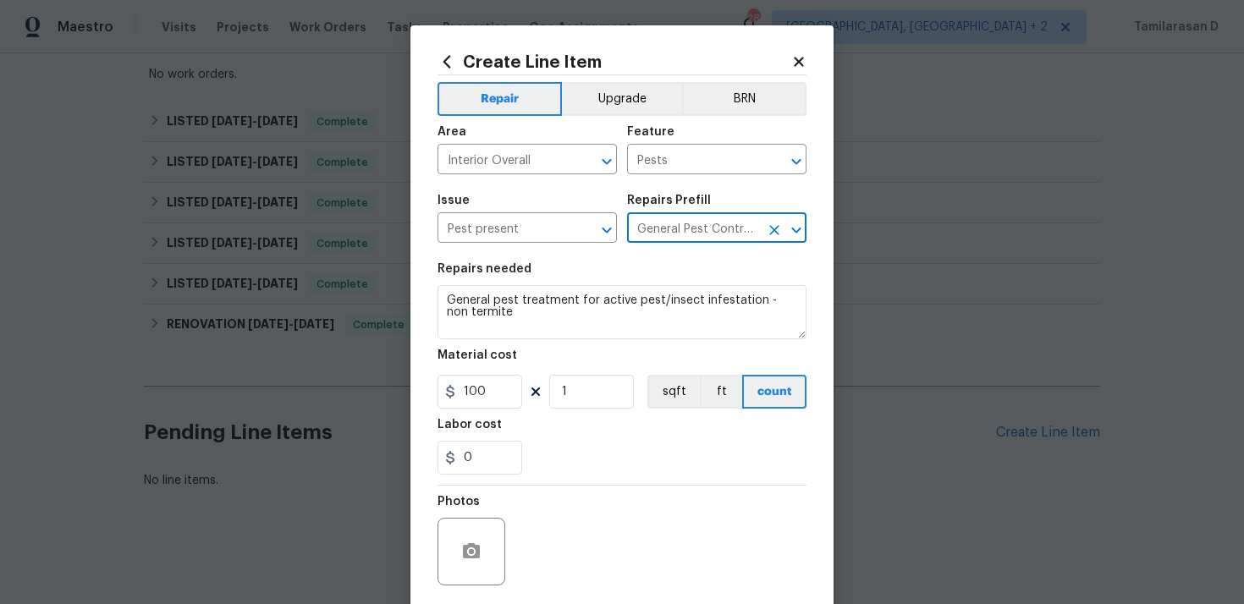
click at [514, 261] on section "Repairs needed General pest treatment for active pest/insect infestation - non …" at bounding box center [622, 369] width 369 height 232
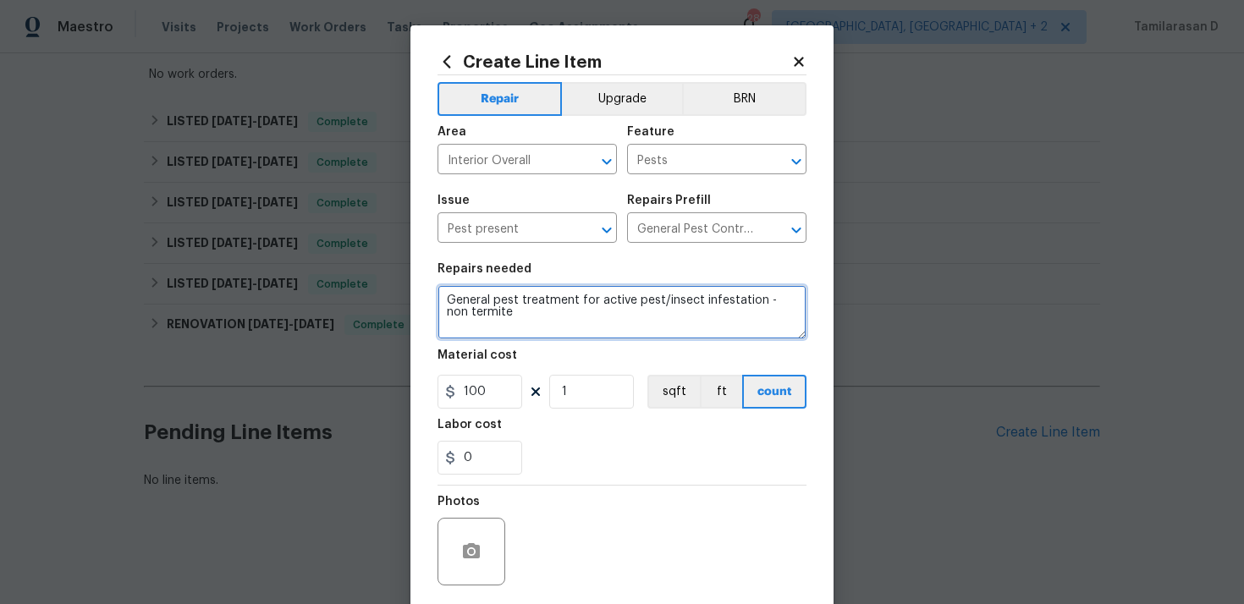
click at [495, 338] on textarea "General pest treatment for active pest/insect infestation - non termite" at bounding box center [622, 312] width 369 height 54
type textarea "x"
paste textarea "Received feedback that the property is littered with spiders. Please perform a …"
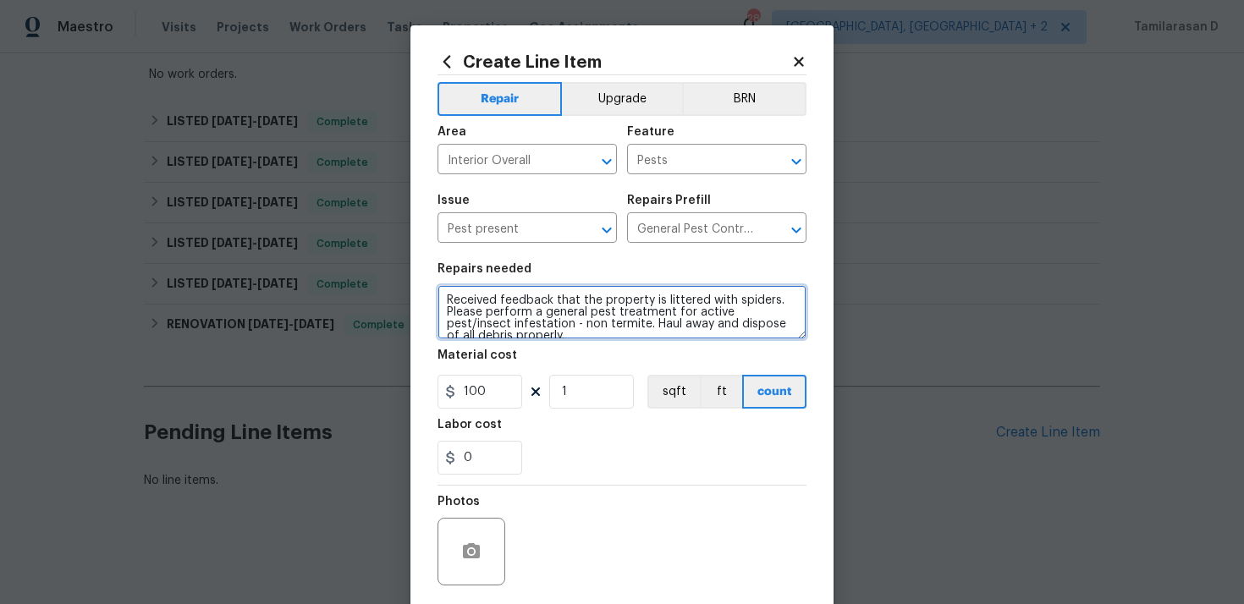
scroll to position [3, 0]
type textarea "Received feedback that the property is littered with spiders. Please perform a …"
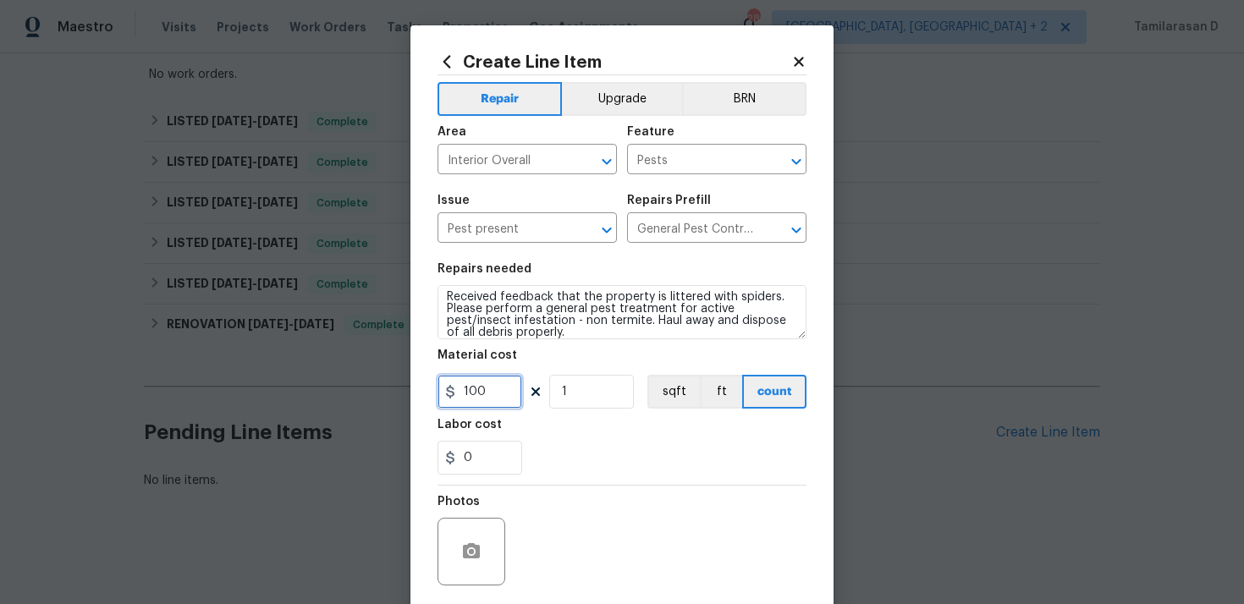
click at [487, 389] on input "100" at bounding box center [480, 392] width 85 height 34
click at [569, 448] on div "0" at bounding box center [622, 458] width 369 height 34
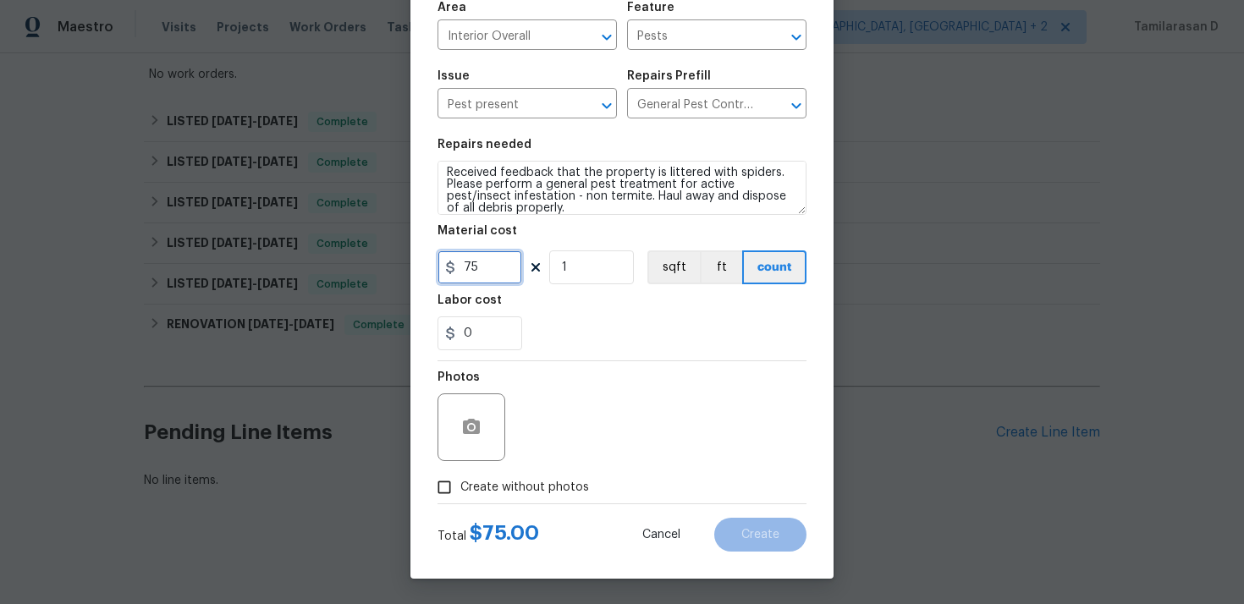
click at [475, 253] on input "75" at bounding box center [480, 268] width 85 height 34
type input "125"
click at [652, 414] on div "Photos" at bounding box center [622, 416] width 369 height 110
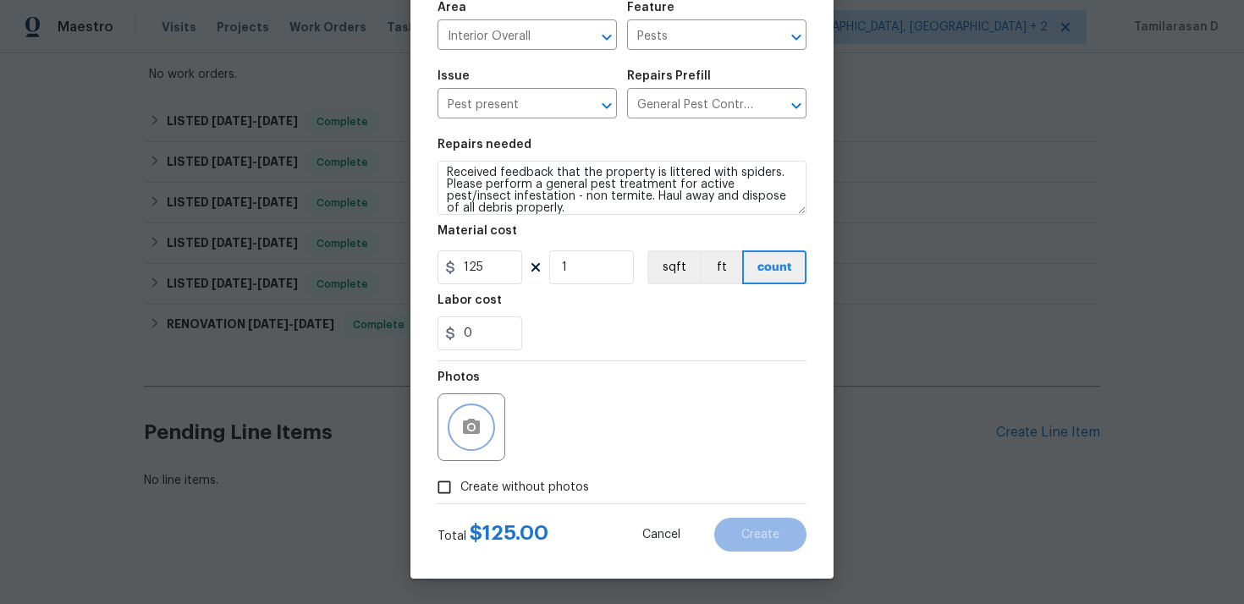
click at [479, 428] on icon "button" at bounding box center [471, 426] width 17 height 15
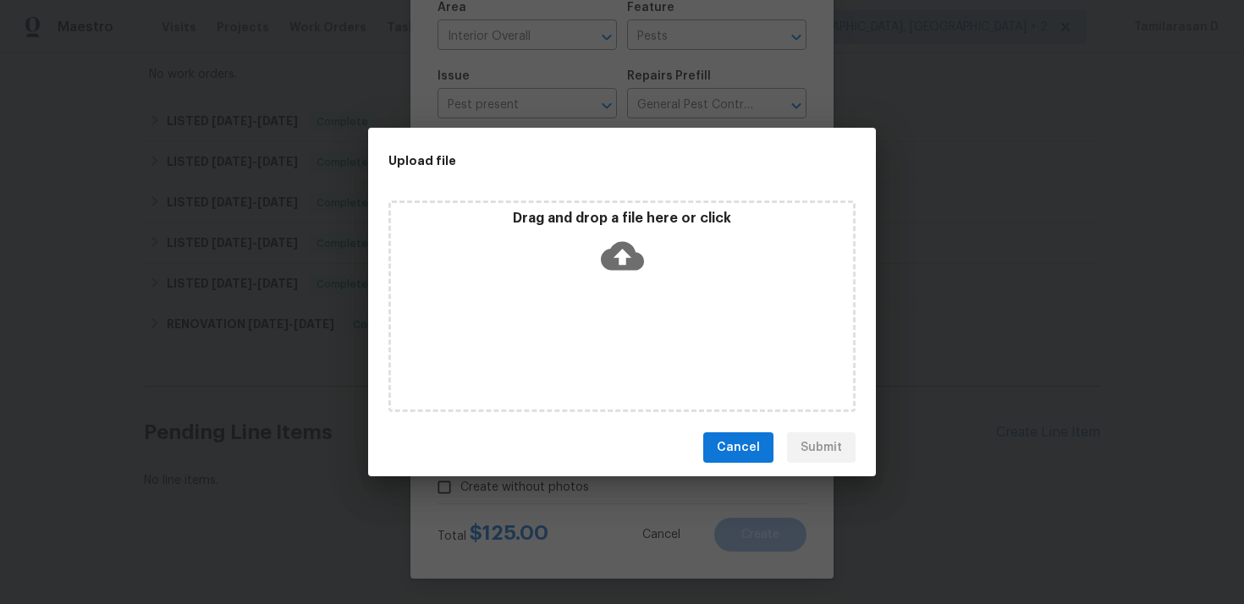
click at [618, 247] on icon at bounding box center [622, 256] width 43 height 29
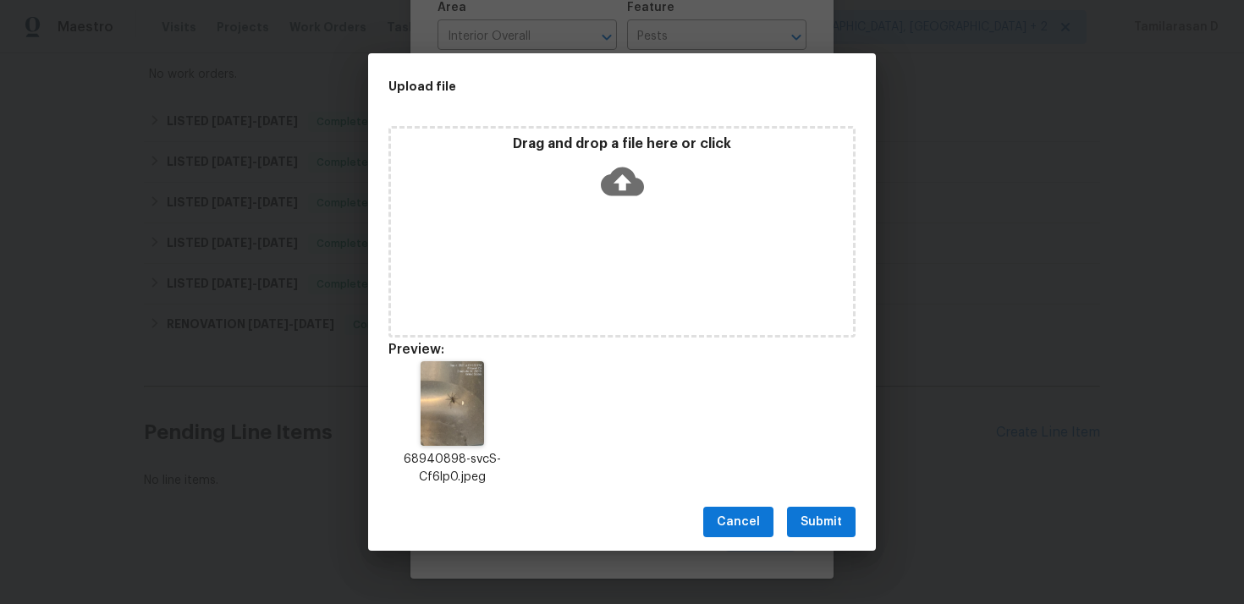
scroll to position [14, 0]
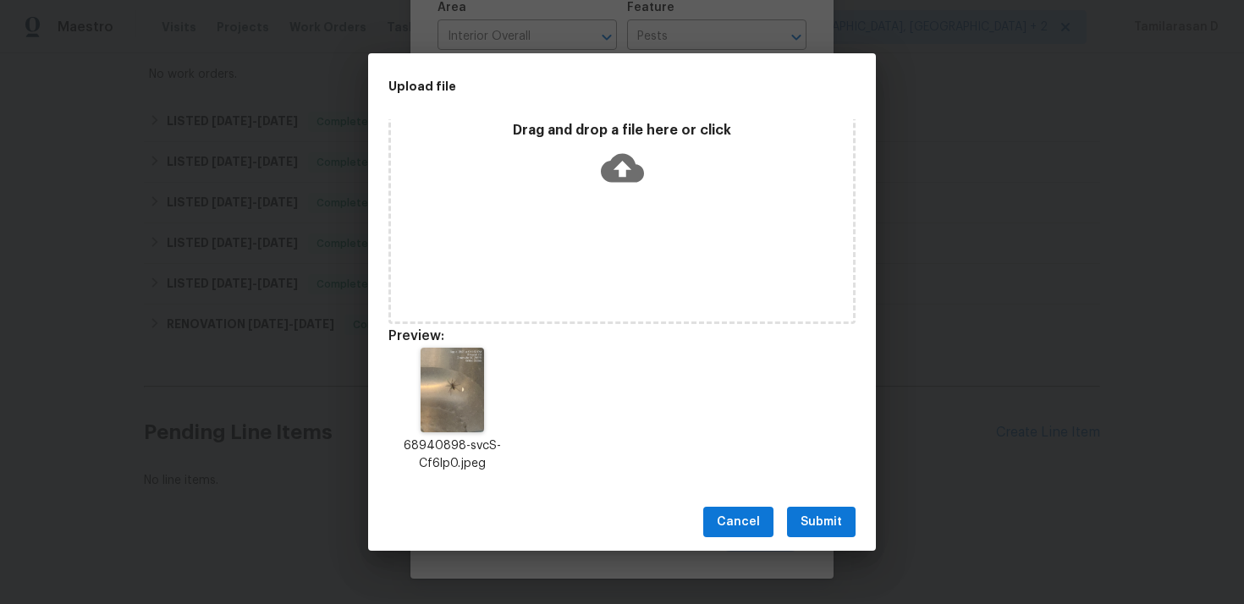
click at [847, 503] on div "Cancel Submit" at bounding box center [622, 523] width 508 height 58
click at [837, 516] on span "Submit" at bounding box center [821, 522] width 41 height 21
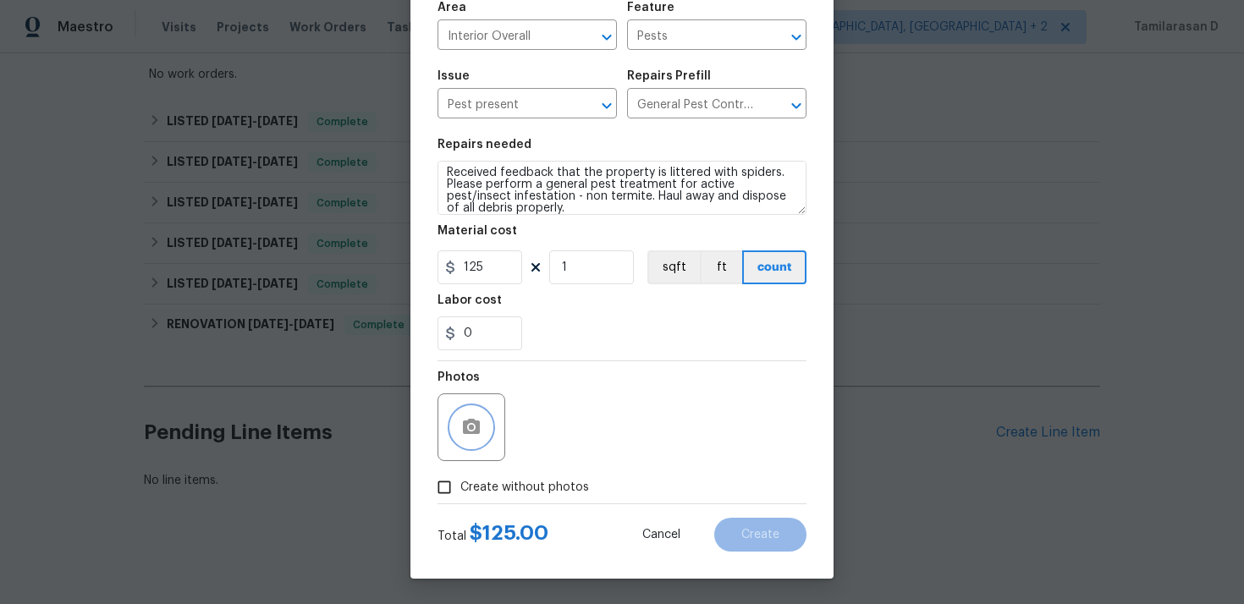
scroll to position [0, 0]
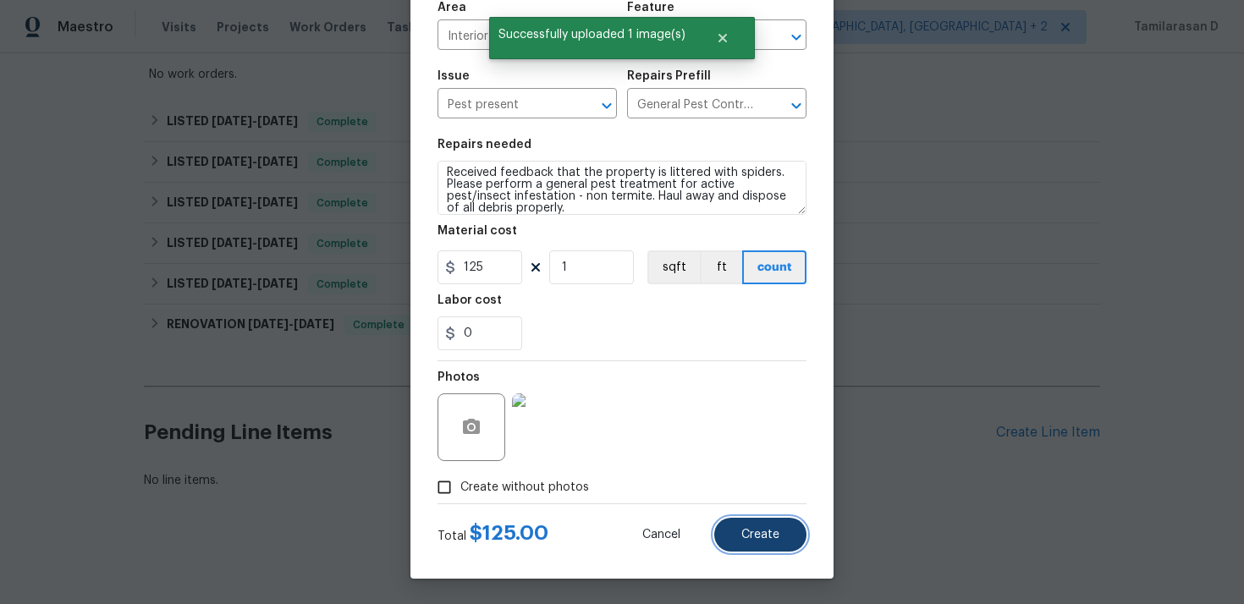
click at [771, 545] on button "Create" at bounding box center [761, 535] width 92 height 34
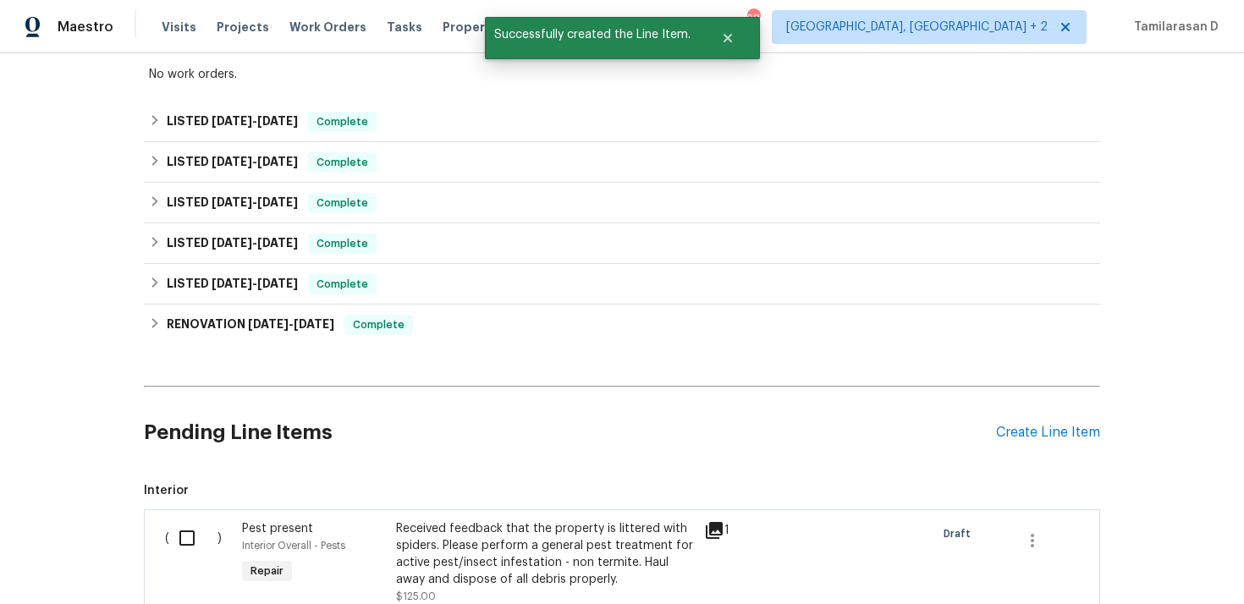
click at [181, 516] on div "( )" at bounding box center [198, 563] width 77 height 95
click at [185, 533] on input "checkbox" at bounding box center [193, 539] width 48 height 36
checkbox input "true"
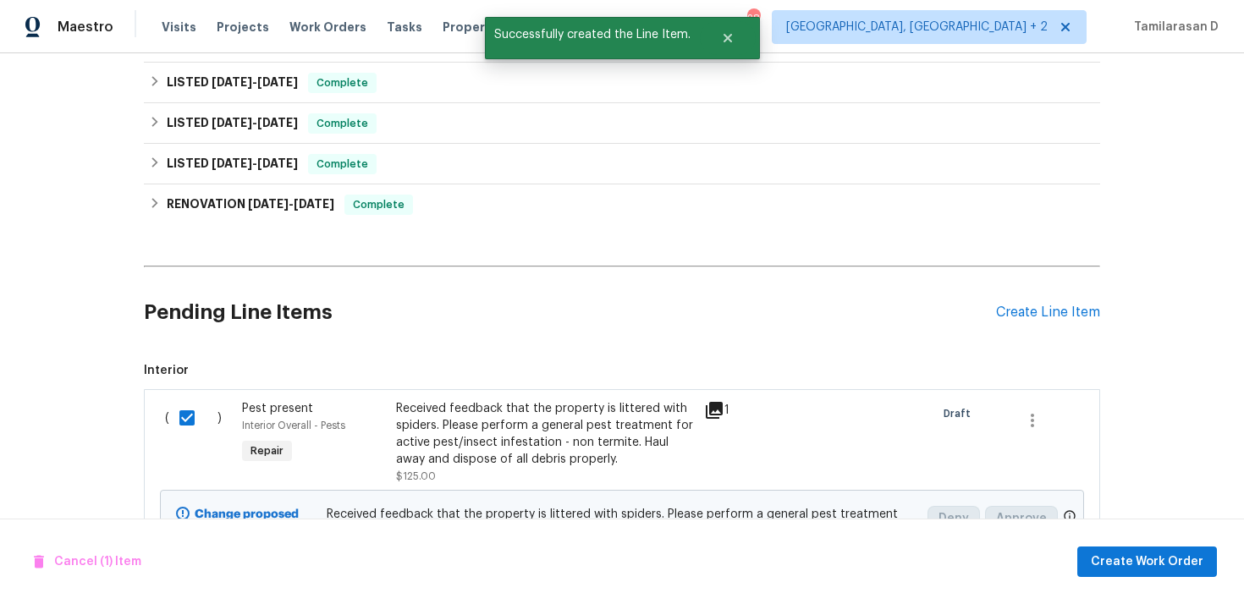
scroll to position [539, 0]
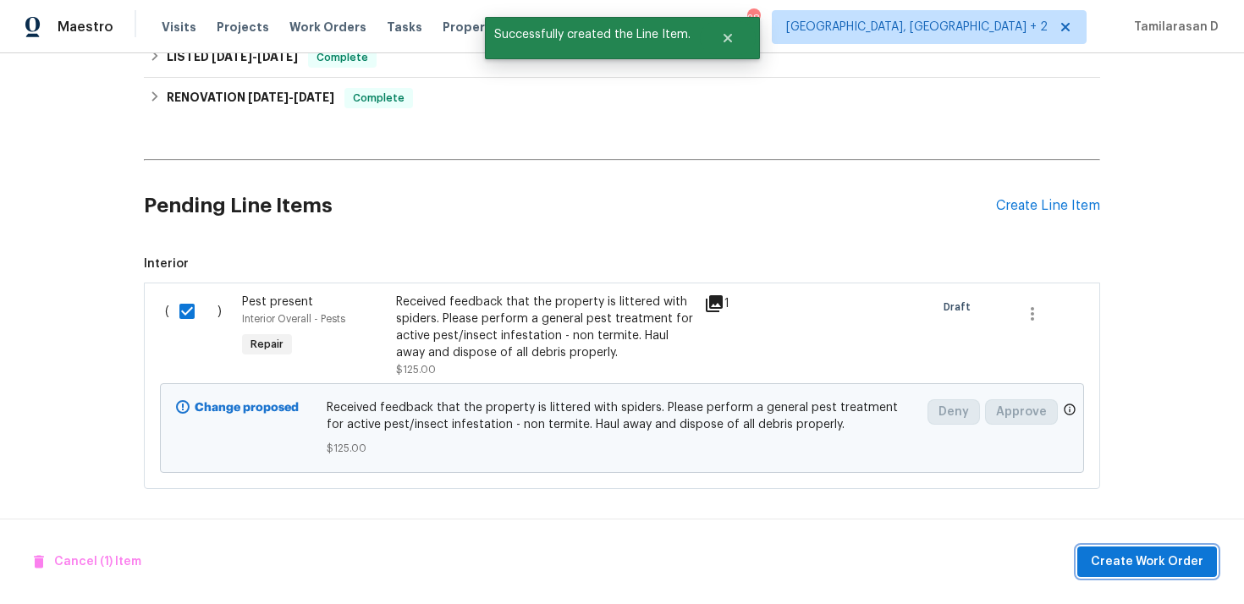
click at [1132, 576] on button "Create Work Order" at bounding box center [1148, 562] width 140 height 31
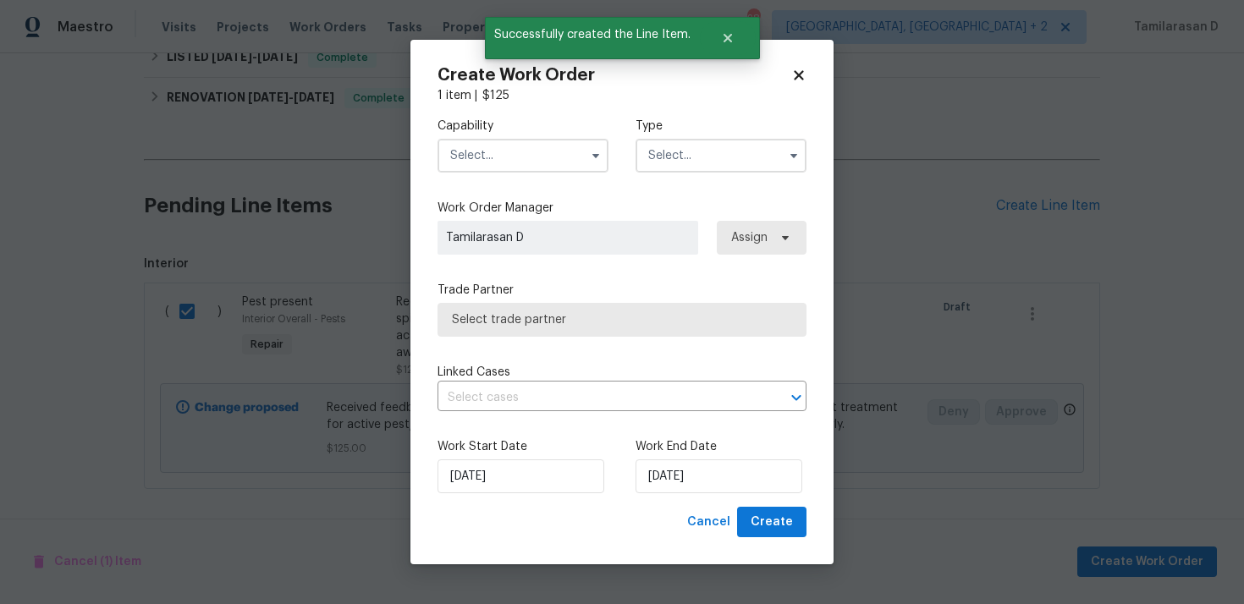
click at [695, 149] on input "text" at bounding box center [721, 156] width 171 height 34
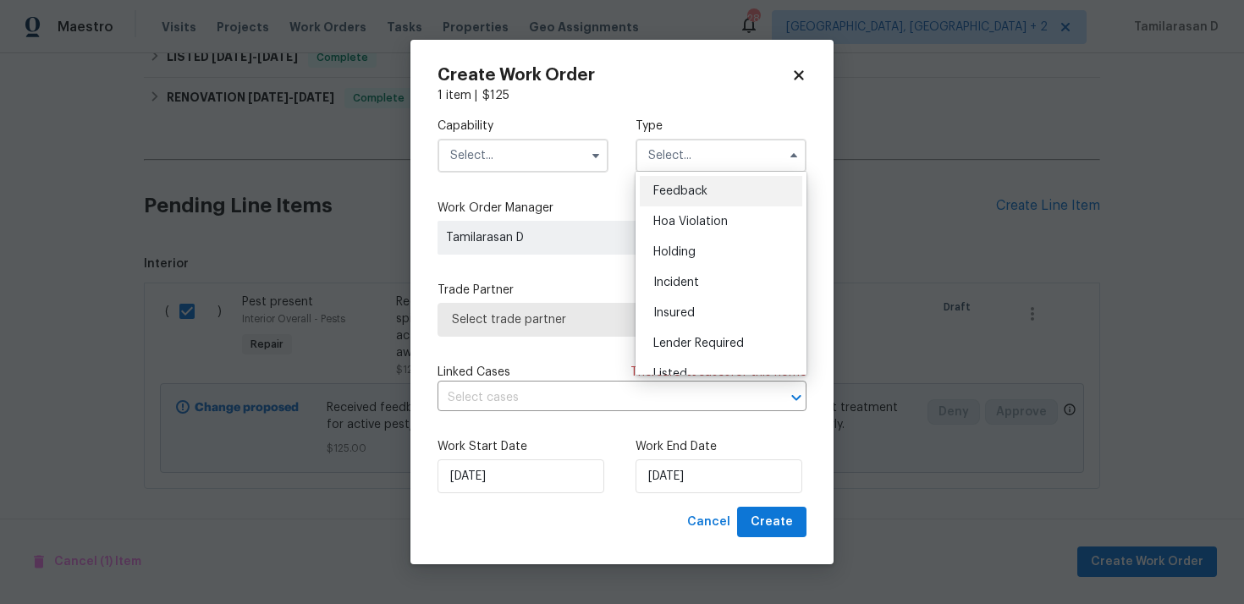
click at [669, 193] on span "Feedback" at bounding box center [681, 191] width 54 height 12
type input "Feedback"
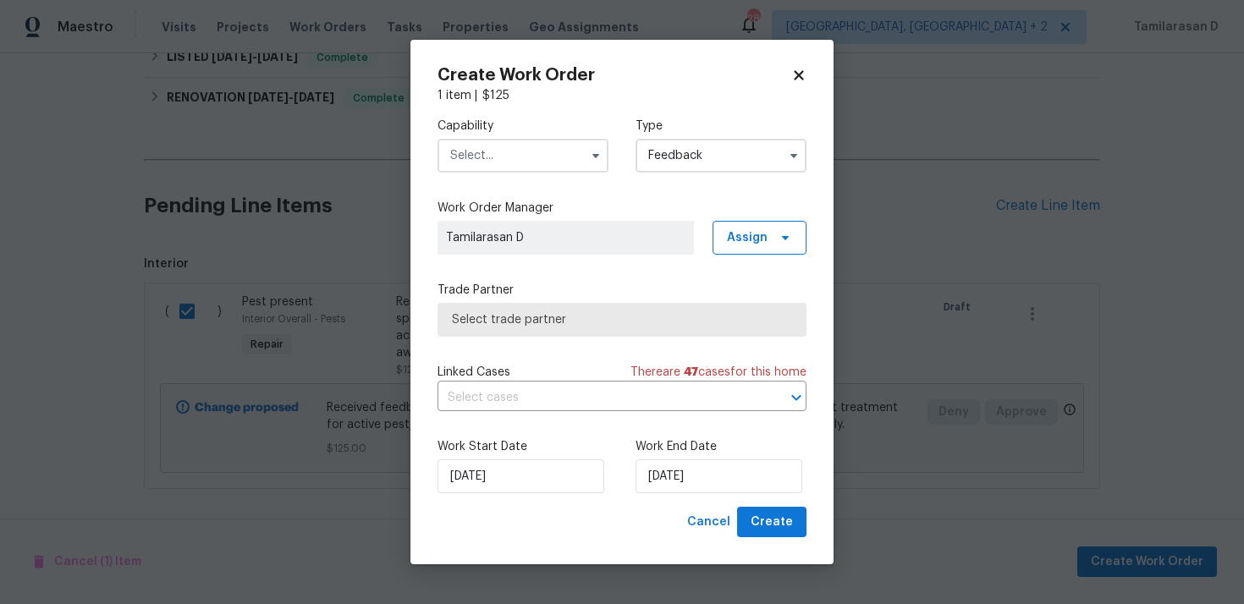
click at [560, 164] on input "text" at bounding box center [523, 156] width 171 height 34
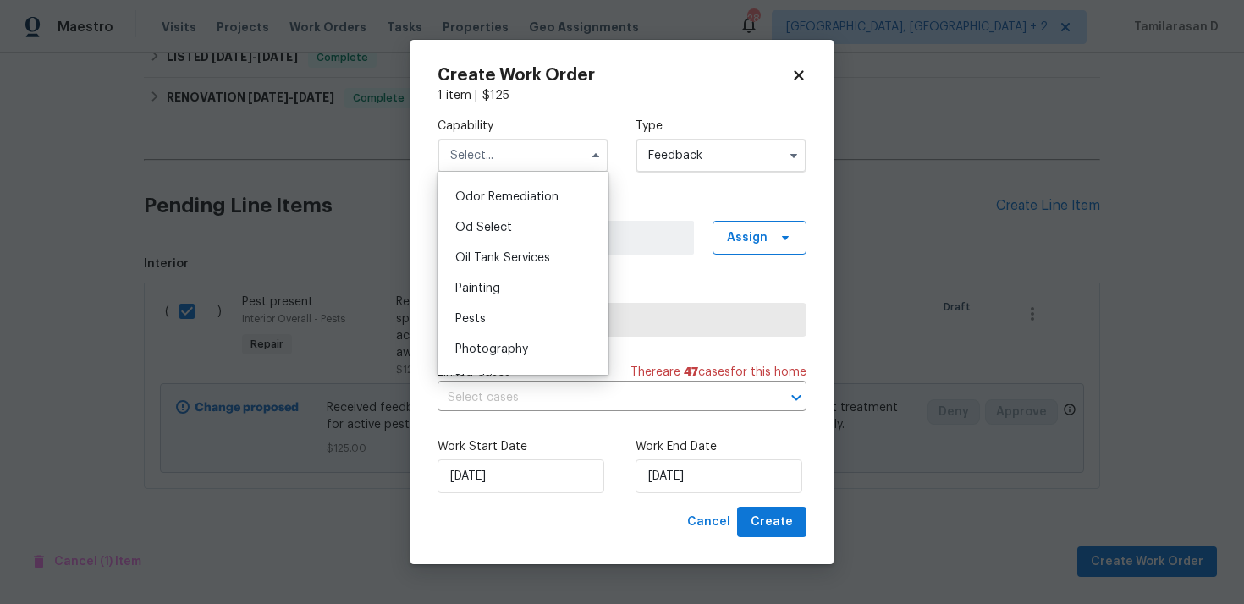
scroll to position [1353, 0]
click at [483, 291] on span "Pests" at bounding box center [470, 291] width 30 height 12
type input "Pests"
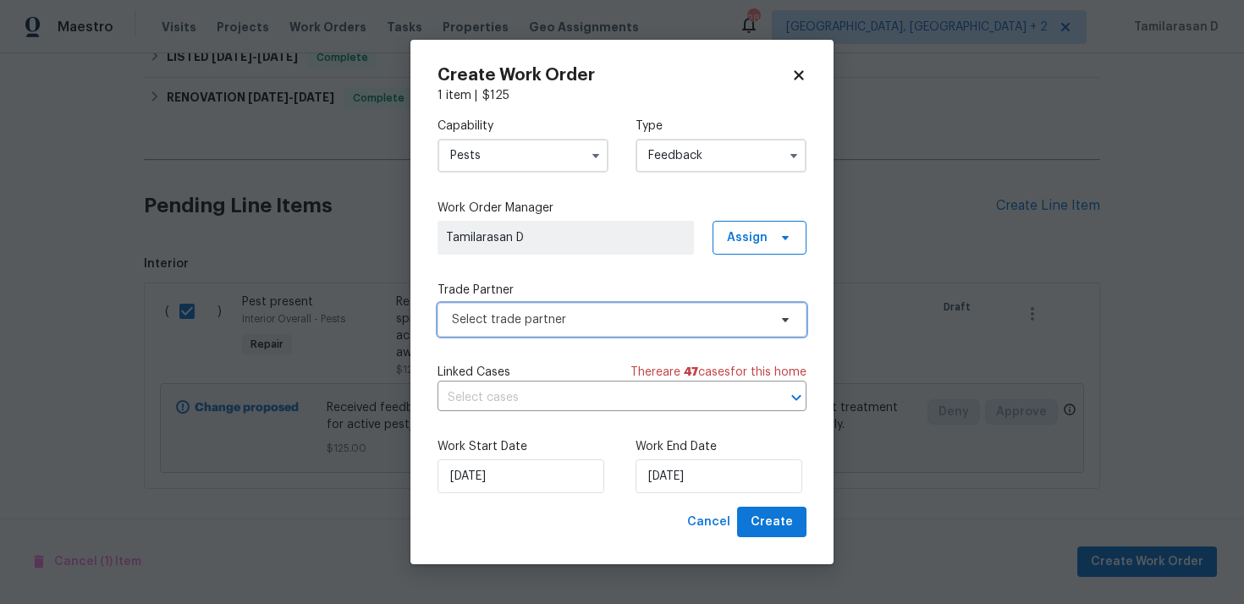
click at [521, 322] on span "Select trade partner" at bounding box center [610, 320] width 316 height 17
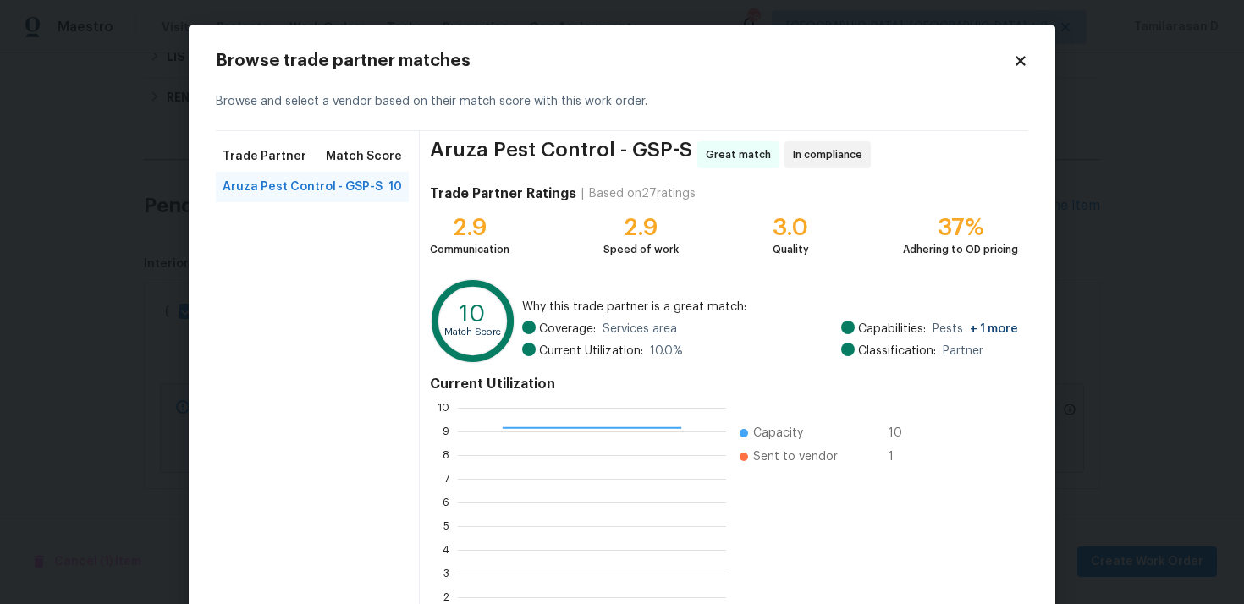
scroll to position [142, 0]
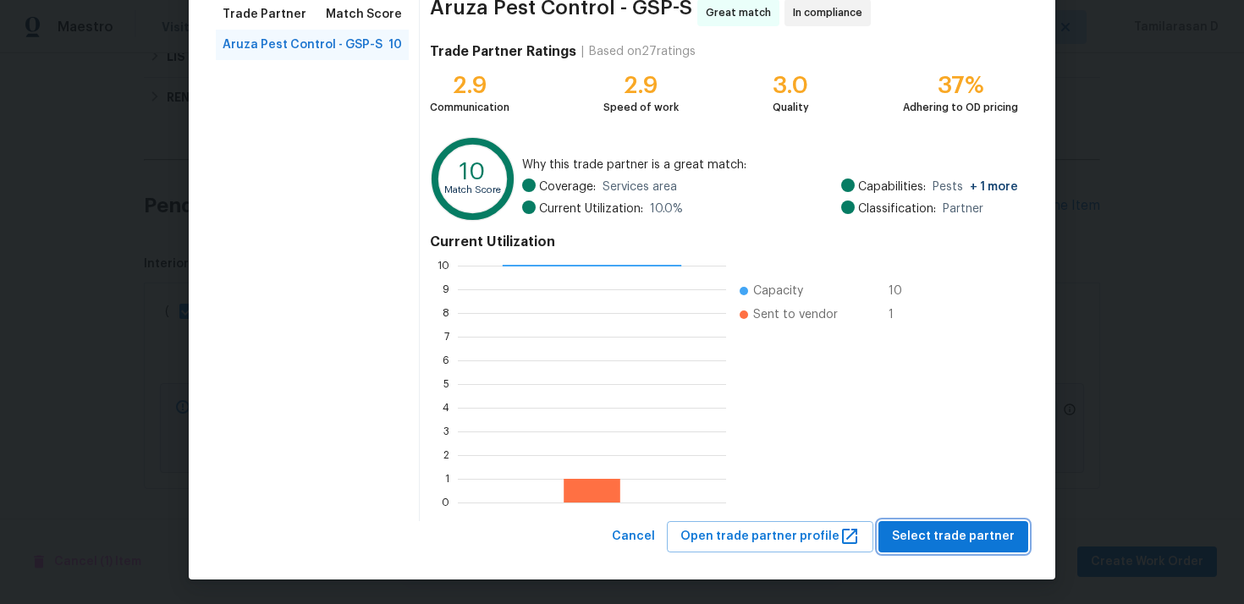
click at [950, 528] on span "Select trade partner" at bounding box center [953, 537] width 123 height 21
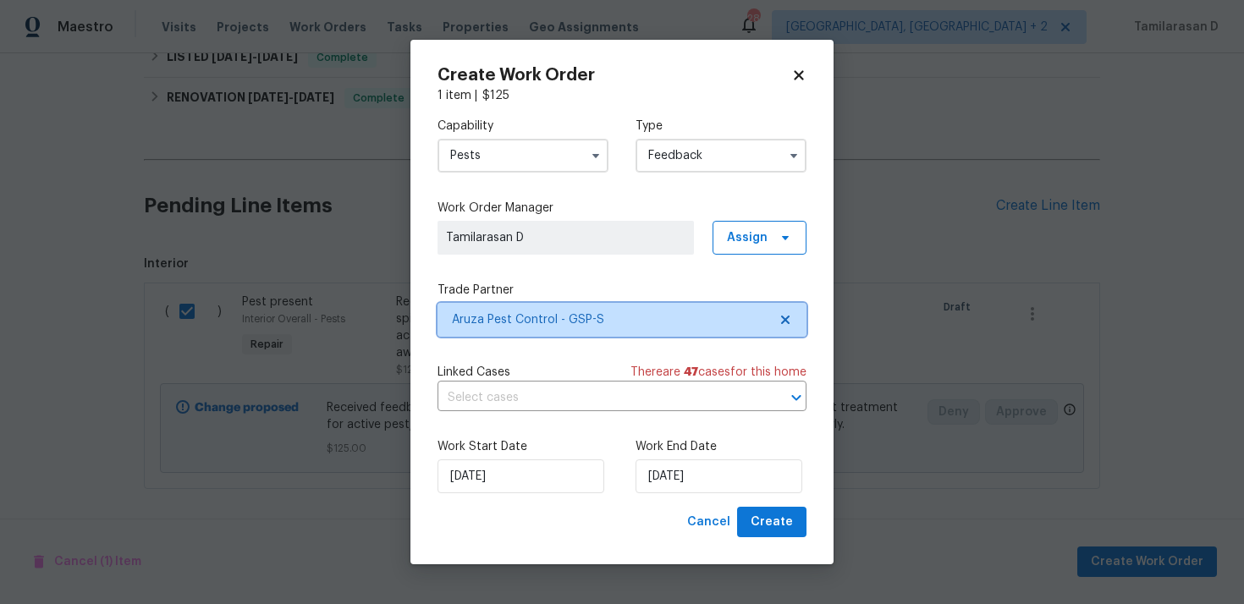
scroll to position [0, 0]
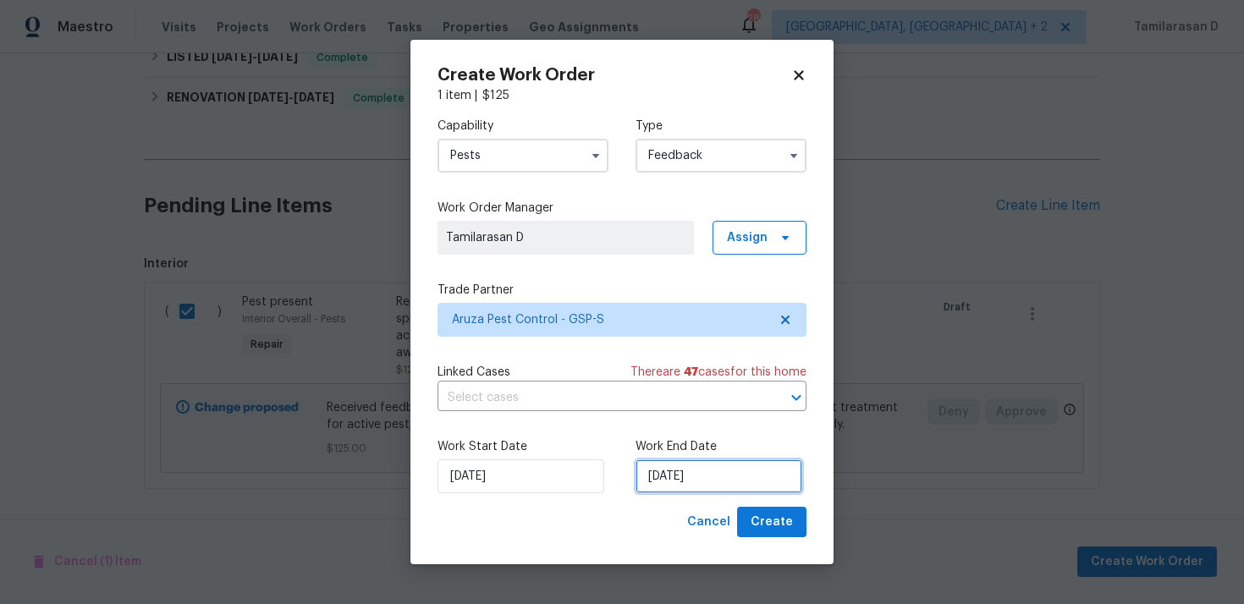
click at [665, 472] on input "08/09/2025" at bounding box center [719, 477] width 167 height 34
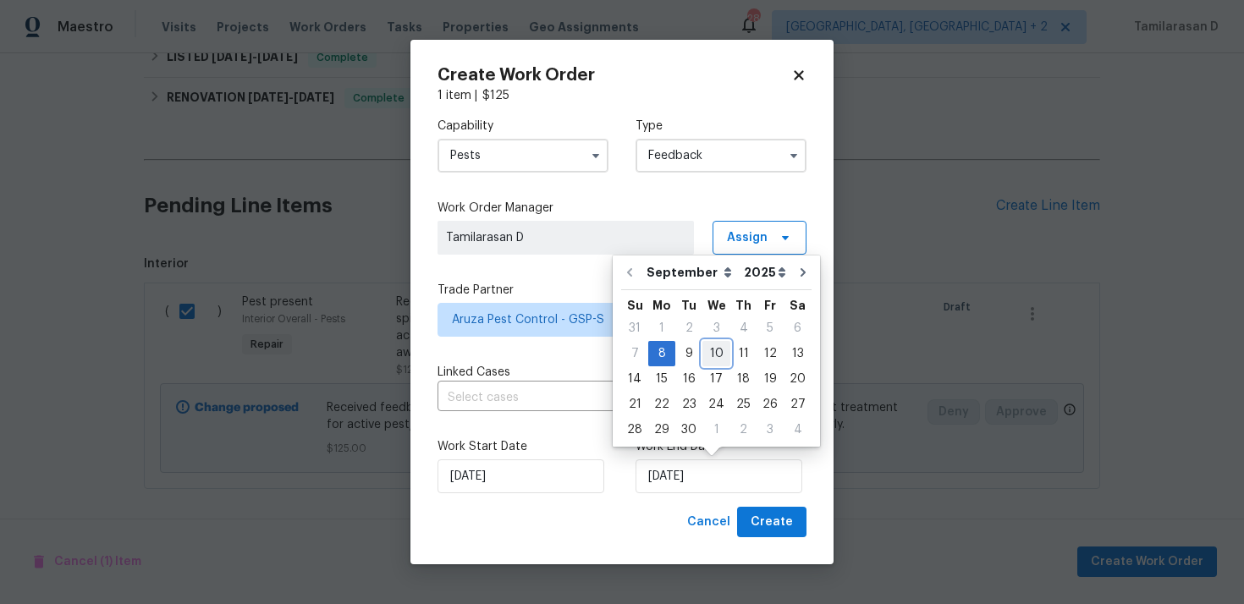
click at [717, 350] on div "10" at bounding box center [717, 354] width 28 height 24
type input "10/09/2025"
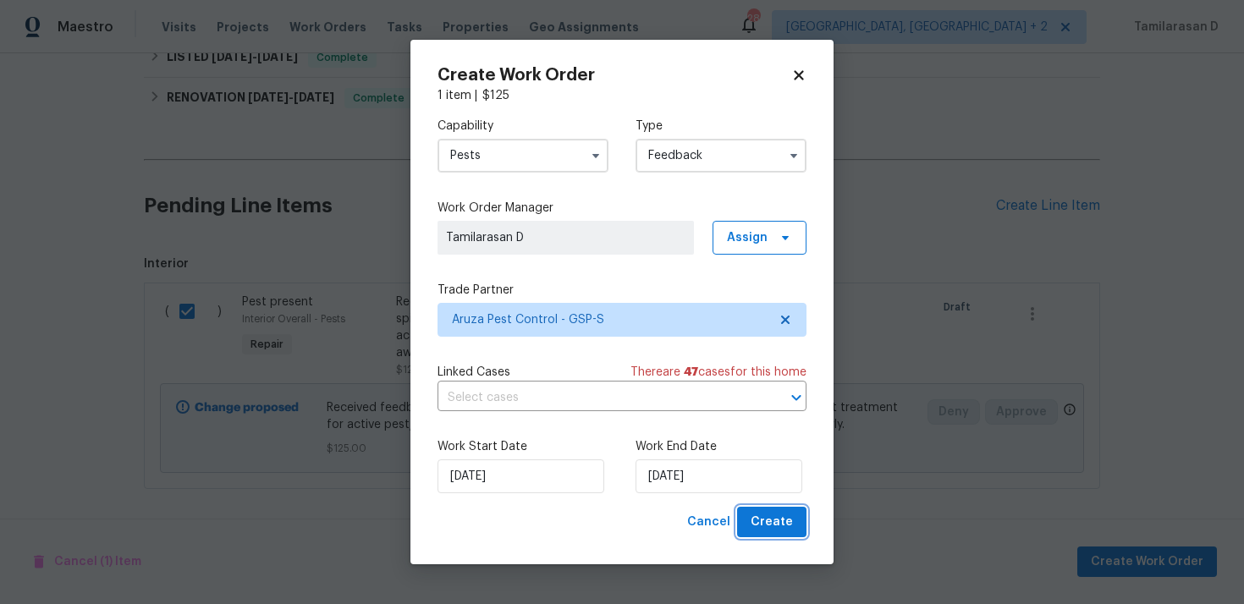
click at [777, 529] on span "Create" at bounding box center [772, 522] width 42 height 21
checkbox input "false"
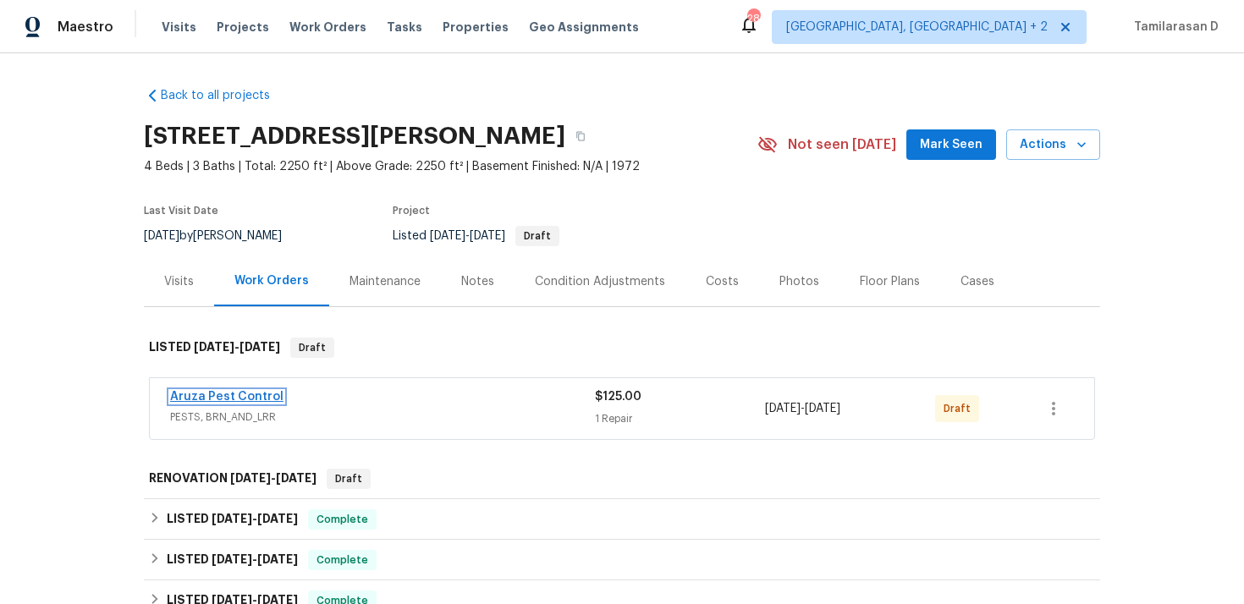
click at [248, 395] on link "Aruza Pest Control" at bounding box center [226, 397] width 113 height 12
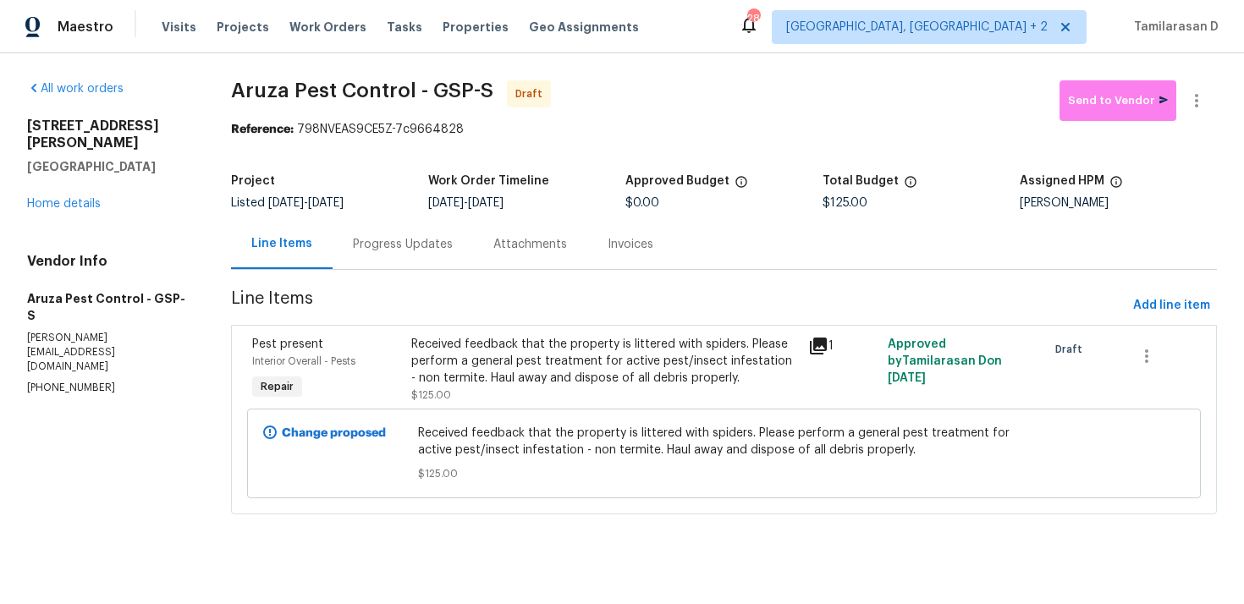
click at [357, 251] on div "Progress Updates" at bounding box center [403, 244] width 100 height 17
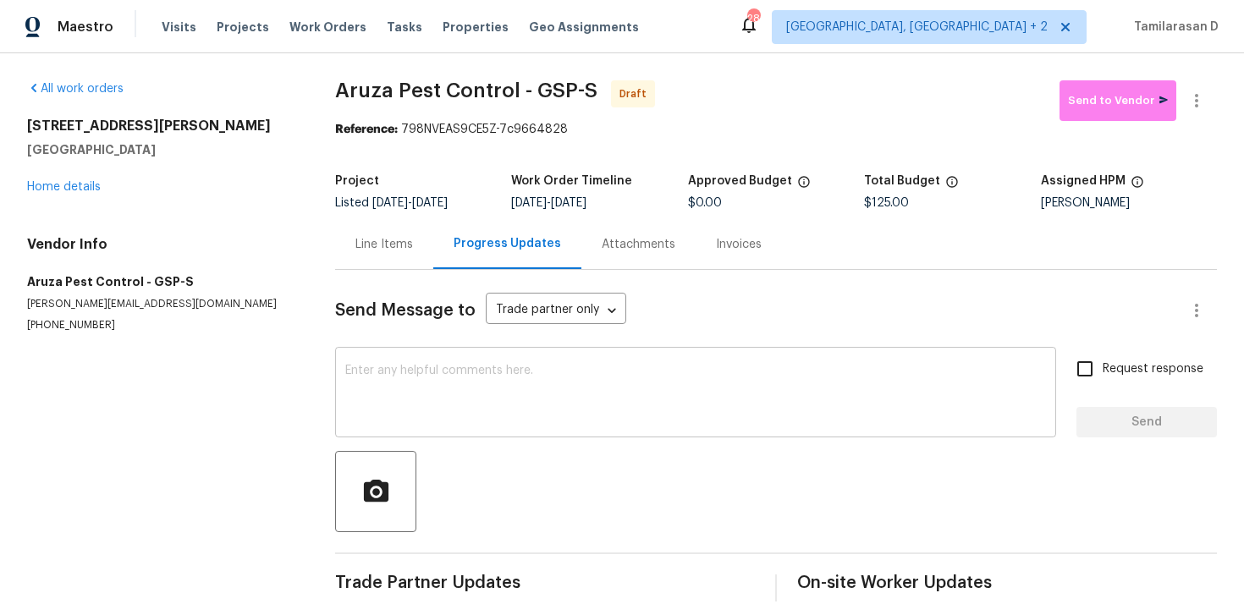
click at [378, 369] on textarea at bounding box center [695, 394] width 701 height 59
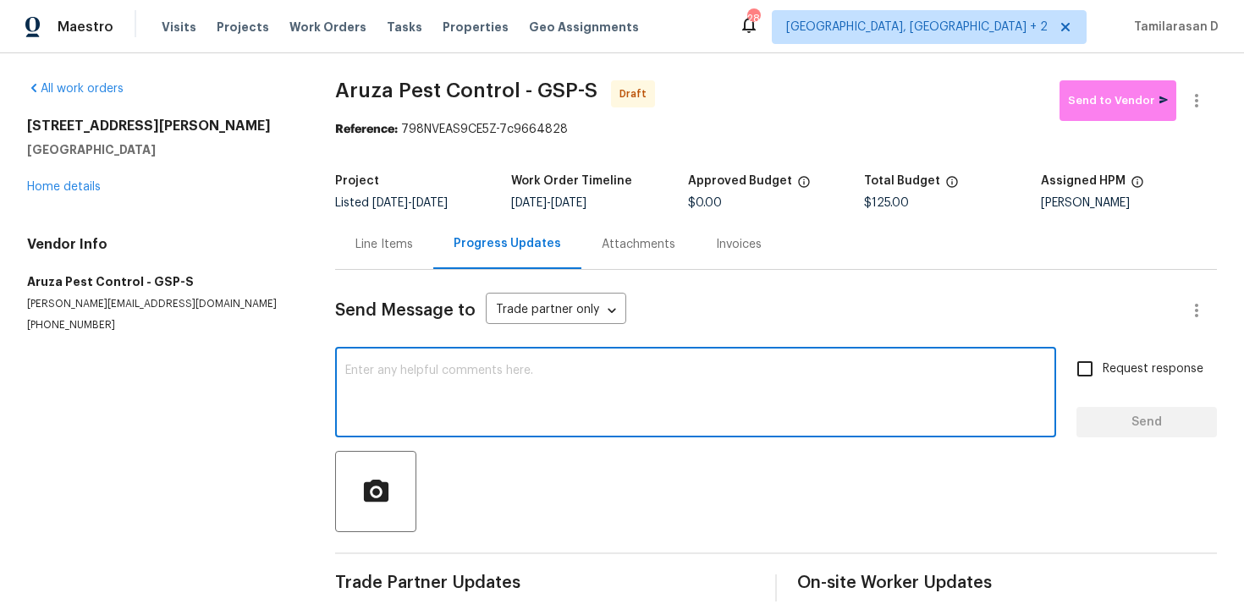
paste textarea "Hey, this is Tamil from Opendoor. I’m confirming you received the WO for the pr…"
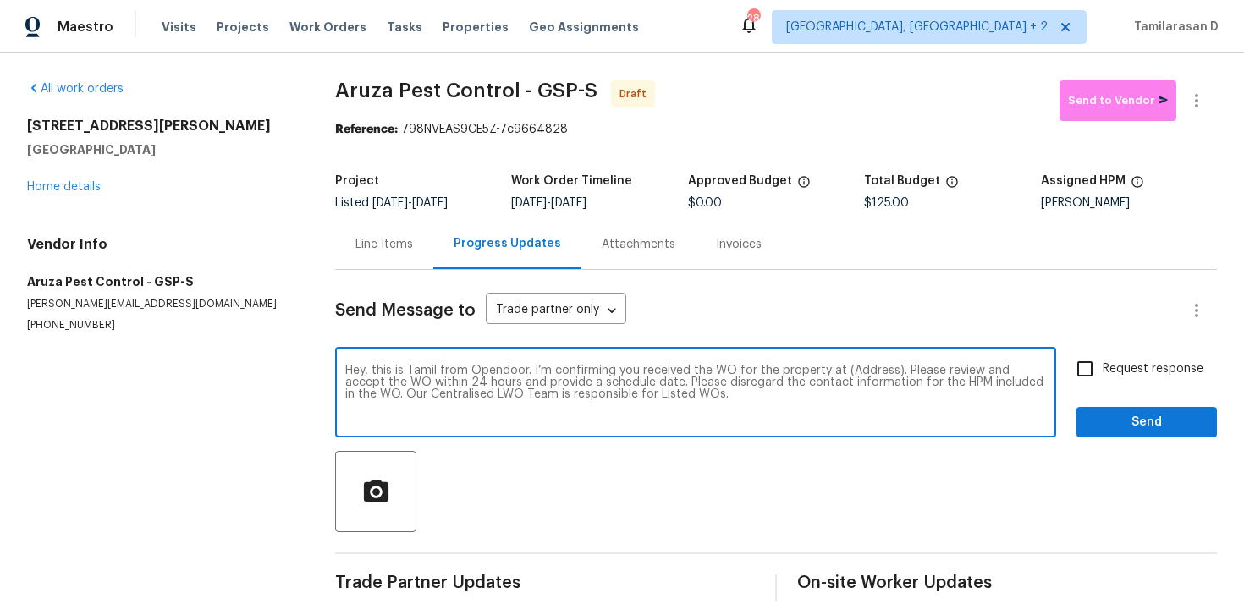
click at [871, 372] on textarea "Hey, this is Tamil from Opendoor. I’m confirming you received the WO for the pr…" at bounding box center [695, 394] width 701 height 59
paste textarea "8 Howell Cir, Greenville, SC 29615"
type textarea "Hey, this is Tamil from Opendoor. I’m confirming you received the WO for the pr…"
click at [1100, 367] on input "Request response" at bounding box center [1086, 369] width 36 height 36
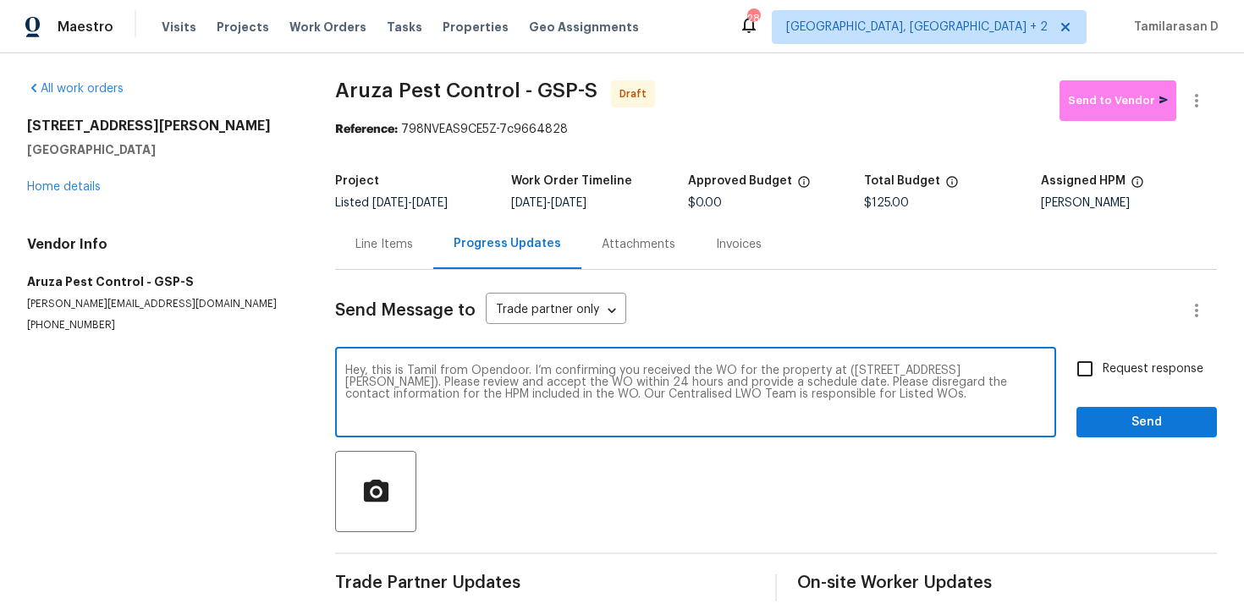
checkbox input "true"
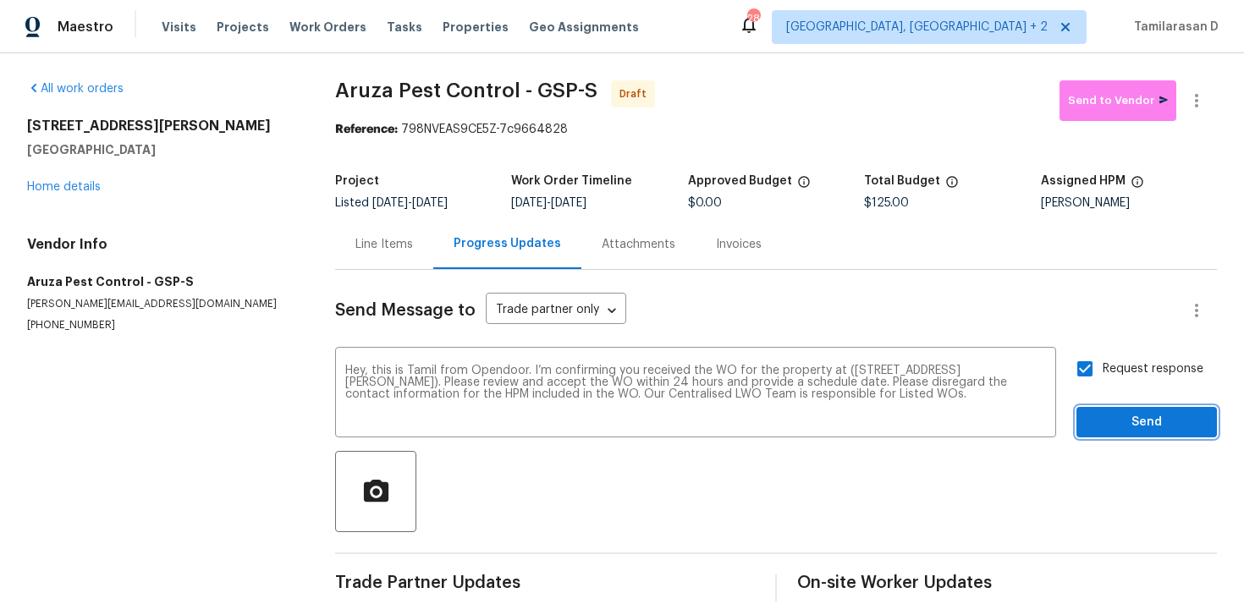
click at [1164, 415] on span "Send" at bounding box center [1146, 422] width 113 height 21
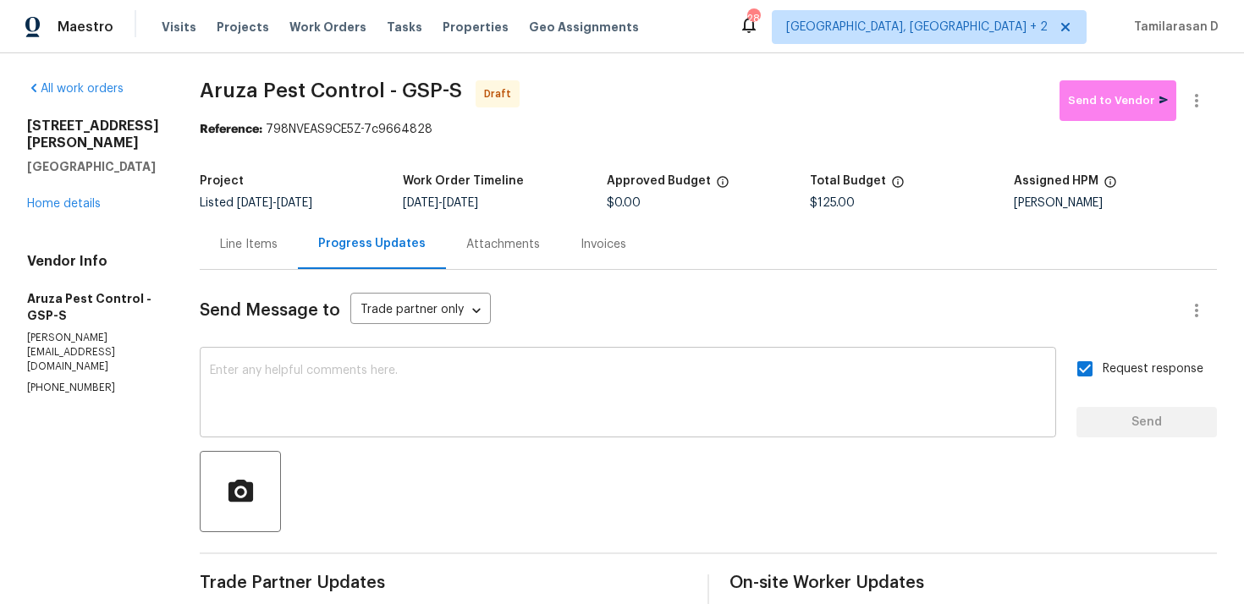
click at [317, 384] on textarea at bounding box center [628, 394] width 836 height 59
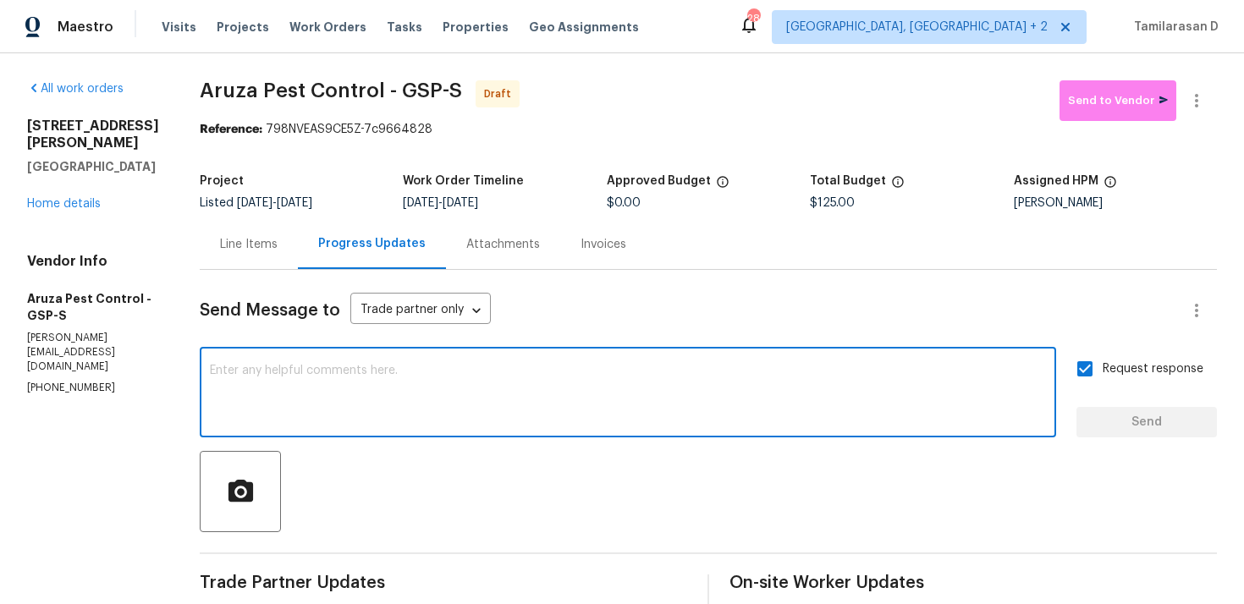
paste textarea "Attention All Work Orders must include before-photos (both close-up and wide-an…"
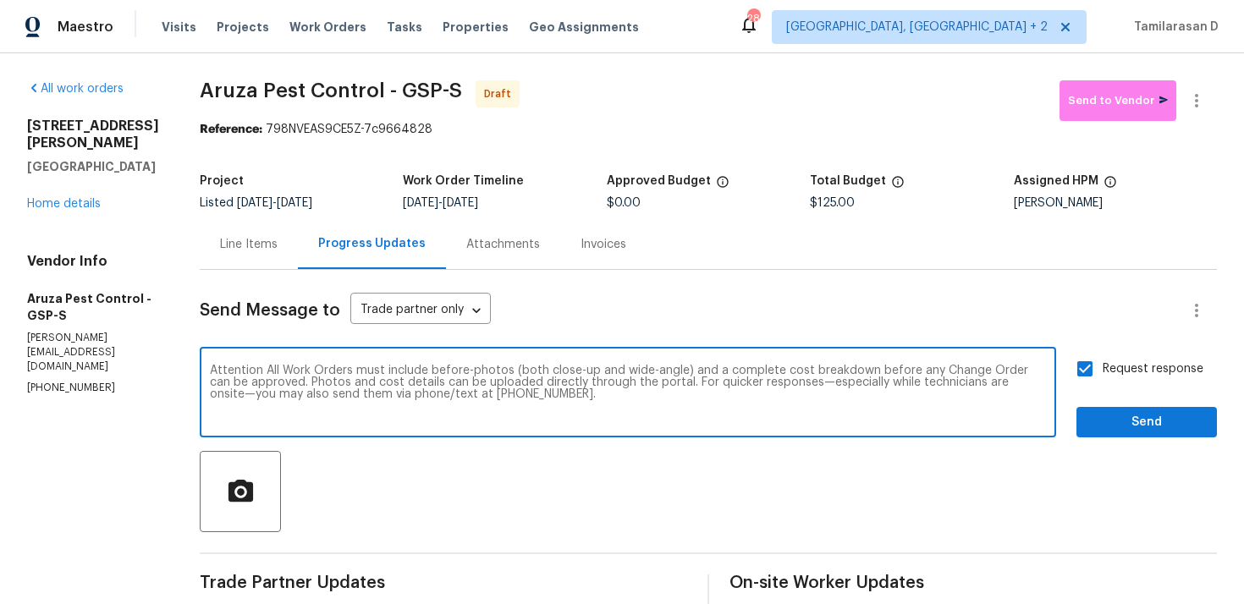
type textarea "Attention All Work Orders must include before-photos (both close-up and wide-an…"
click at [1139, 412] on span "Send" at bounding box center [1146, 422] width 113 height 21
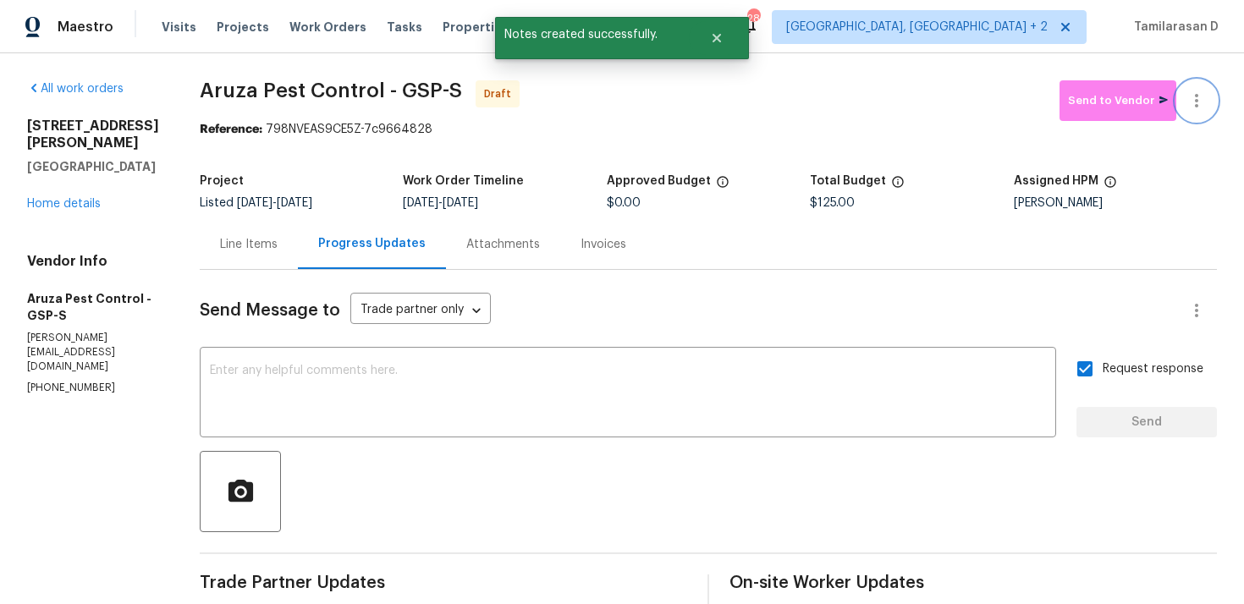
click at [1200, 111] on button "button" at bounding box center [1197, 100] width 41 height 41
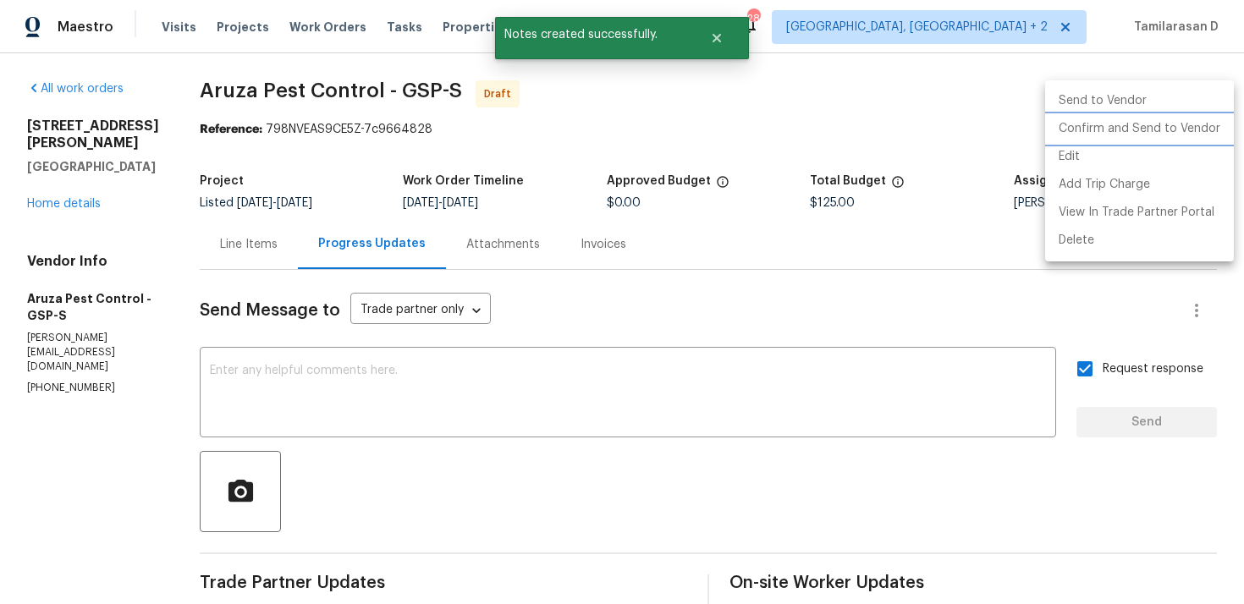
click at [1126, 129] on li "Confirm and Send to Vendor" at bounding box center [1140, 129] width 189 height 28
click at [802, 137] on div at bounding box center [622, 302] width 1244 height 604
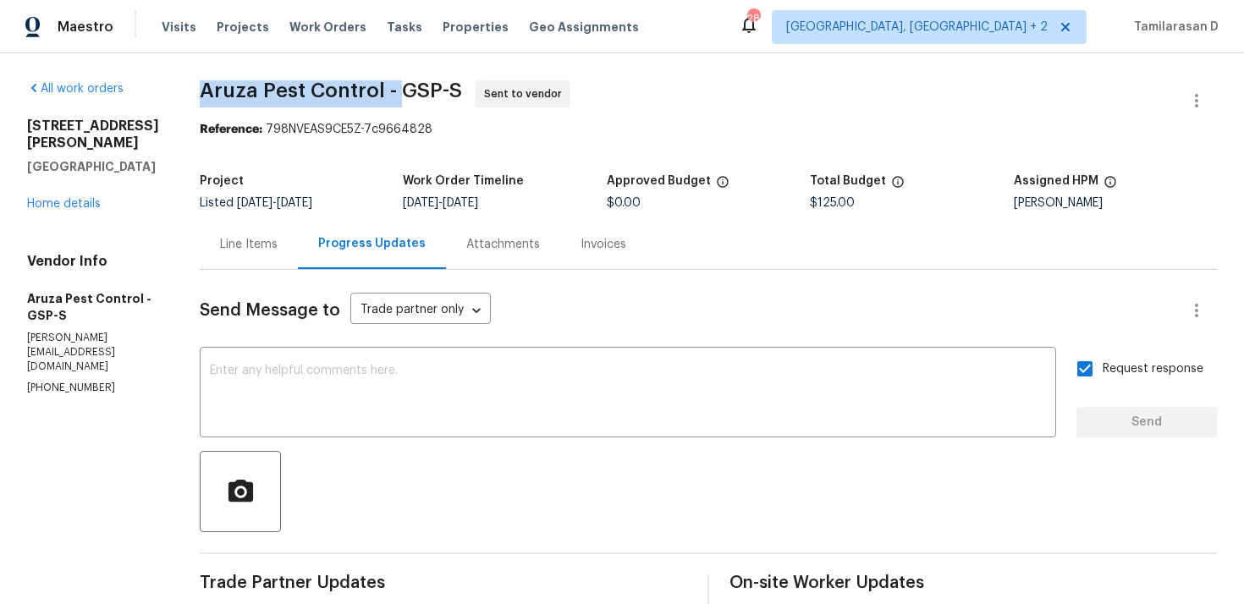
drag, startPoint x: 205, startPoint y: 93, endPoint x: 399, endPoint y: 90, distance: 193.9
click at [399, 90] on span "Aruza Pest Control - GSP-S" at bounding box center [331, 90] width 262 height 20
copy span "Aruza Pest Control -"
click at [249, 71] on div "All work orders 8 Howell Cir Greenville, SC 29615 Home details Vendor Info Aruz…" at bounding box center [622, 466] width 1244 height 826
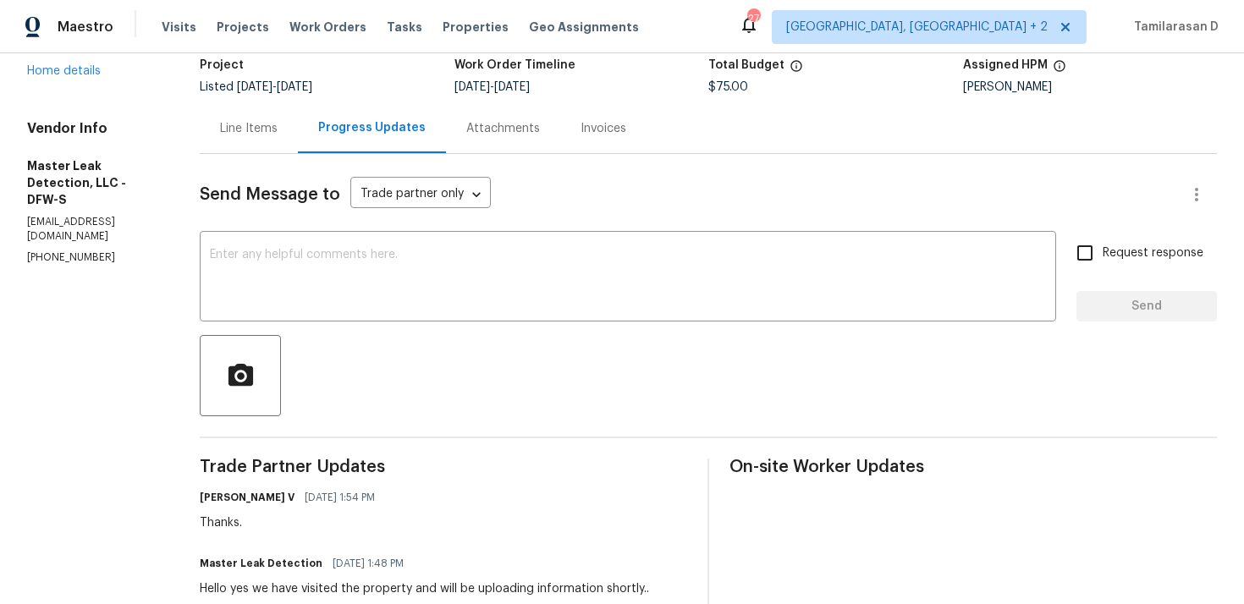
scroll to position [130, 0]
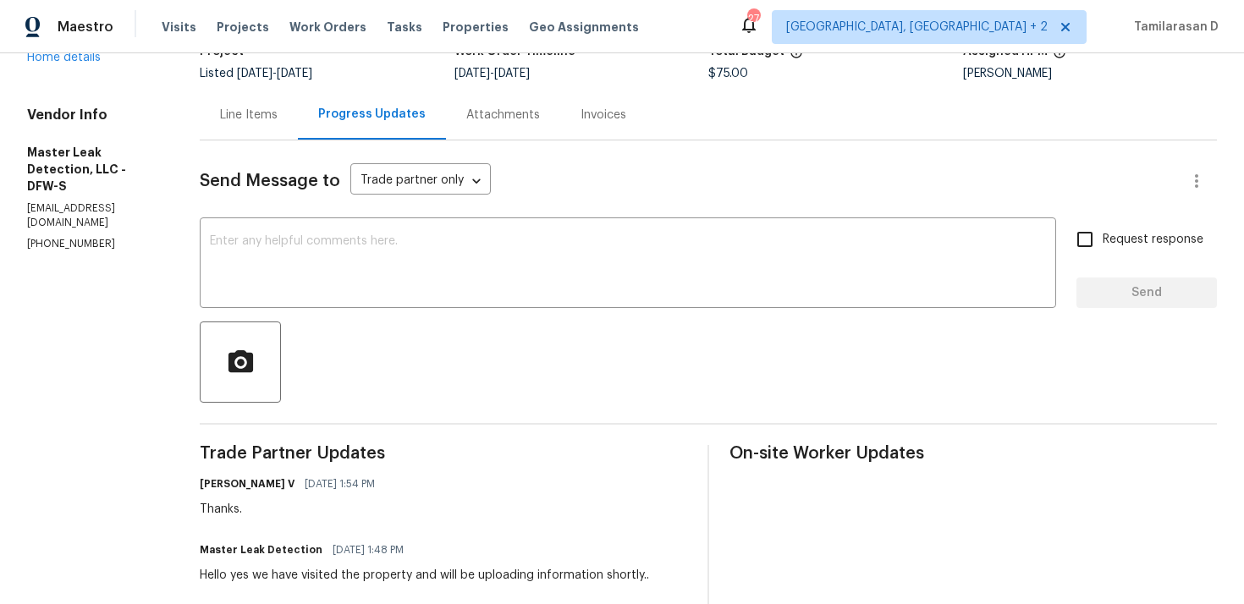
click at [278, 109] on div "Line Items" at bounding box center [249, 115] width 58 height 17
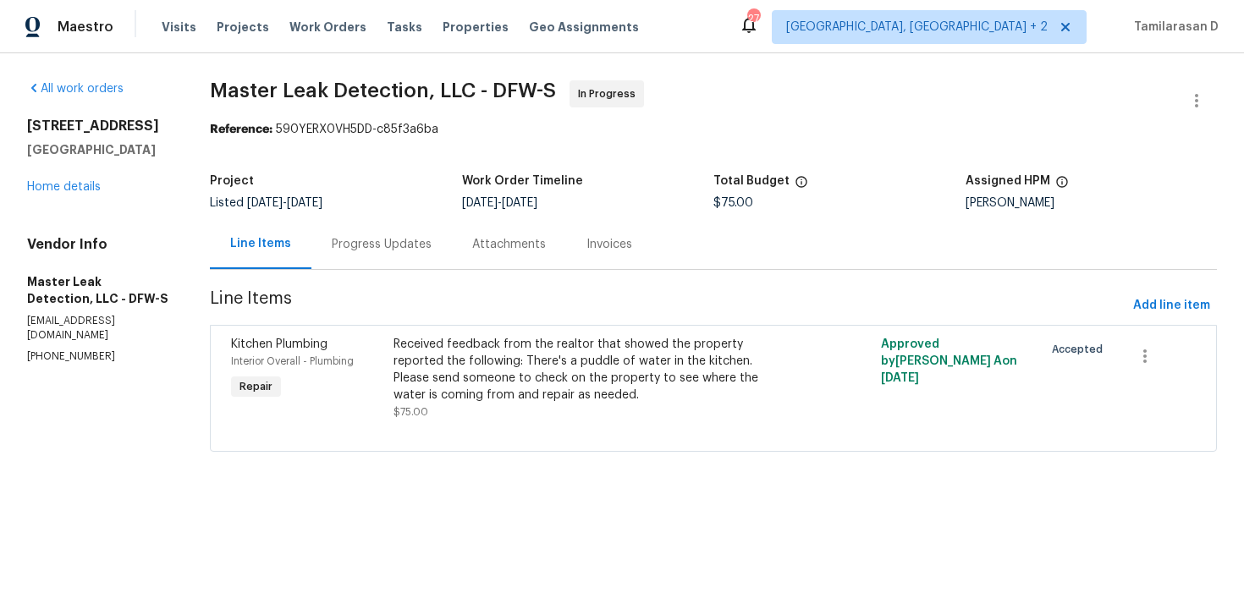
click at [384, 259] on div "Progress Updates" at bounding box center [382, 244] width 141 height 50
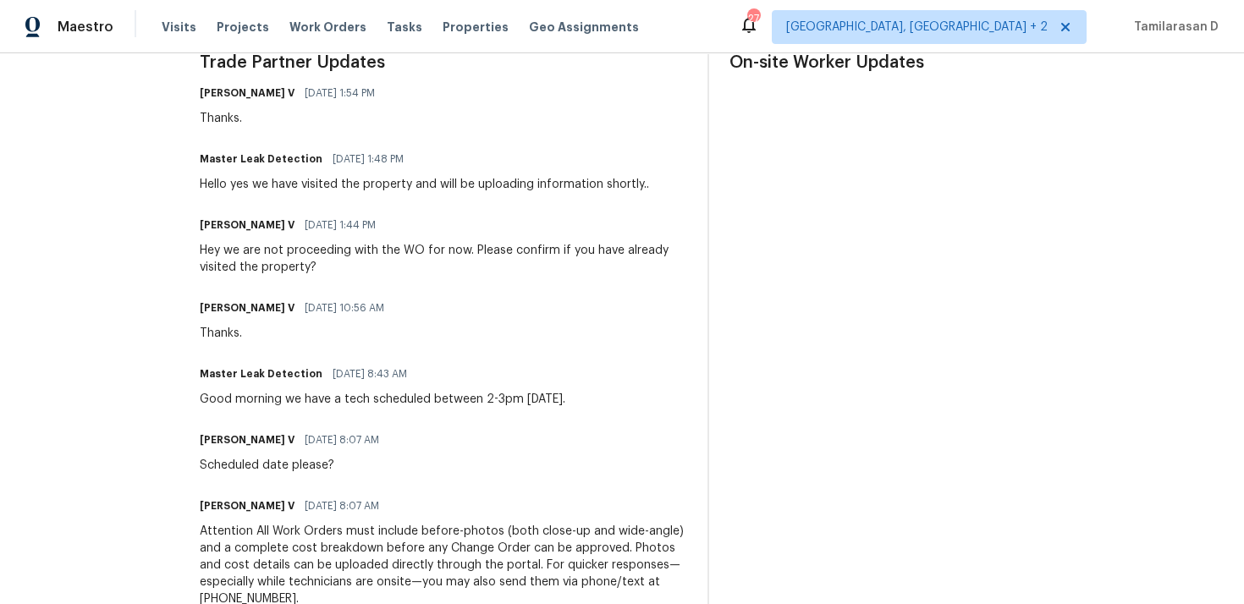
scroll to position [429, 0]
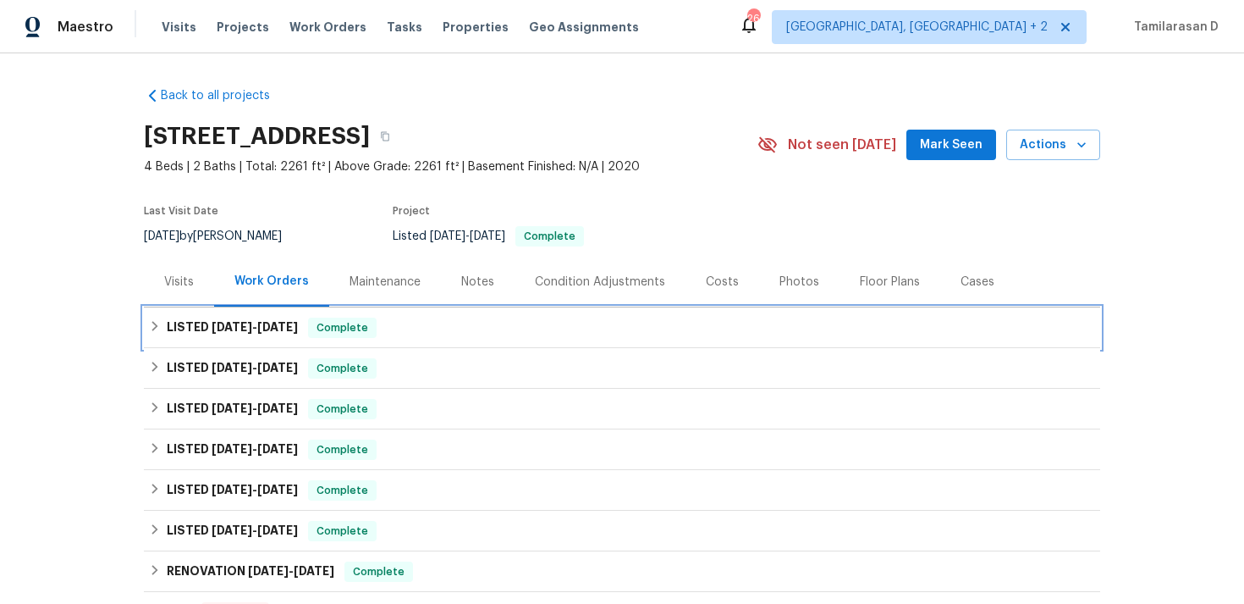
click at [246, 310] on div "LISTED [DATE] - [DATE] Complete" at bounding box center [622, 327] width 957 height 41
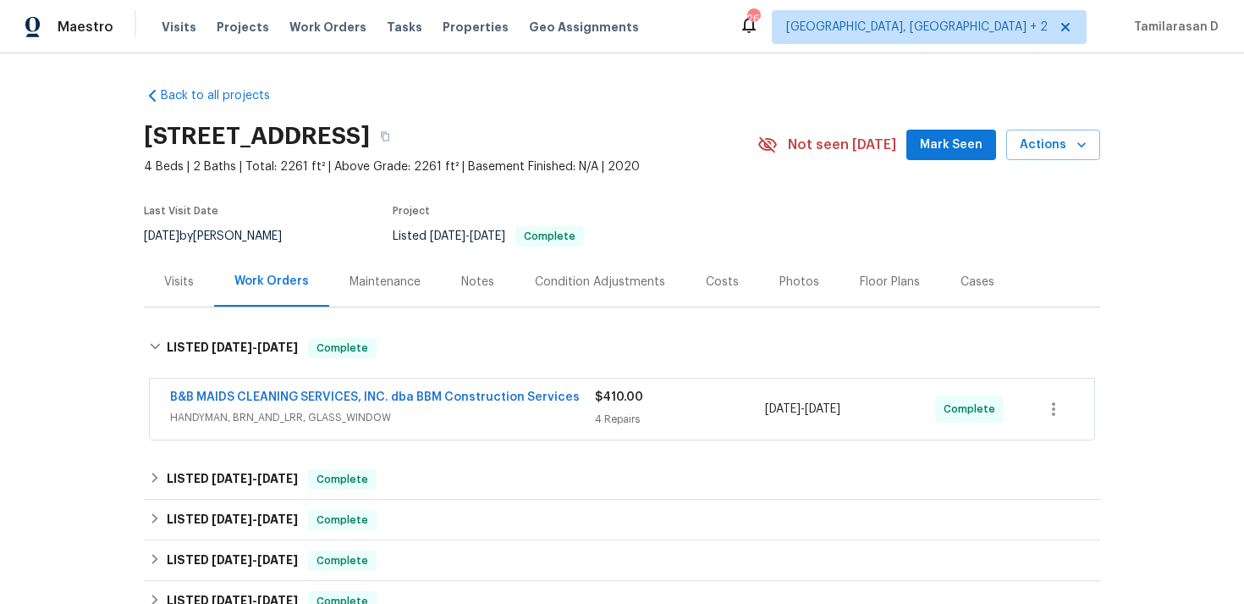
click at [361, 423] on span "HANDYMAN, BRN_AND_LRR, GLASS_WINDOW" at bounding box center [382, 417] width 425 height 17
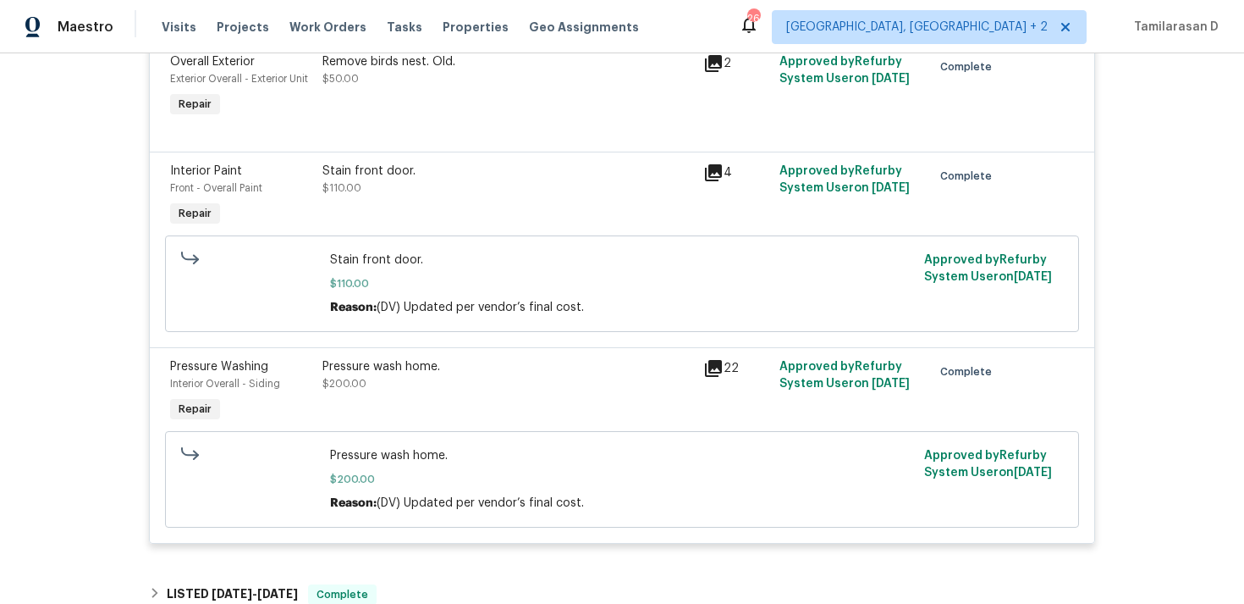
scroll to position [670, 0]
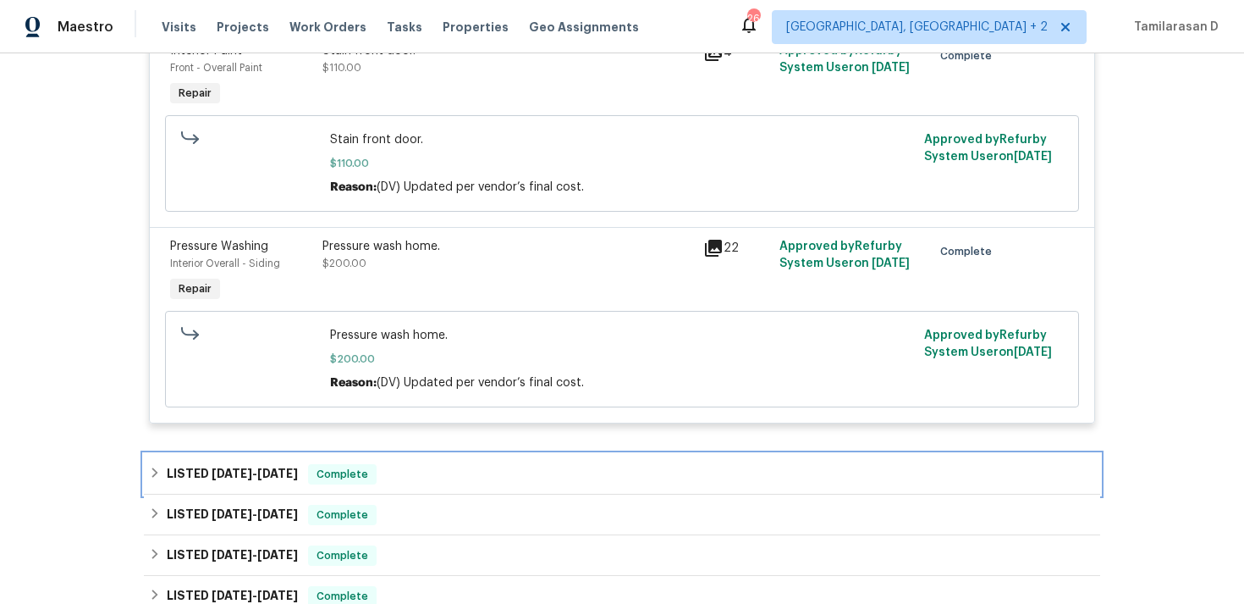
click at [181, 475] on h6 "LISTED [DATE] - [DATE]" at bounding box center [232, 474] width 131 height 20
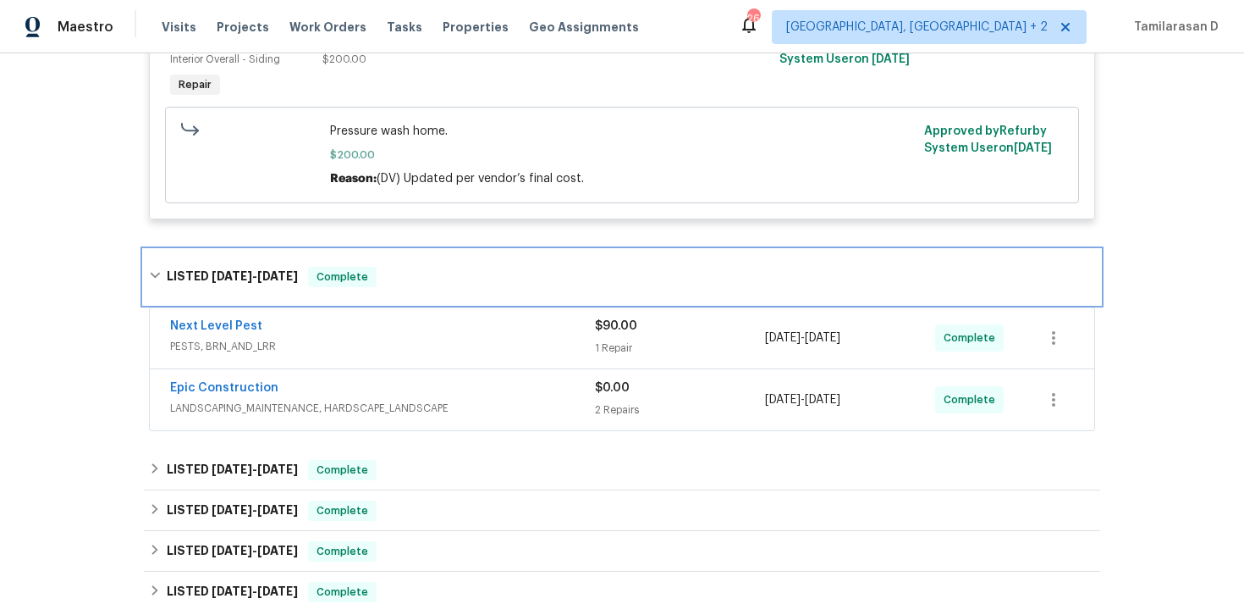
scroll to position [935, 0]
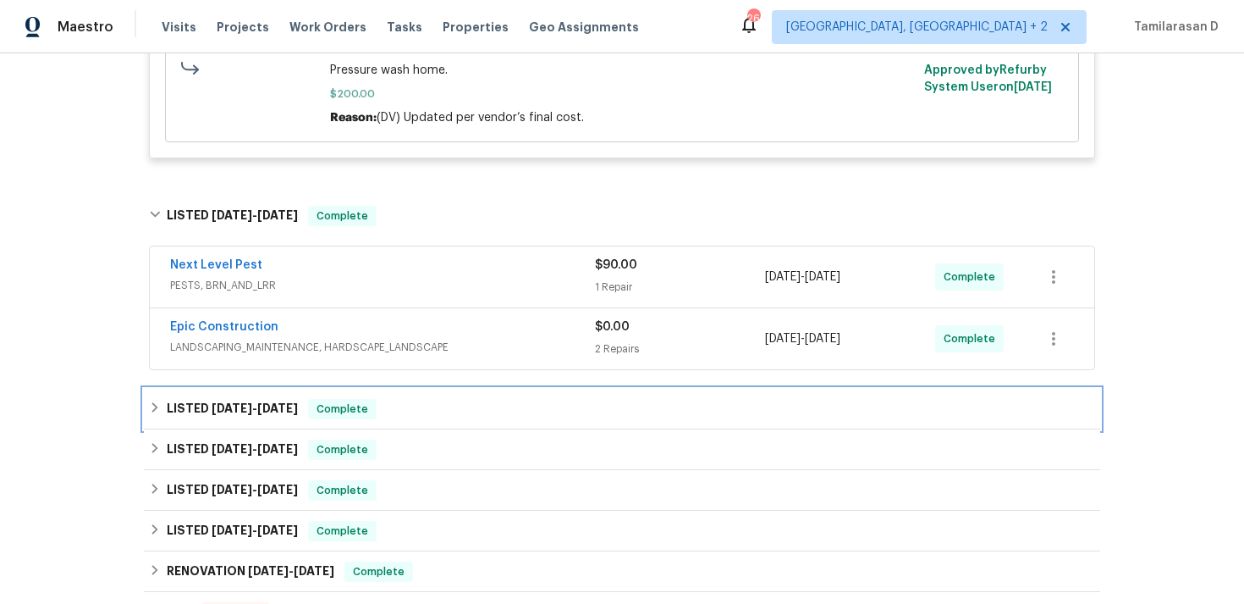
click at [219, 394] on div "LISTED [DATE] - [DATE] Complete" at bounding box center [622, 409] width 957 height 41
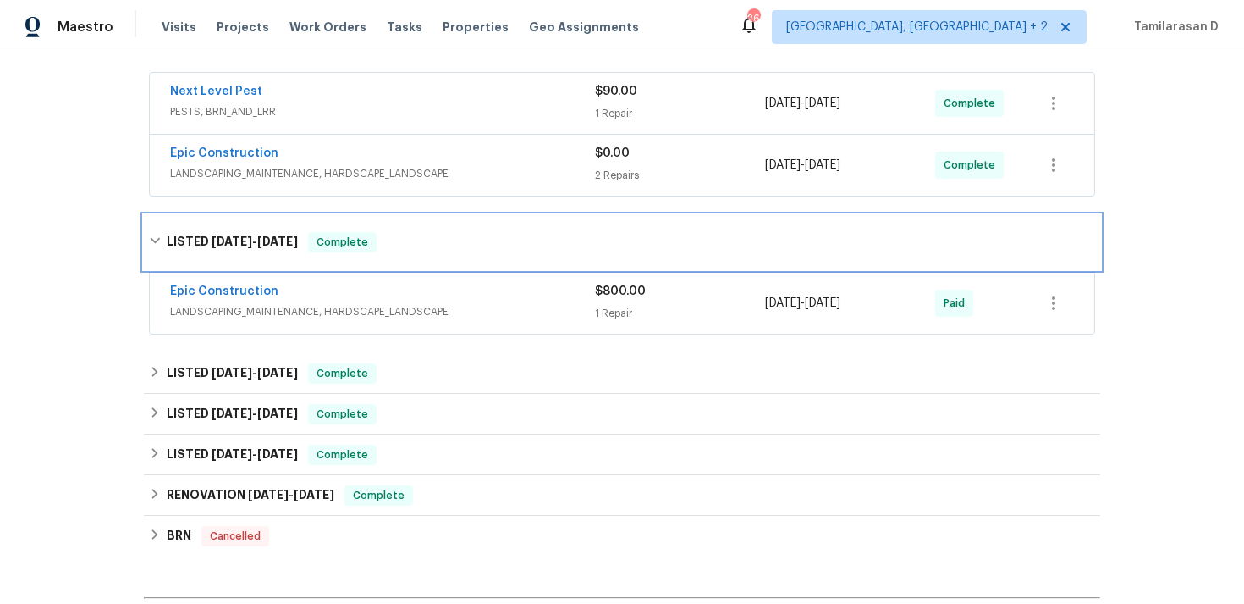
scroll to position [1128, 0]
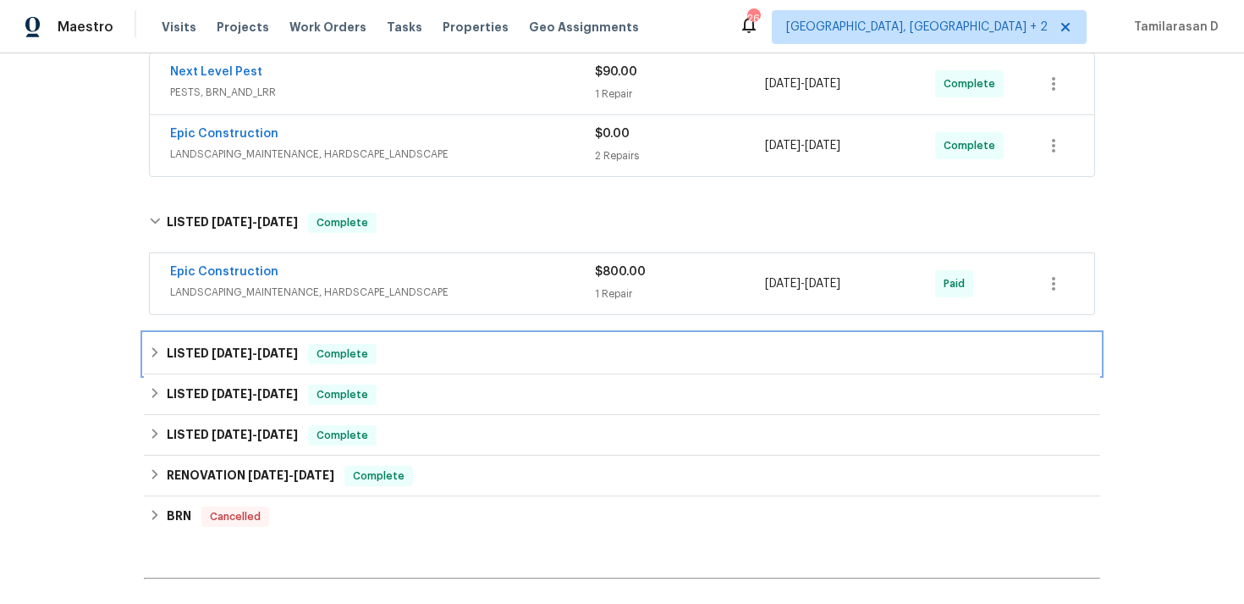
click at [207, 355] on h6 "LISTED [DATE] - [DATE]" at bounding box center [232, 354] width 131 height 20
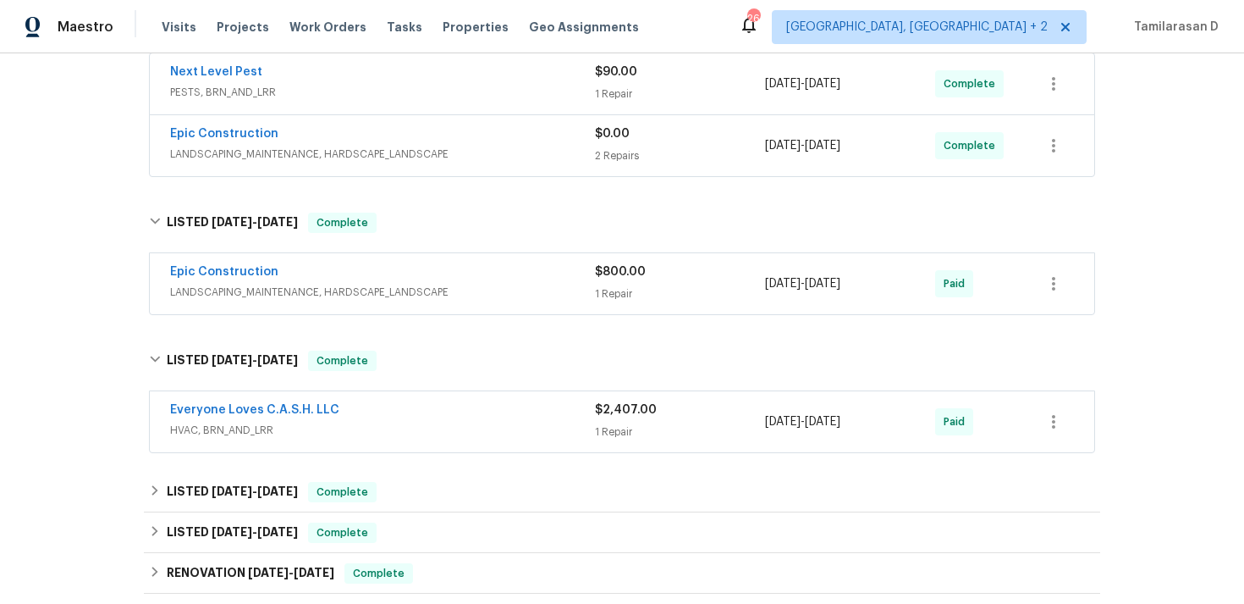
click at [400, 415] on div "Everyone Loves C.A.S.H. LLC" at bounding box center [382, 411] width 425 height 20
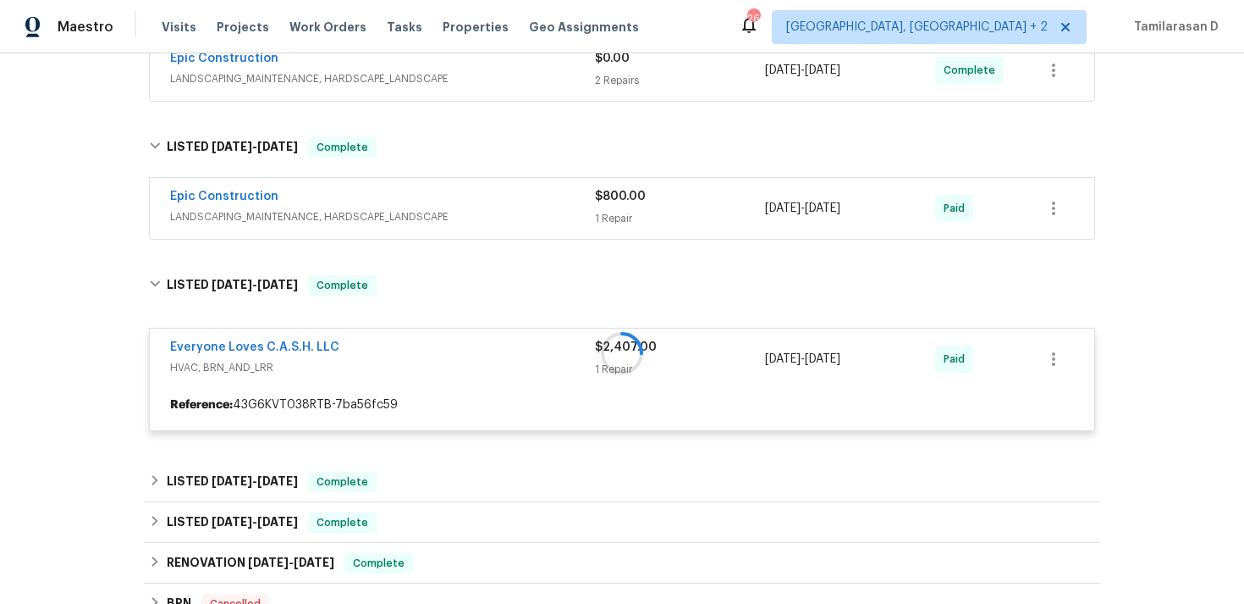
scroll to position [1210, 0]
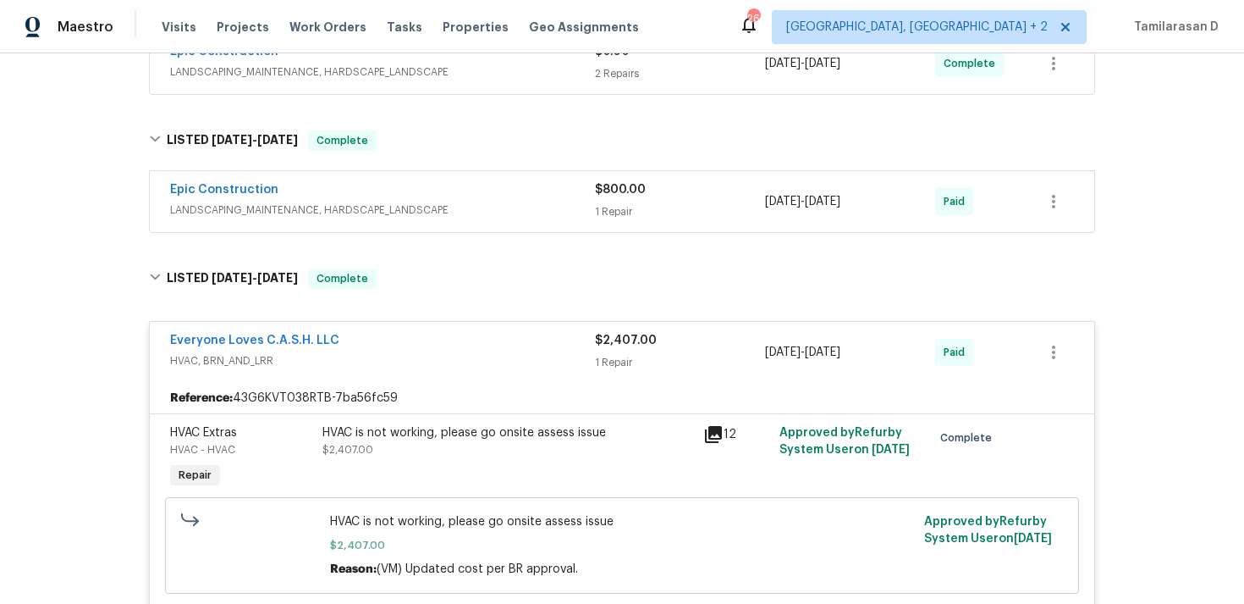
click at [420, 385] on div "Reference: 43G6KVT038RTB-7ba56fc59" at bounding box center [622, 398] width 945 height 30
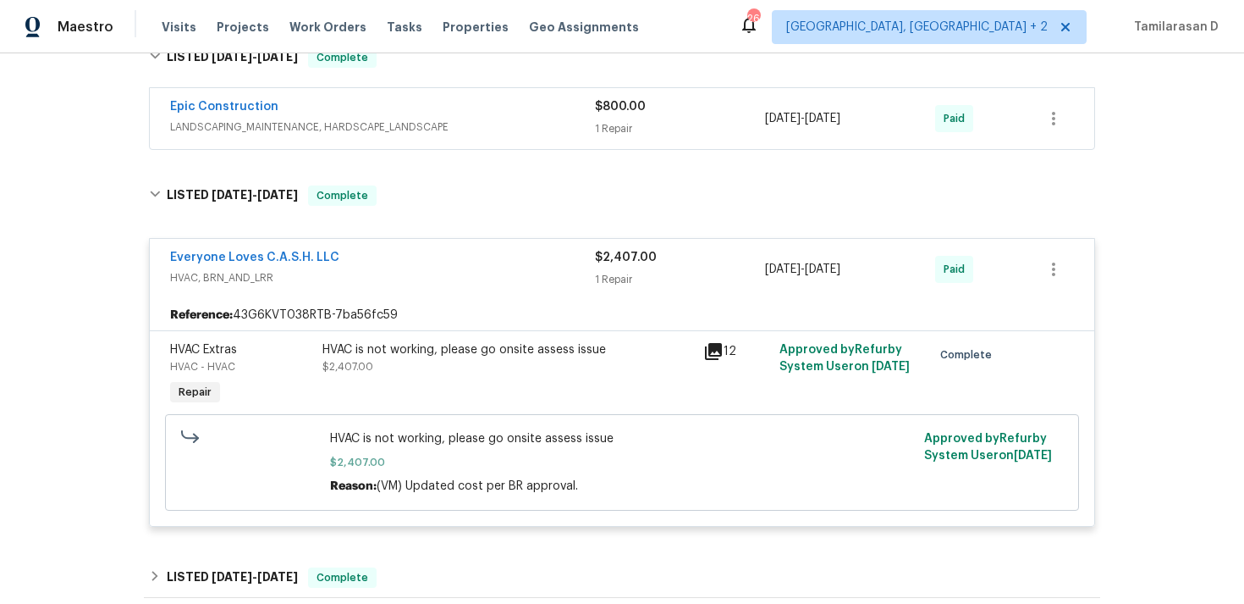
scroll to position [1309, 0]
